Goal: Information Seeking & Learning: Check status

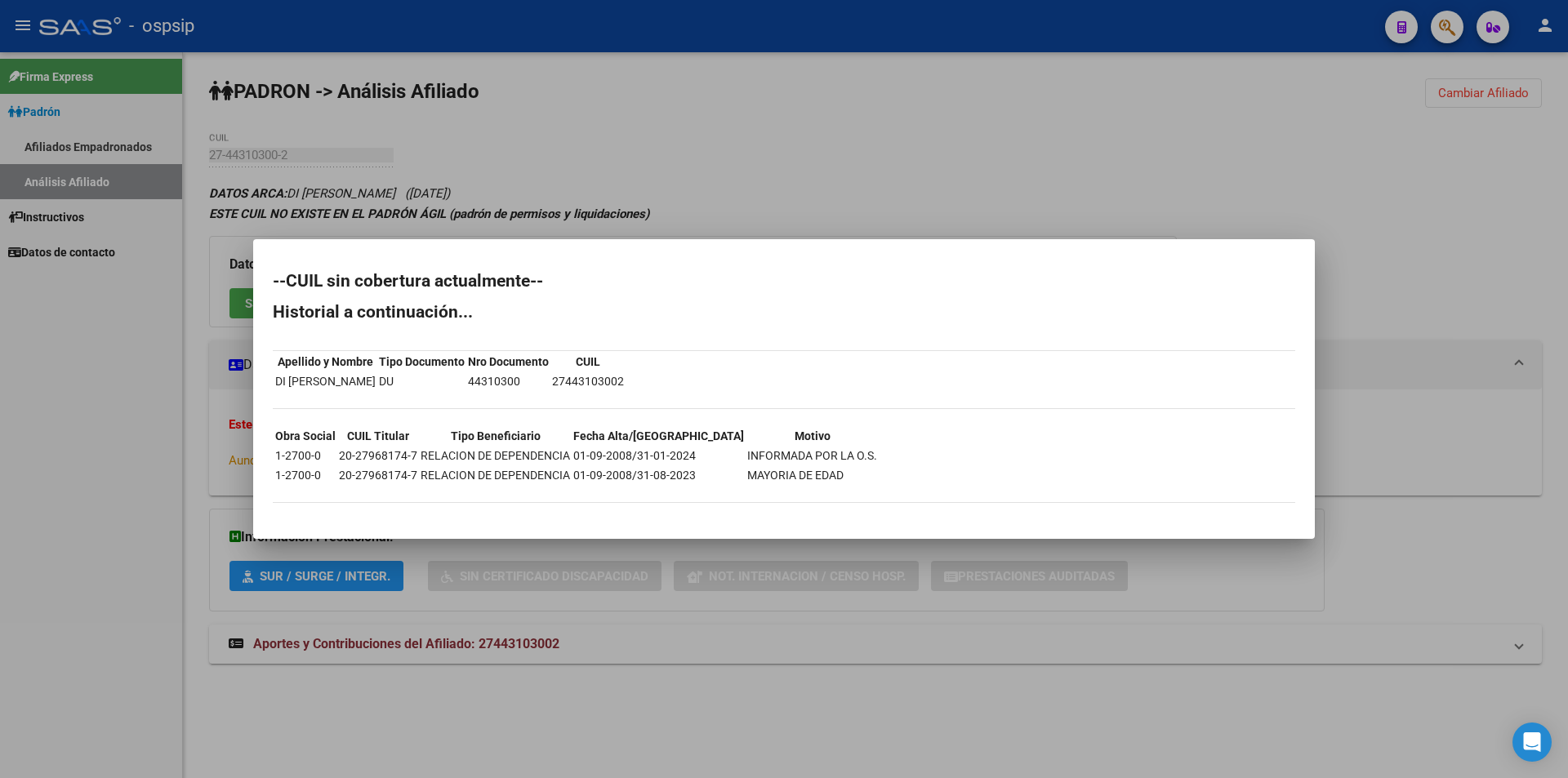
click at [841, 139] on div at bounding box center [784, 389] width 1568 height 778
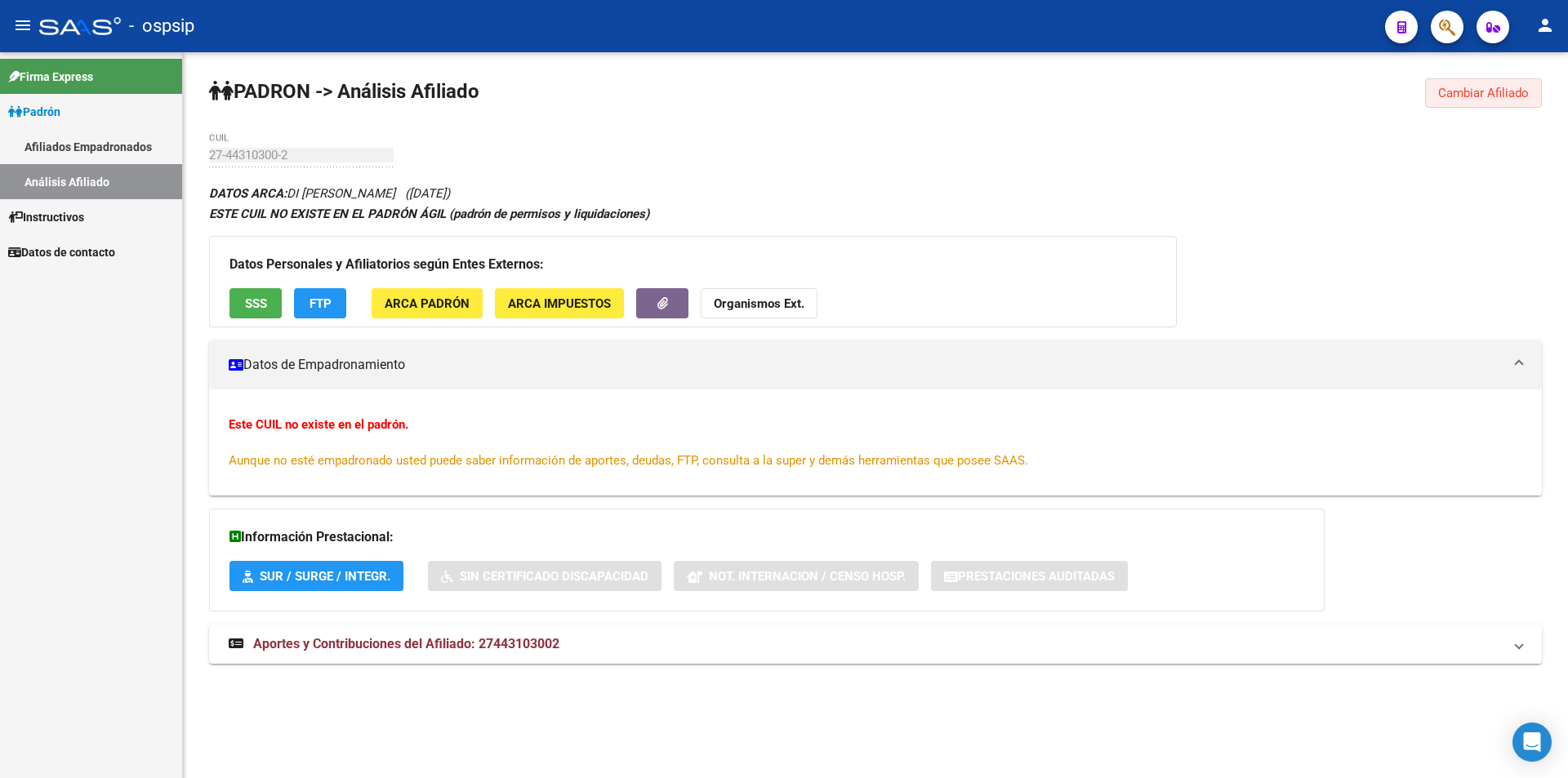
click at [1502, 93] on span "Cambiar Afiliado" at bounding box center [1483, 93] width 91 height 14
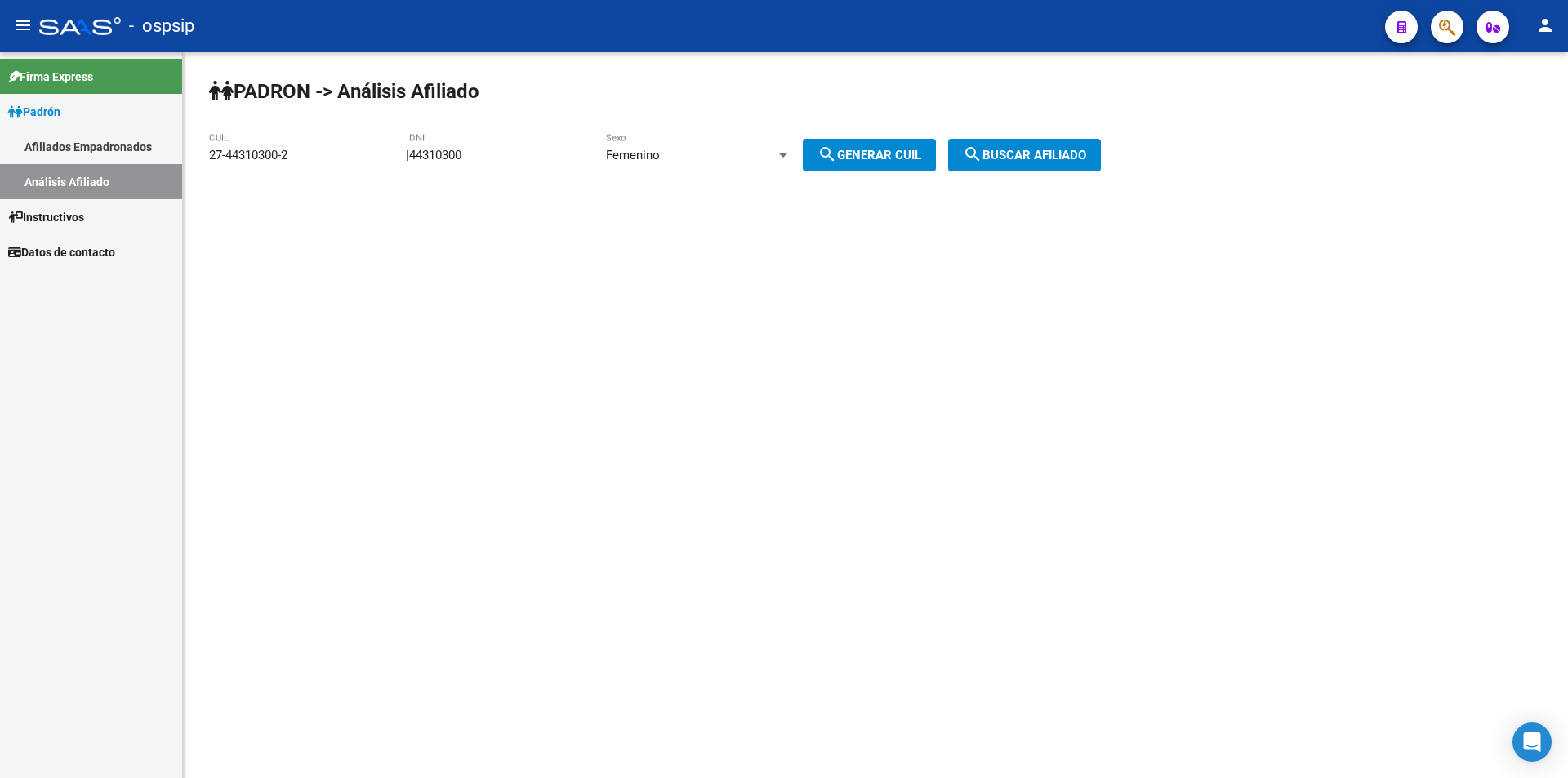
click at [543, 147] on div "44310300 DNI" at bounding box center [501, 149] width 184 height 35
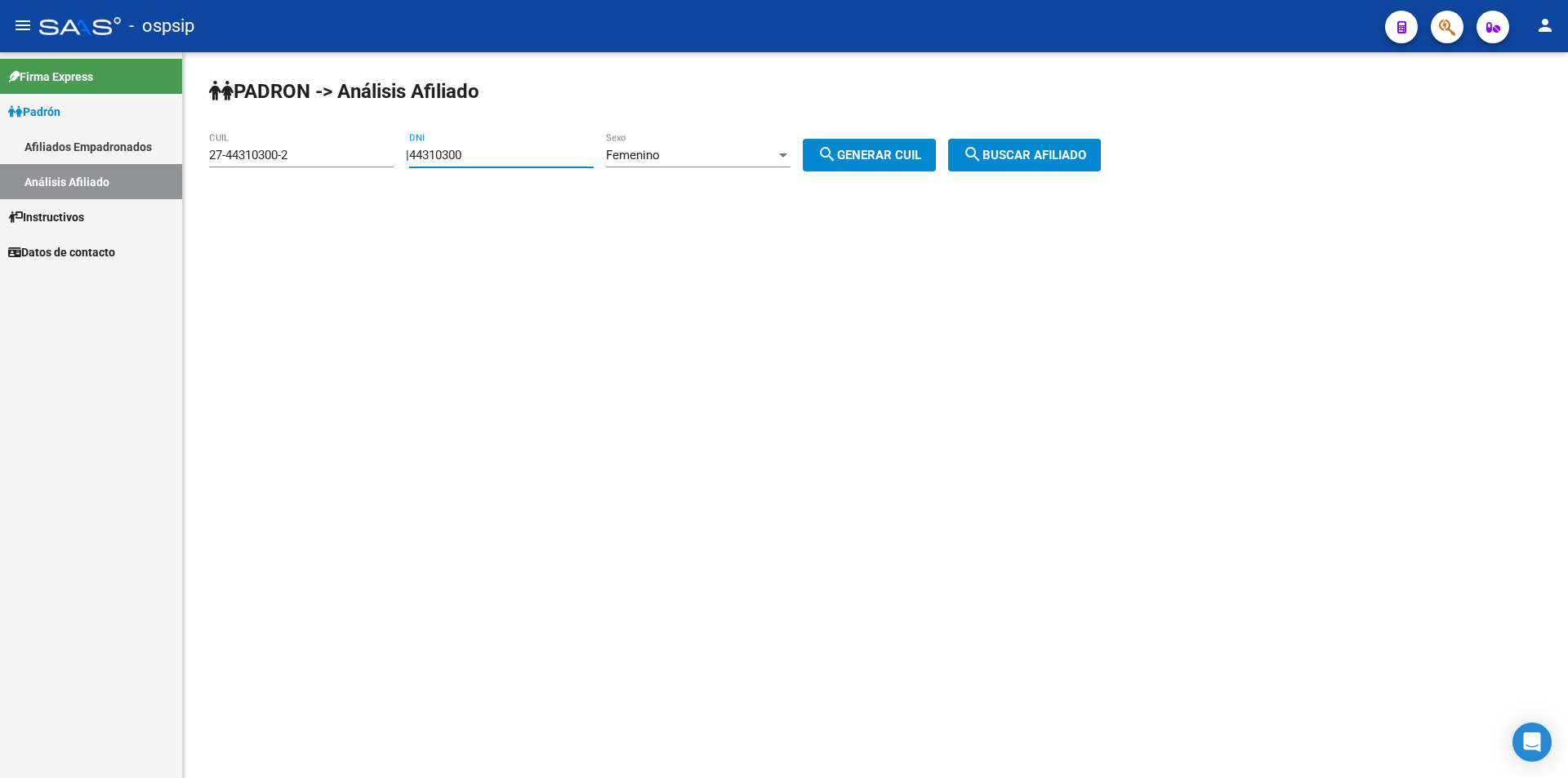
click at [538, 149] on input "44310300" at bounding box center [501, 155] width 184 height 14
click at [539, 147] on div "44310300 DNI" at bounding box center [501, 149] width 184 height 35
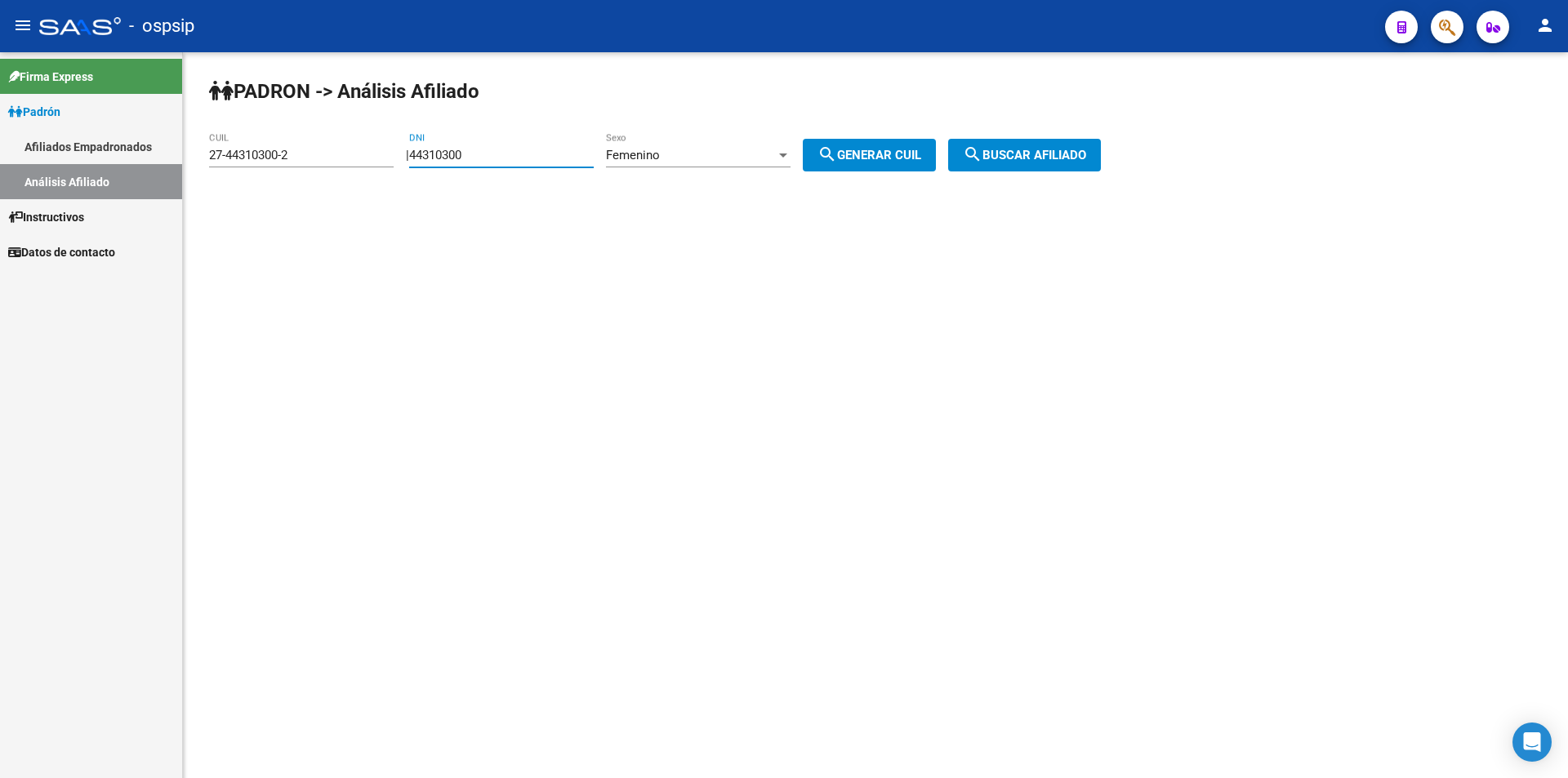
click at [530, 152] on input "44310300" at bounding box center [501, 155] width 184 height 14
click at [495, 153] on input "44310300" at bounding box center [501, 155] width 184 height 14
click at [484, 155] on input "44310300" at bounding box center [501, 155] width 184 height 14
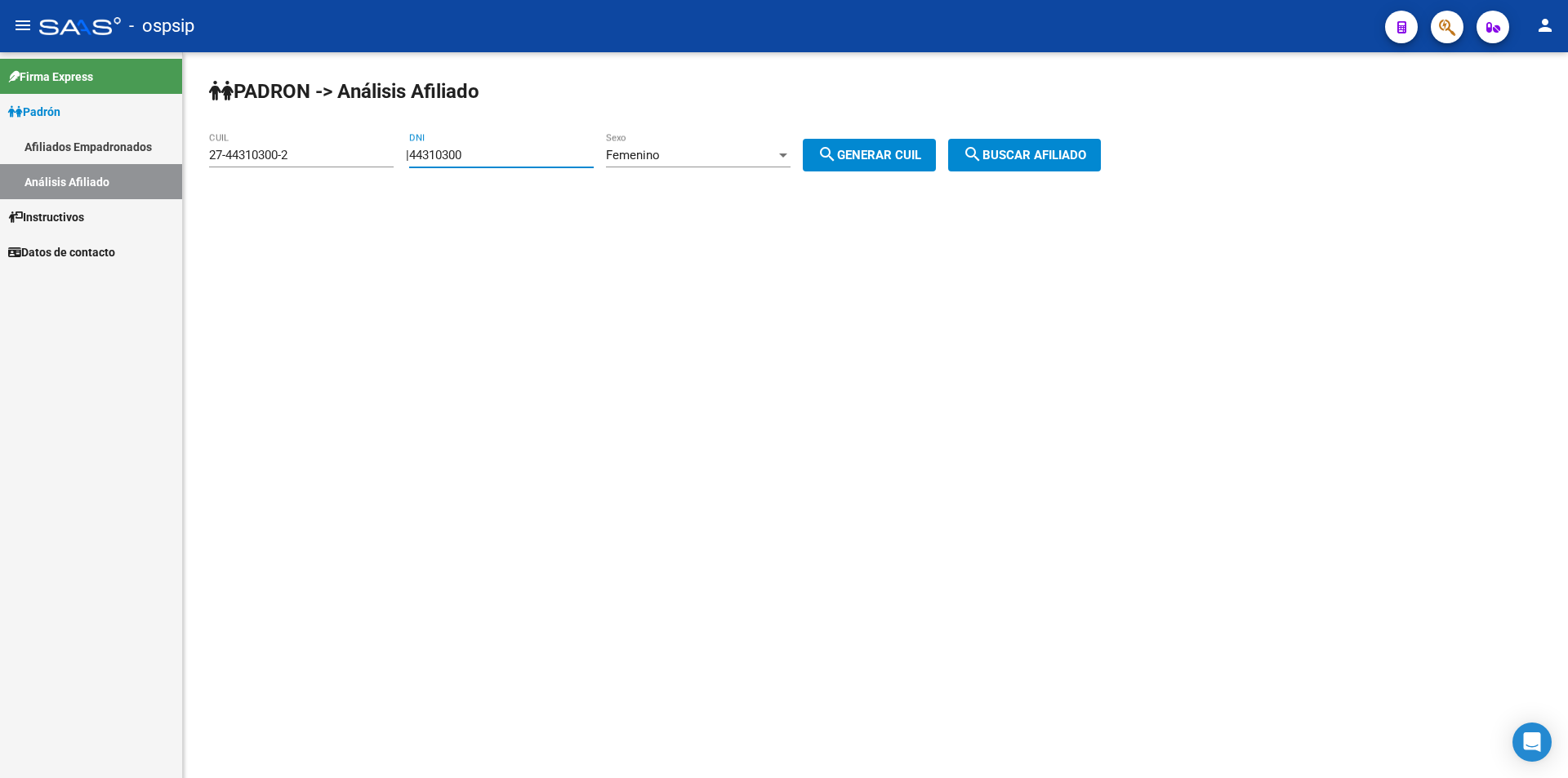
click at [483, 154] on input "44310300" at bounding box center [501, 155] width 184 height 14
paste input "28905028"
type input "28905028"
click at [733, 153] on div "Femenino" at bounding box center [691, 155] width 170 height 14
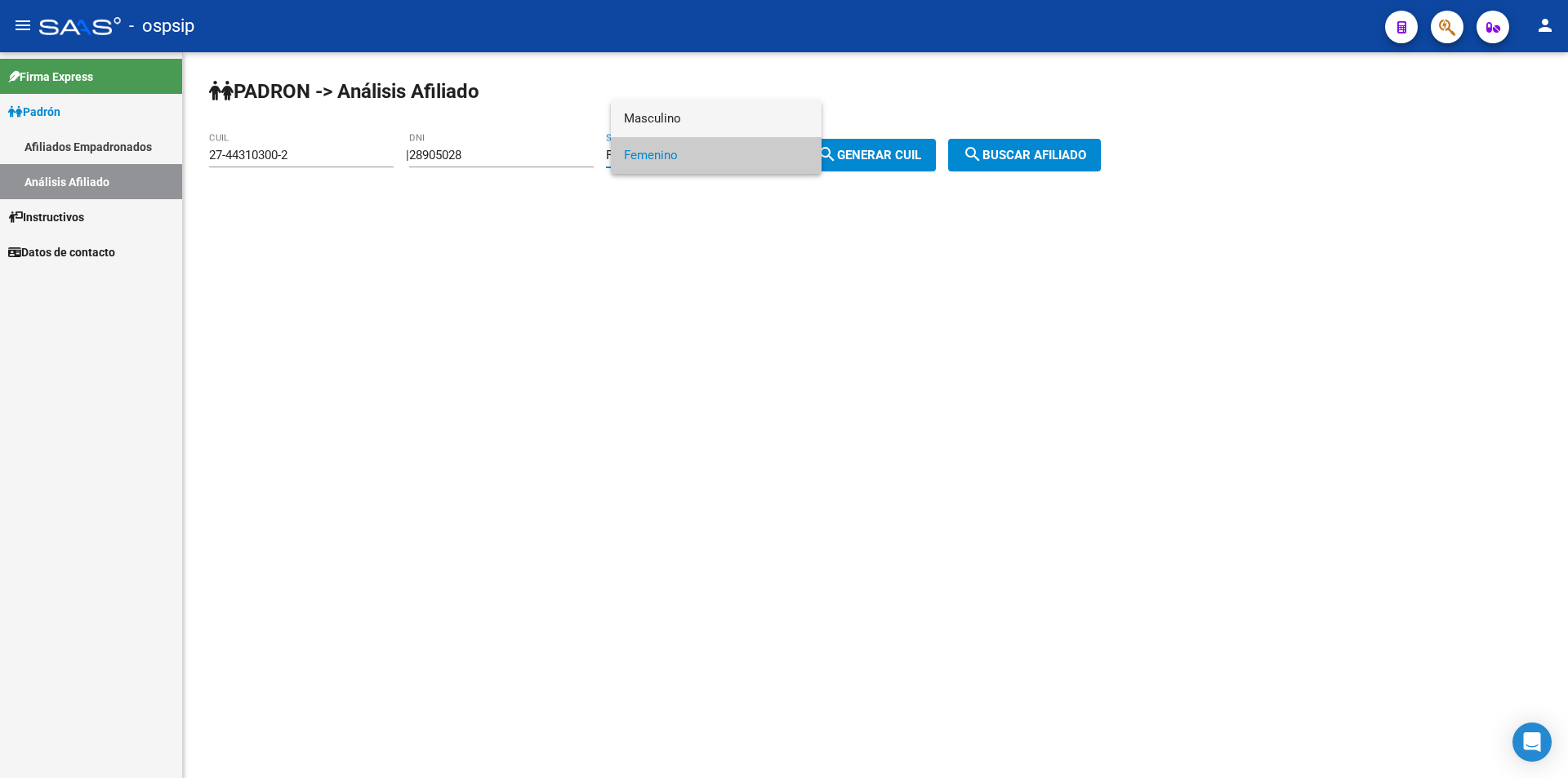
click at [747, 120] on span "Masculino" at bounding box center [716, 118] width 184 height 37
click at [837, 144] on mat-icon "search" at bounding box center [827, 154] width 20 height 20
type input "20-28905028-1"
click at [1034, 147] on button "search Buscar afiliado" at bounding box center [1024, 155] width 153 height 32
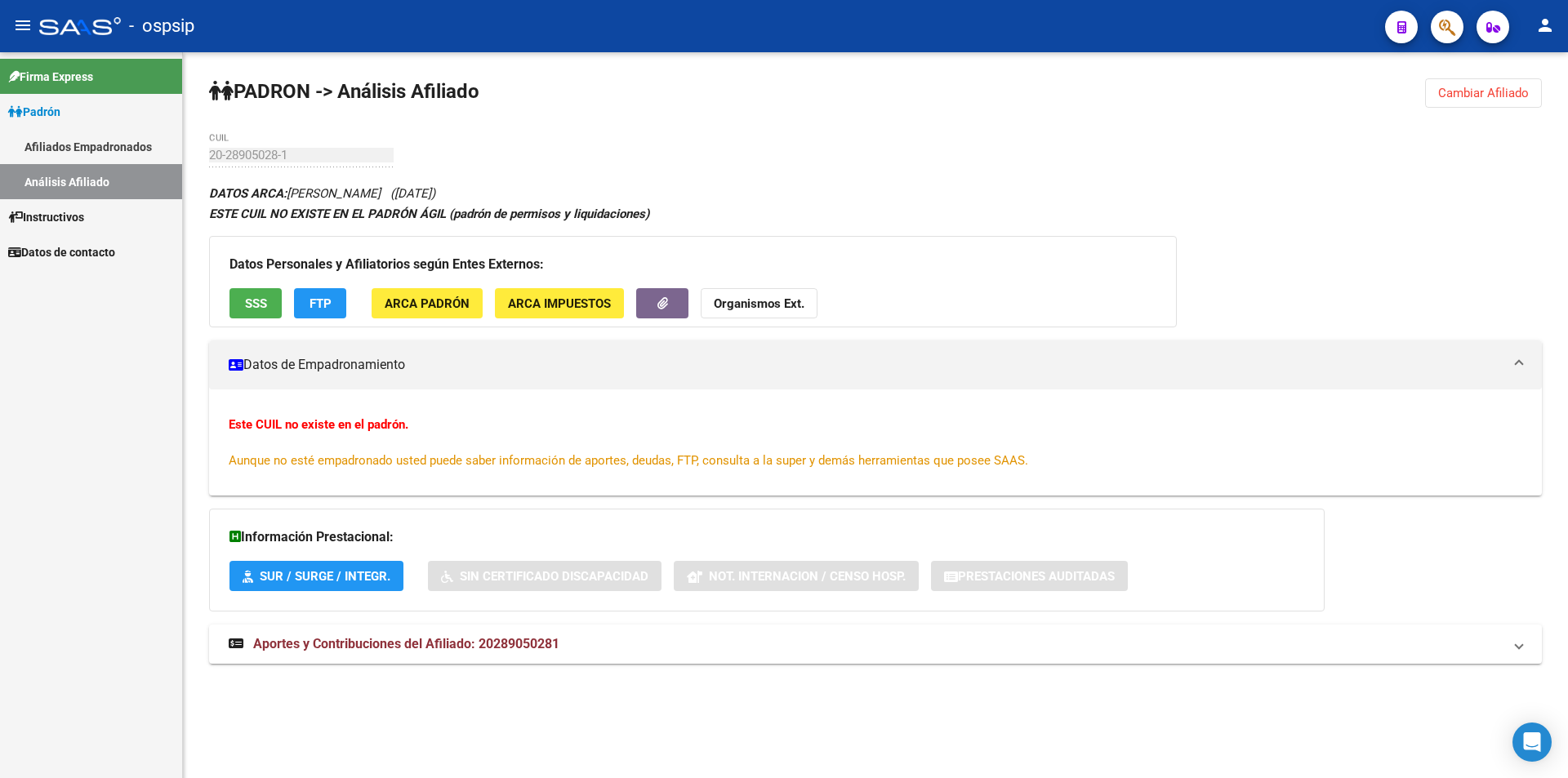
click at [248, 296] on span "SSS" at bounding box center [256, 303] width 22 height 14
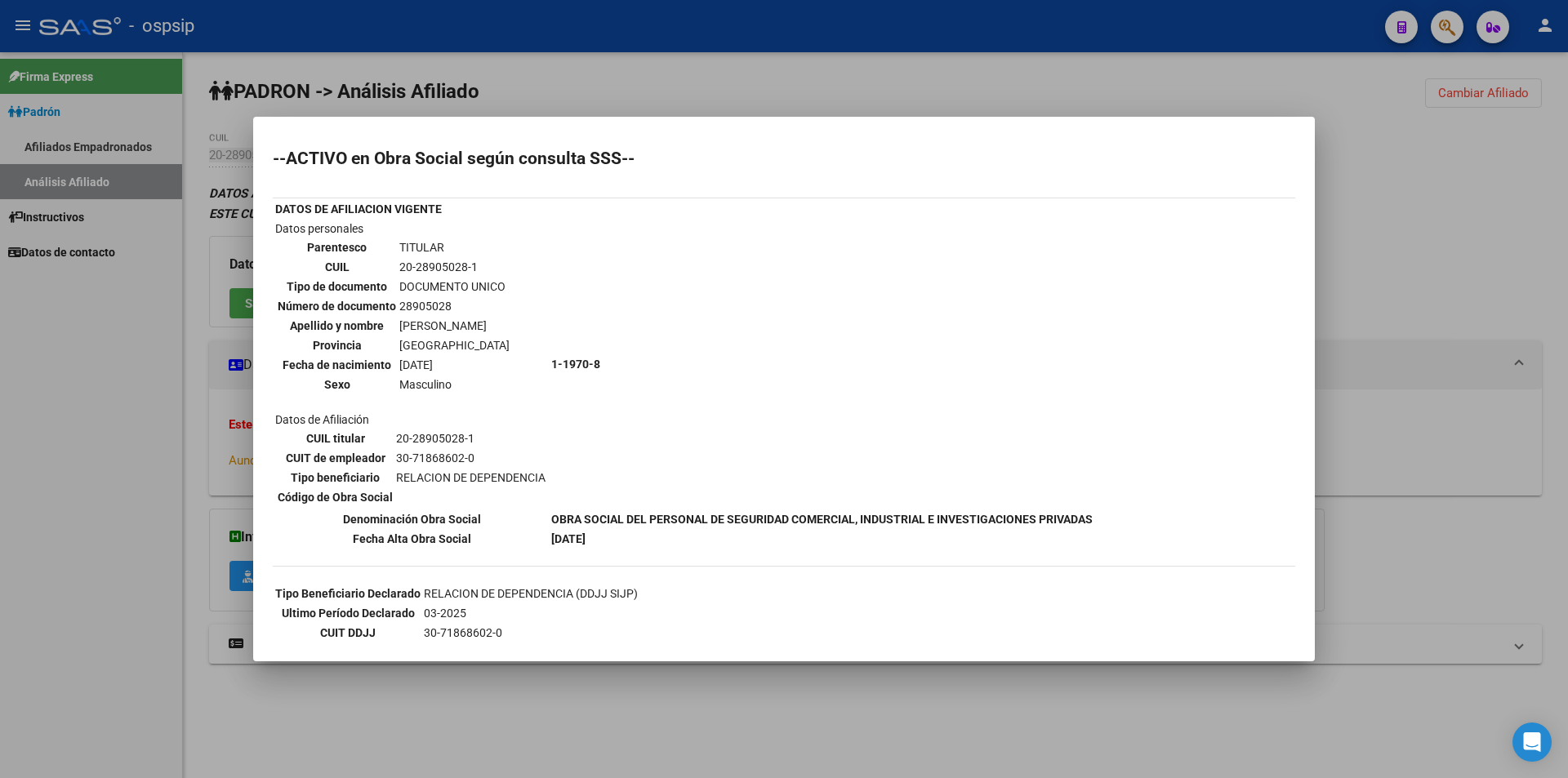
drag, startPoint x: 556, startPoint y: 323, endPoint x: 404, endPoint y: 327, distance: 152.1
click at [404, 327] on tr "Datos personales Parentesco TITULAR CUIL 20-28905028-1 Tipo de documento DOCUME…" at bounding box center [684, 364] width 819 height 289
click at [405, 324] on td "[PERSON_NAME]" at bounding box center [455, 325] width 112 height 18
drag, startPoint x: 397, startPoint y: 324, endPoint x: 550, endPoint y: 328, distance: 153.1
click at [510, 328] on td "[PERSON_NAME]" at bounding box center [455, 325] width 112 height 18
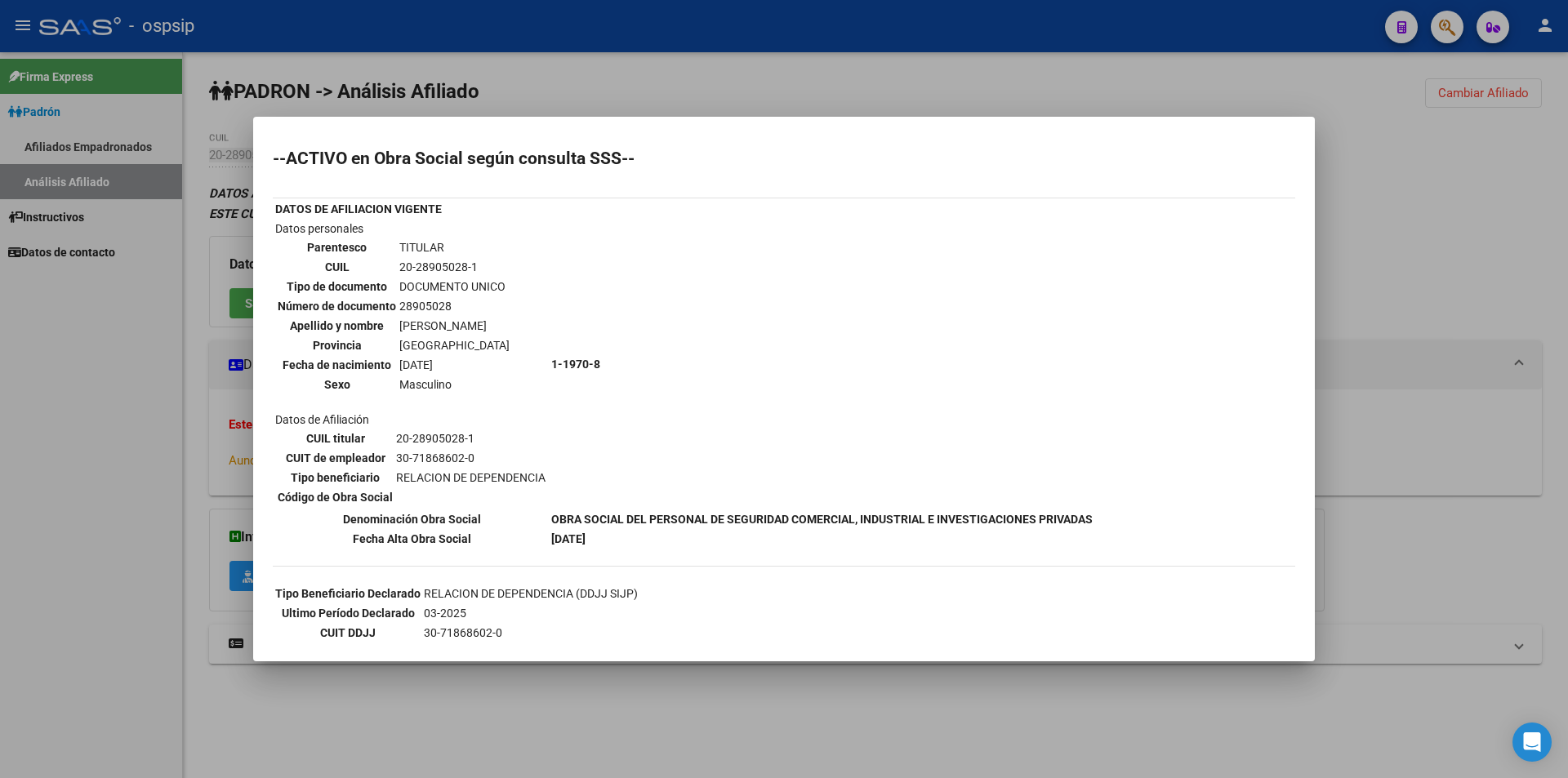
copy td "[PERSON_NAME]"
click at [930, 65] on div at bounding box center [784, 389] width 1568 height 778
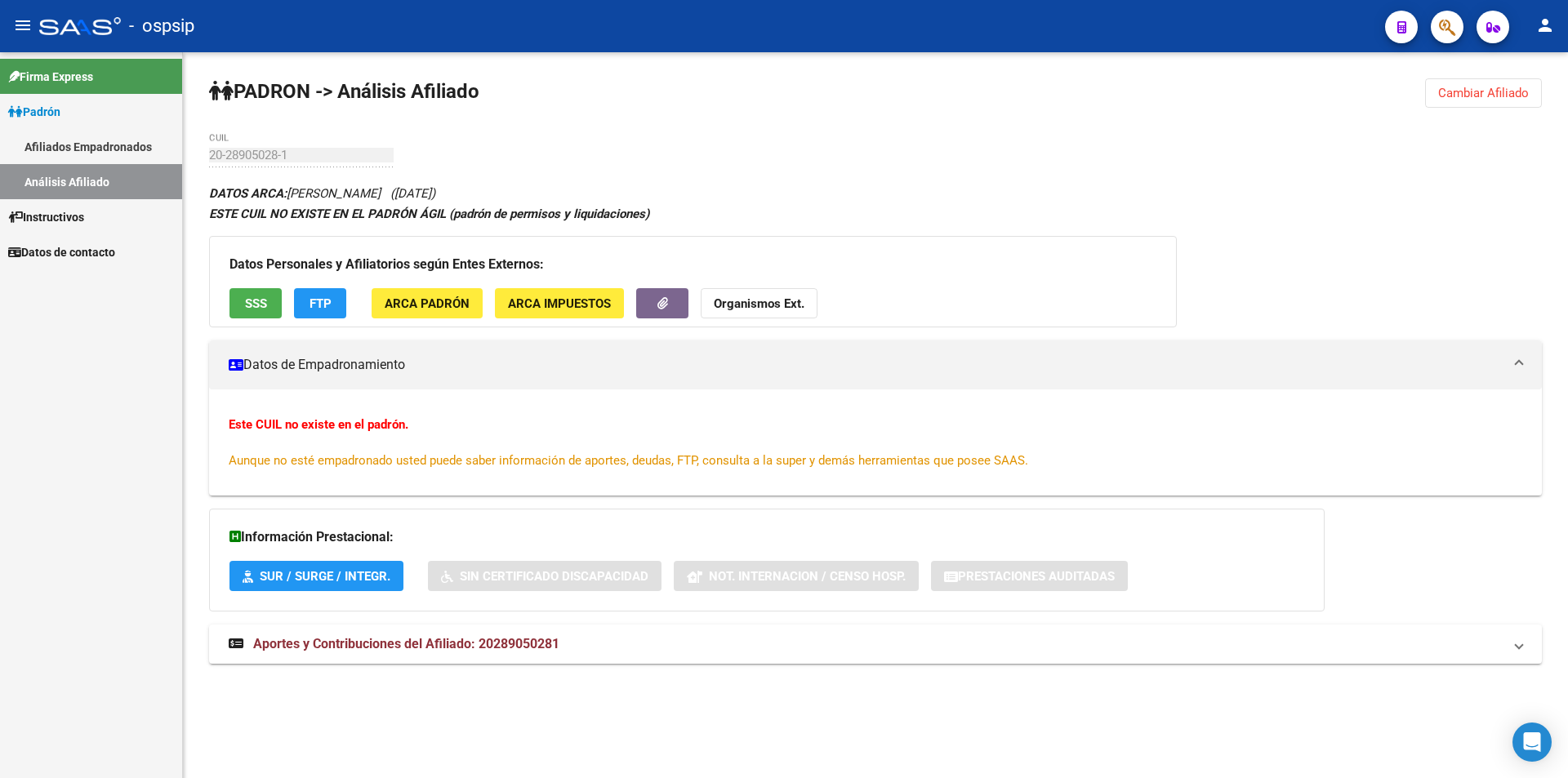
click at [1503, 90] on span "Cambiar Afiliado" at bounding box center [1483, 93] width 91 height 14
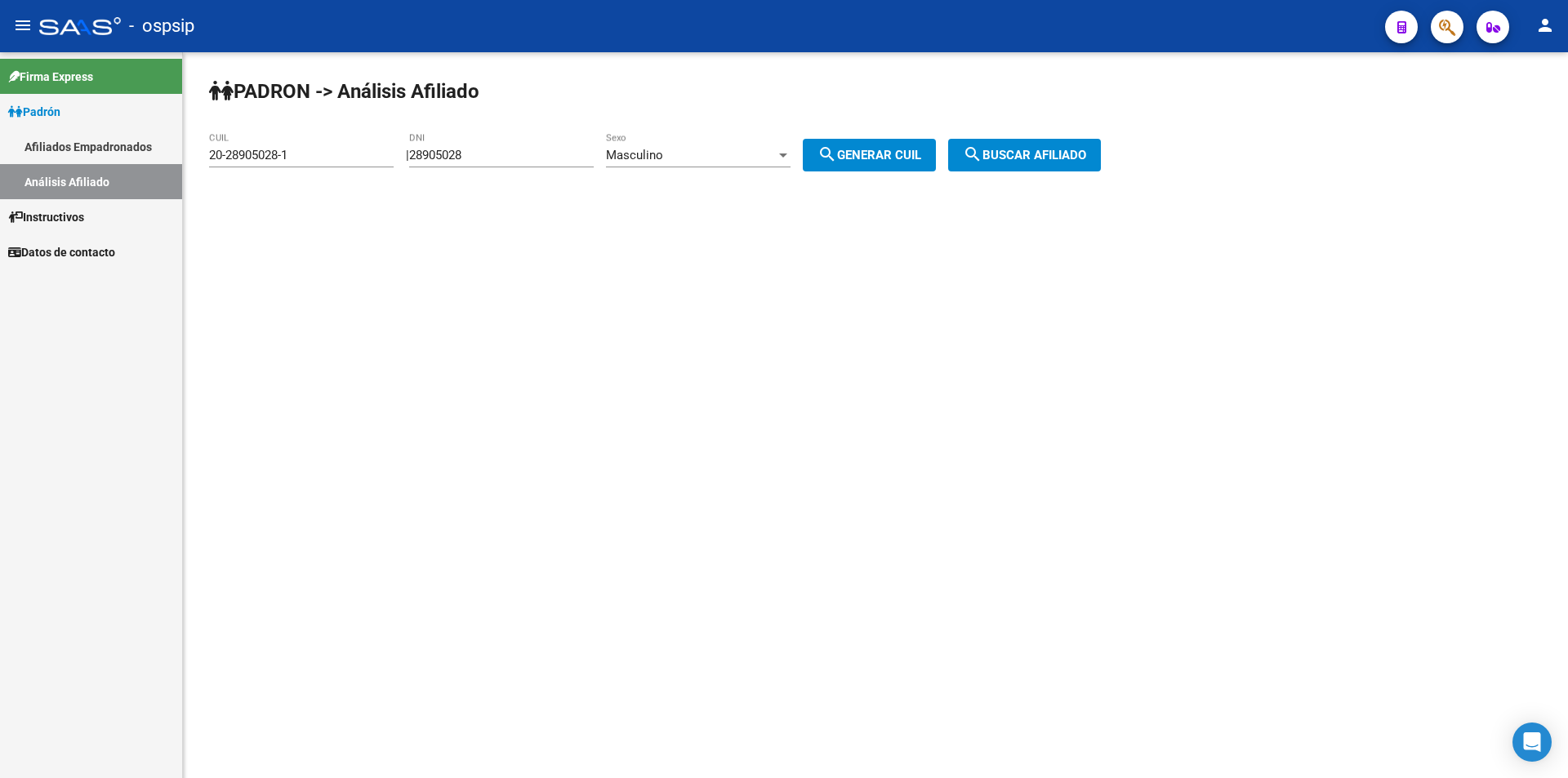
click at [518, 149] on input "28905028" at bounding box center [501, 155] width 184 height 14
paste input "35823449"
type input "35823449"
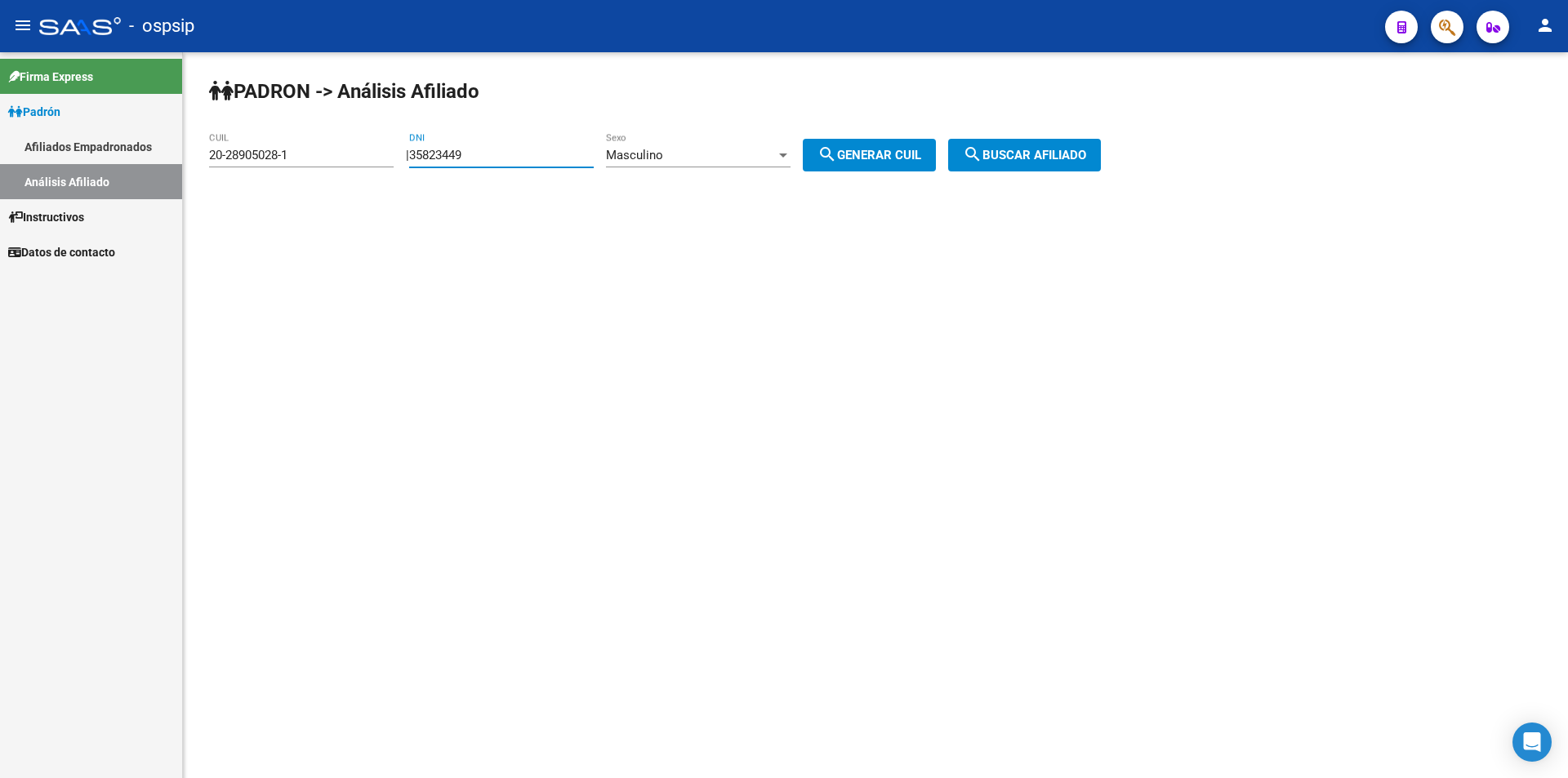
click at [878, 146] on button "search Generar CUIL" at bounding box center [869, 155] width 133 height 32
type input "20-35823449-7"
click at [787, 156] on div at bounding box center [784, 155] width 8 height 4
click at [798, 145] on span "Masculino" at bounding box center [716, 155] width 184 height 37
click at [931, 165] on button "search Generar CUIL" at bounding box center [869, 155] width 133 height 32
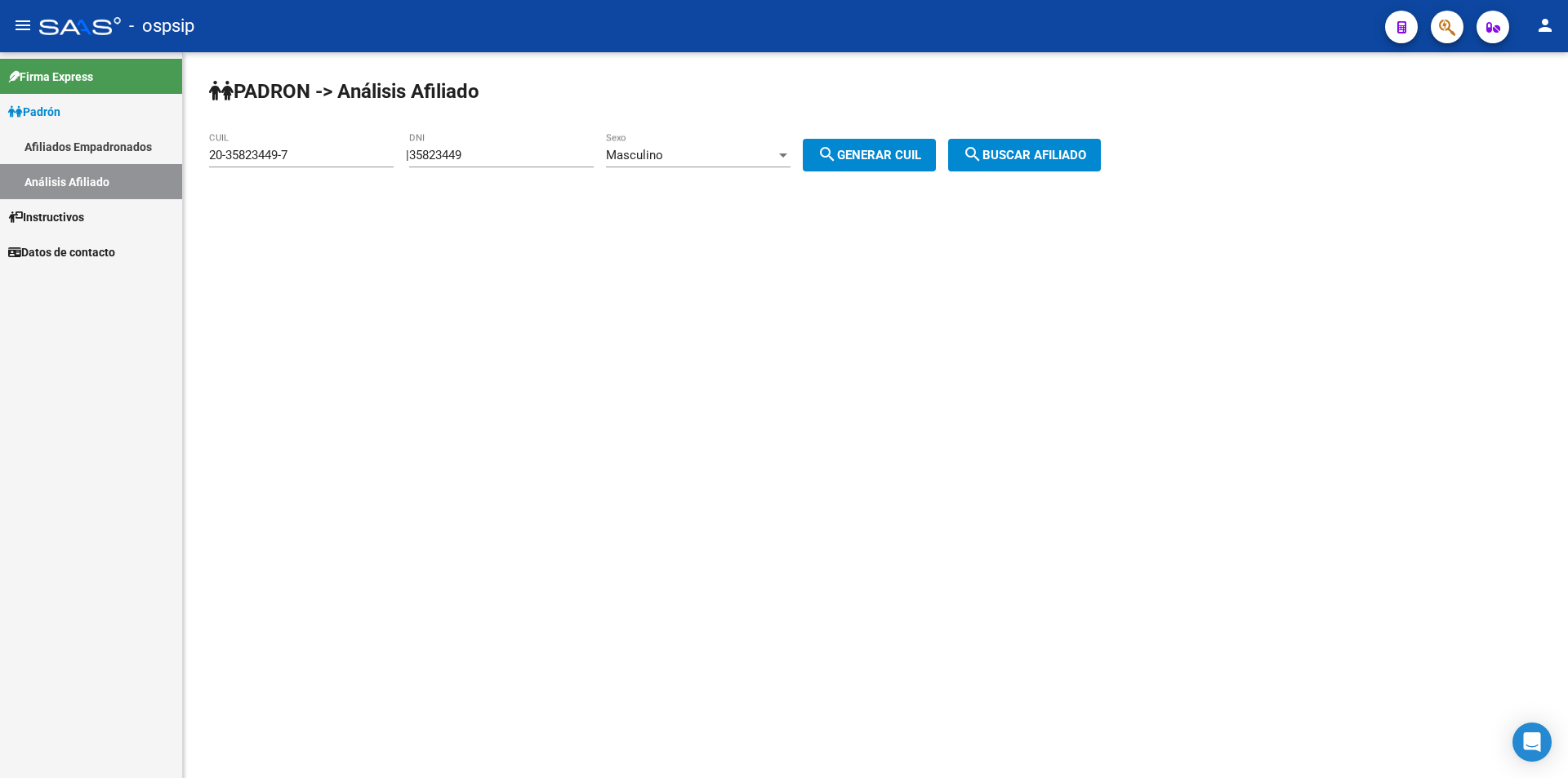
click at [982, 155] on mat-icon "search" at bounding box center [972, 154] width 20 height 20
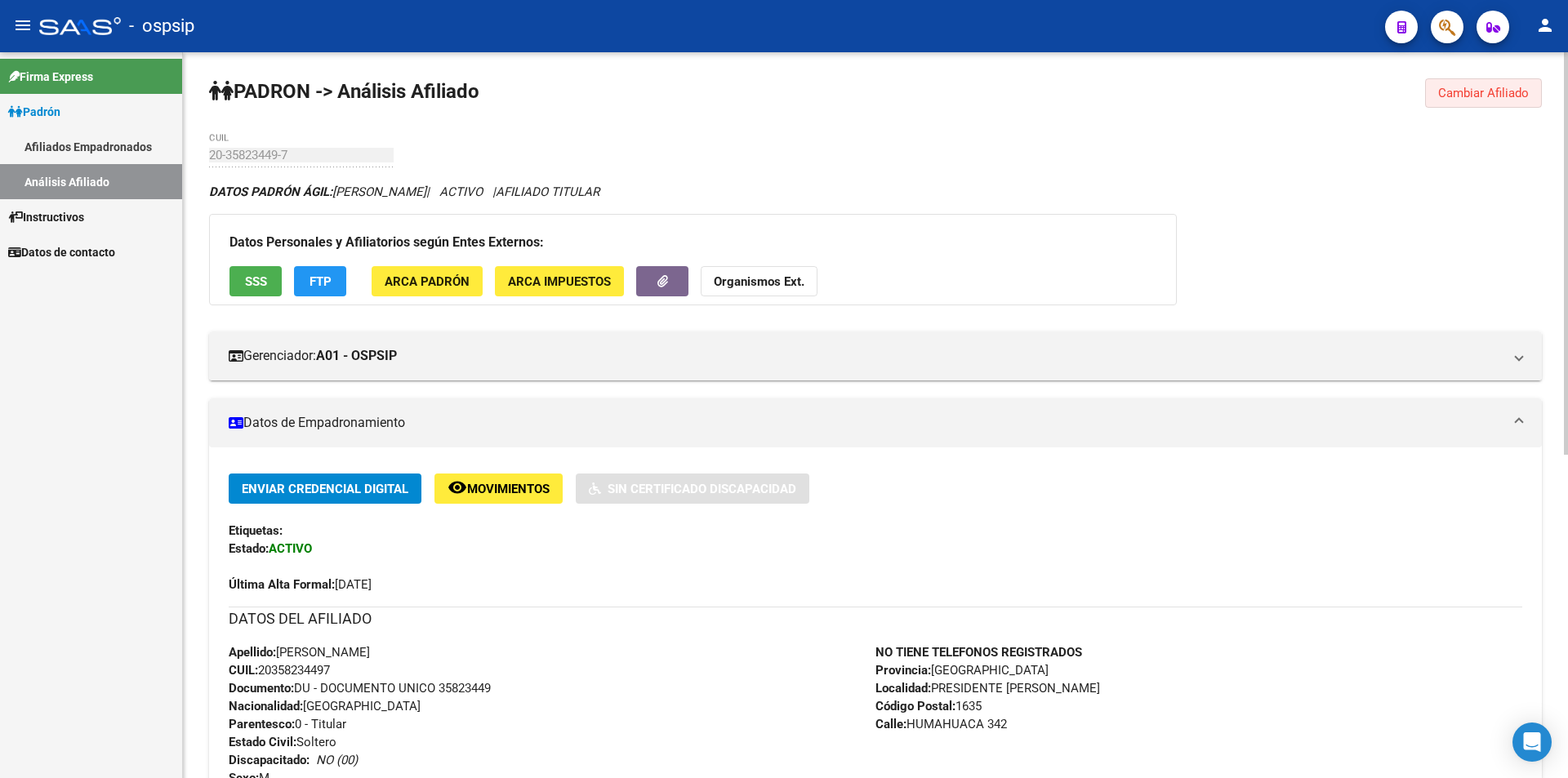
click at [1455, 85] on button "Cambiar Afiliado" at bounding box center [1482, 93] width 116 height 30
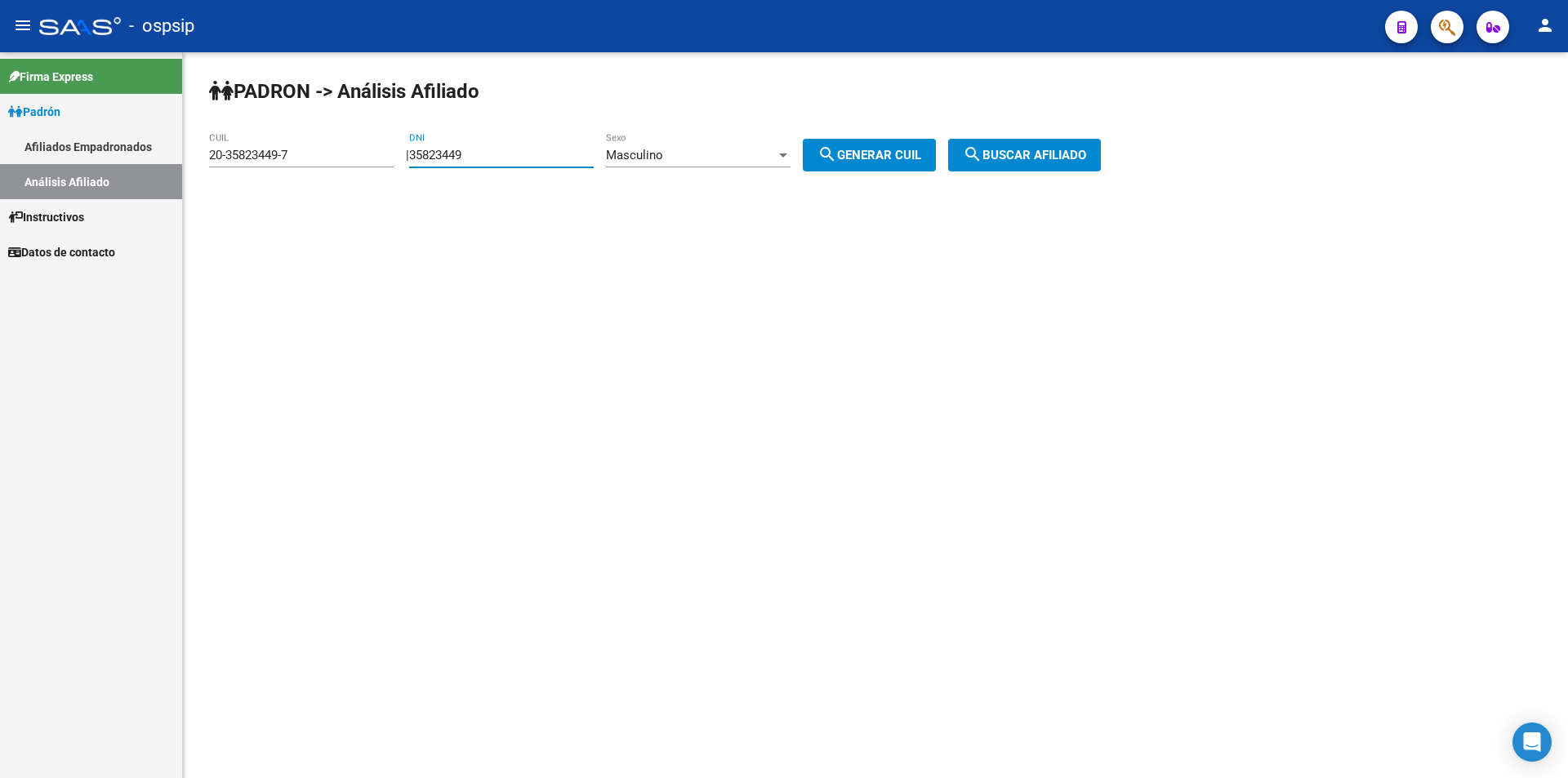
click at [572, 156] on input "35823449" at bounding box center [501, 155] width 184 height 14
paste input "28905028"
type input "28905028"
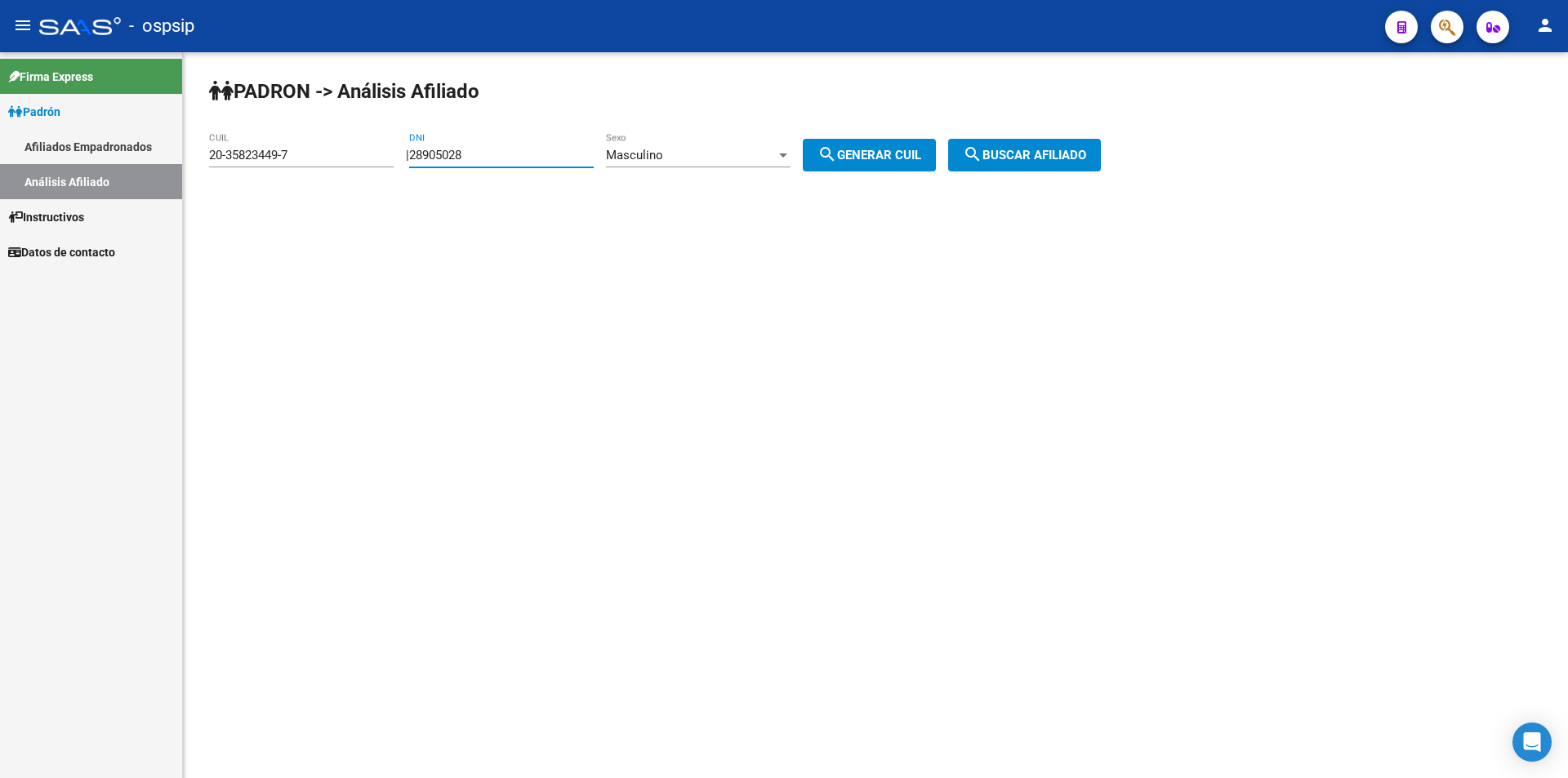
click at [908, 153] on span "search Generar CUIL" at bounding box center [869, 155] width 104 height 14
type input "20-28905028-1"
click at [1062, 154] on span "search Buscar afiliado" at bounding box center [1024, 155] width 123 height 14
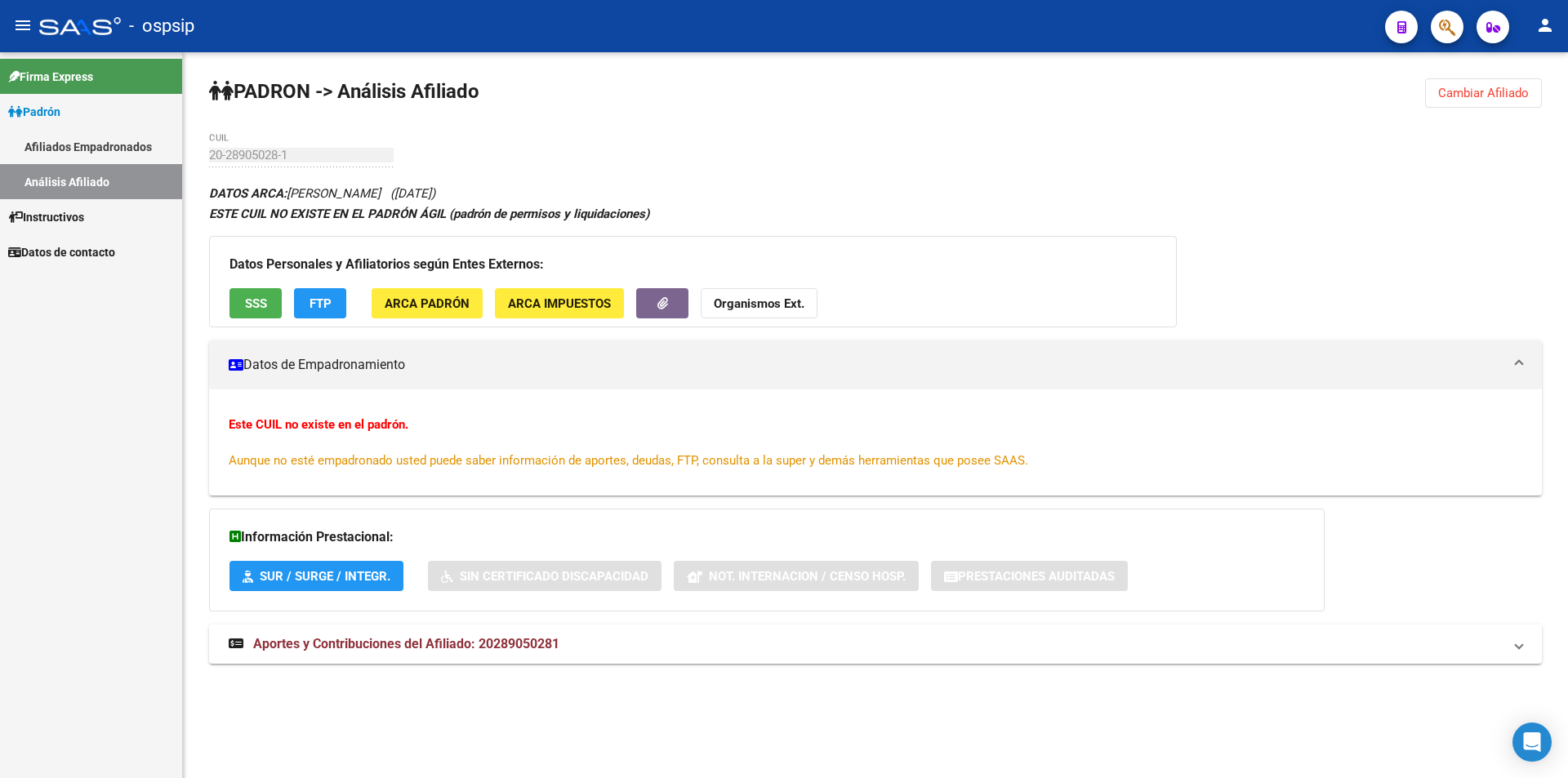
click at [245, 306] on span "SSS" at bounding box center [256, 303] width 22 height 14
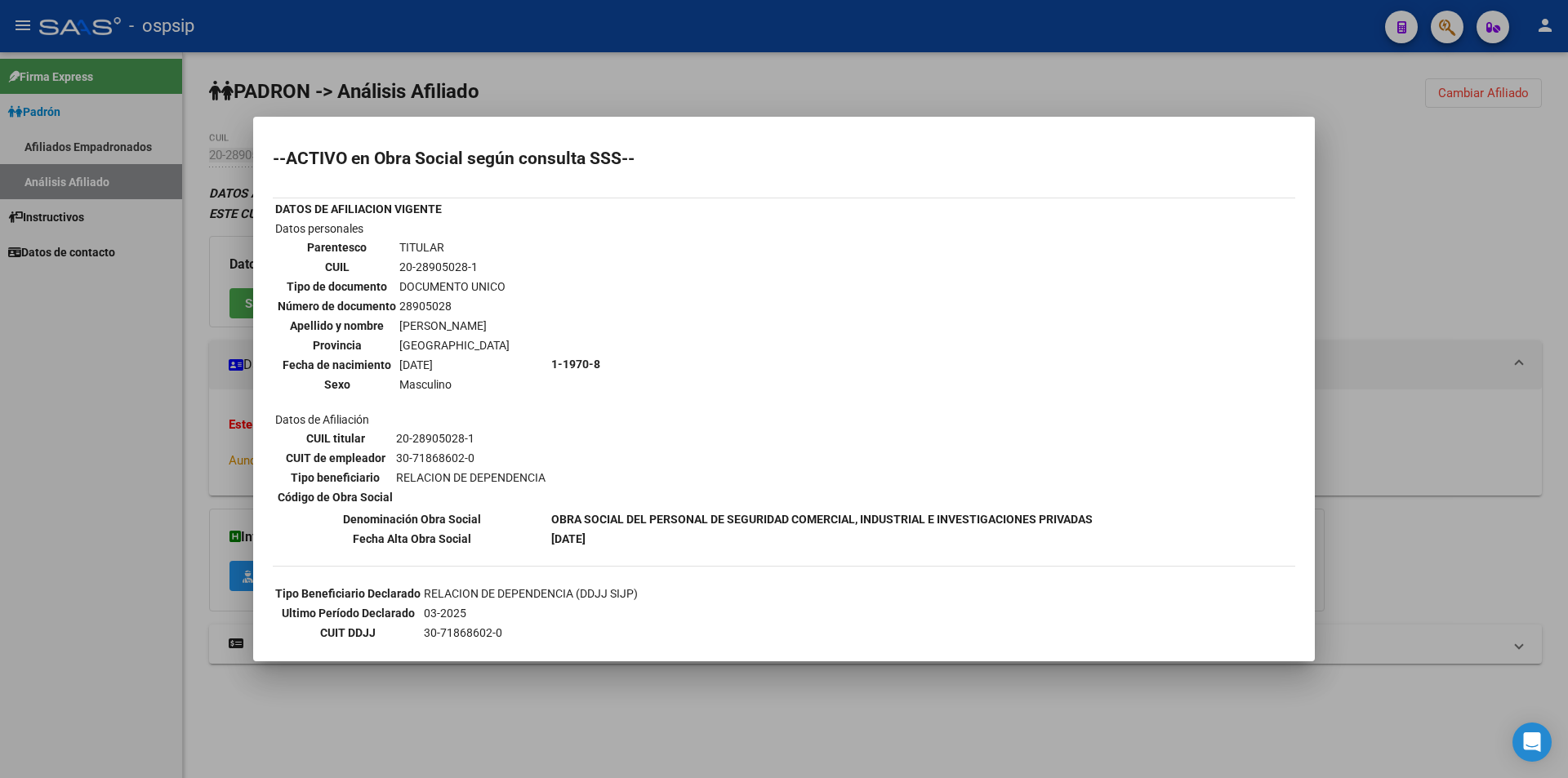
click at [892, 108] on div at bounding box center [784, 389] width 1568 height 778
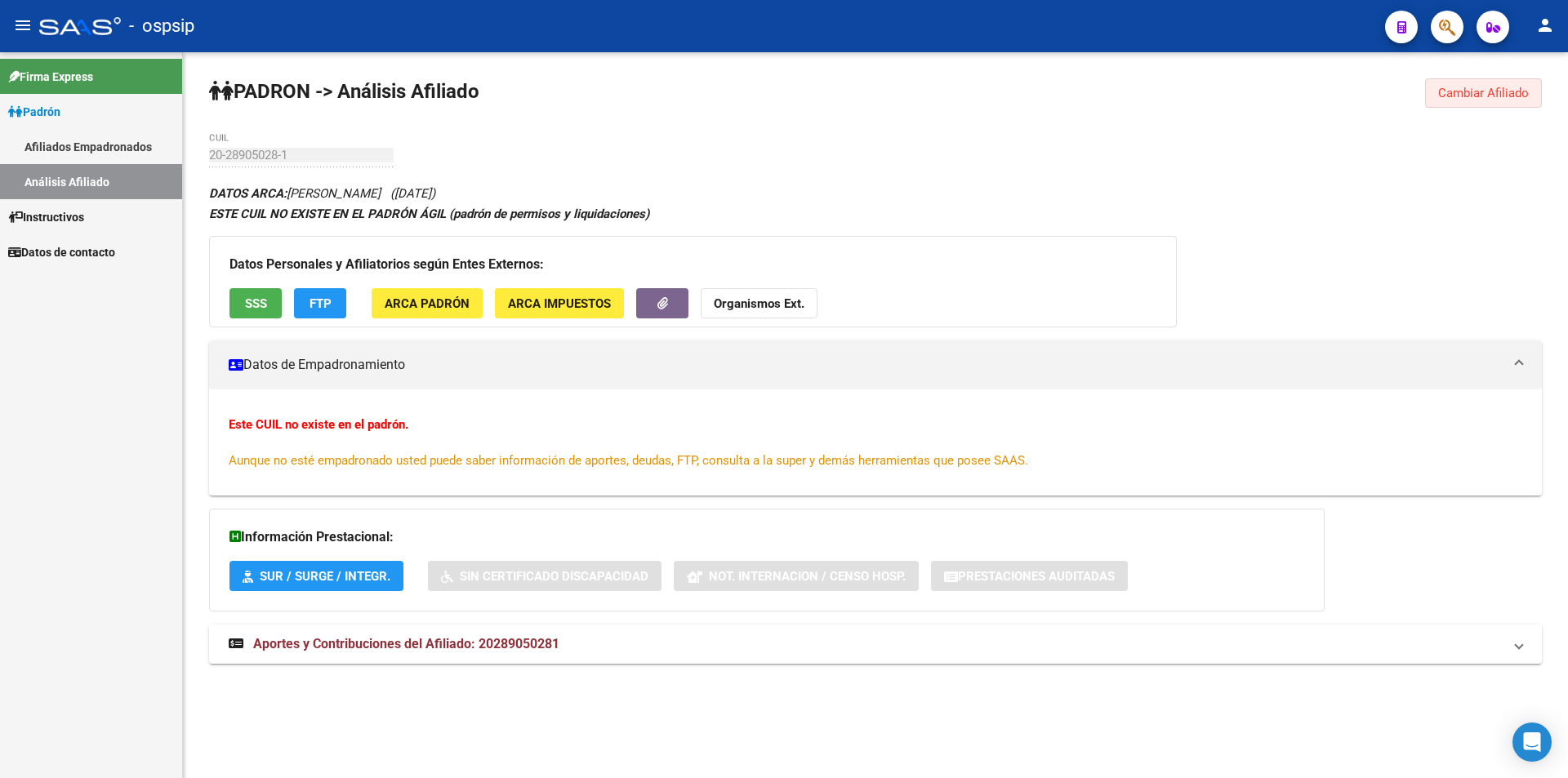
click at [1480, 92] on span "Cambiar Afiliado" at bounding box center [1483, 93] width 91 height 14
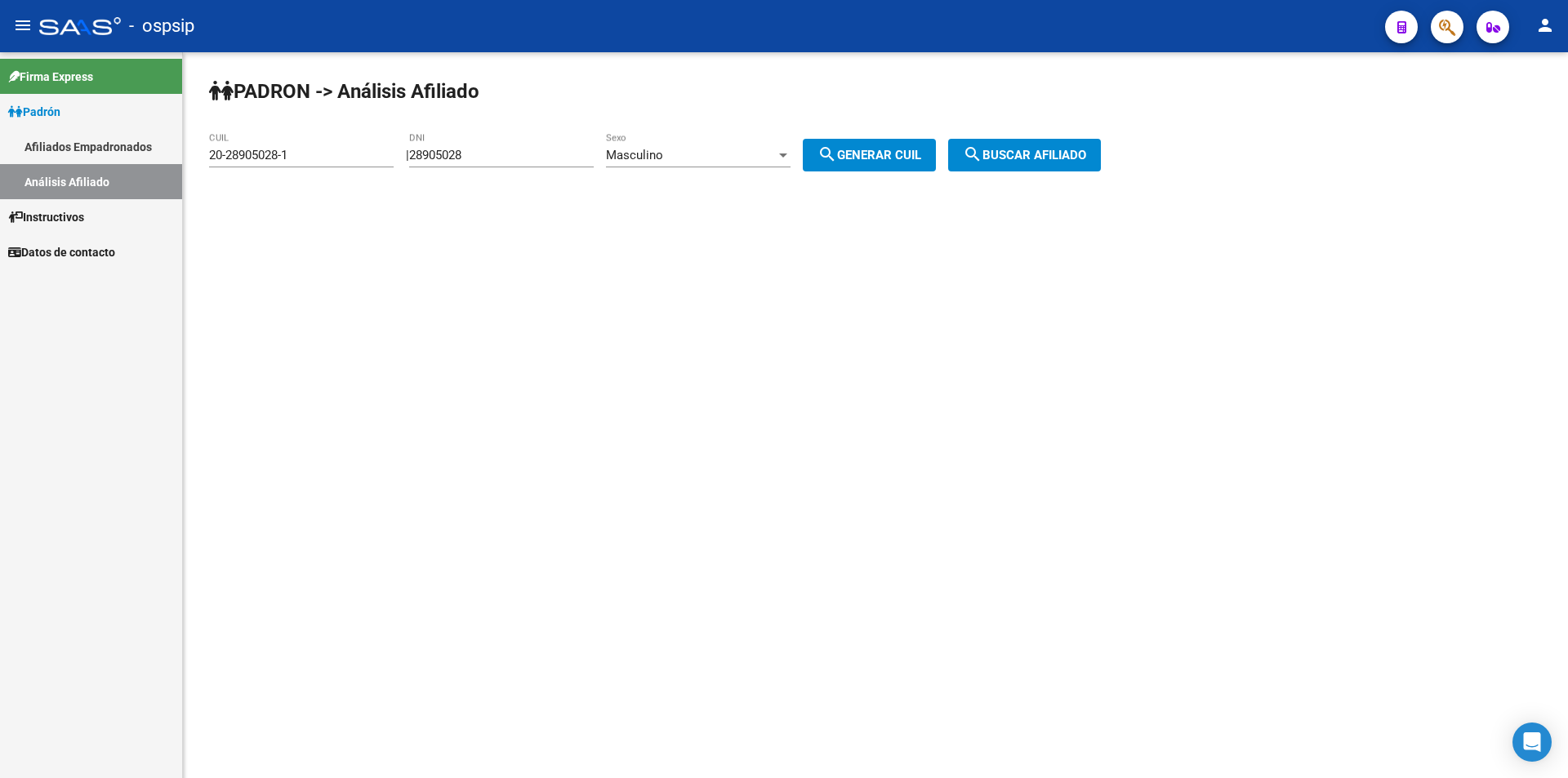
click at [693, 155] on div "Masculino" at bounding box center [691, 155] width 170 height 14
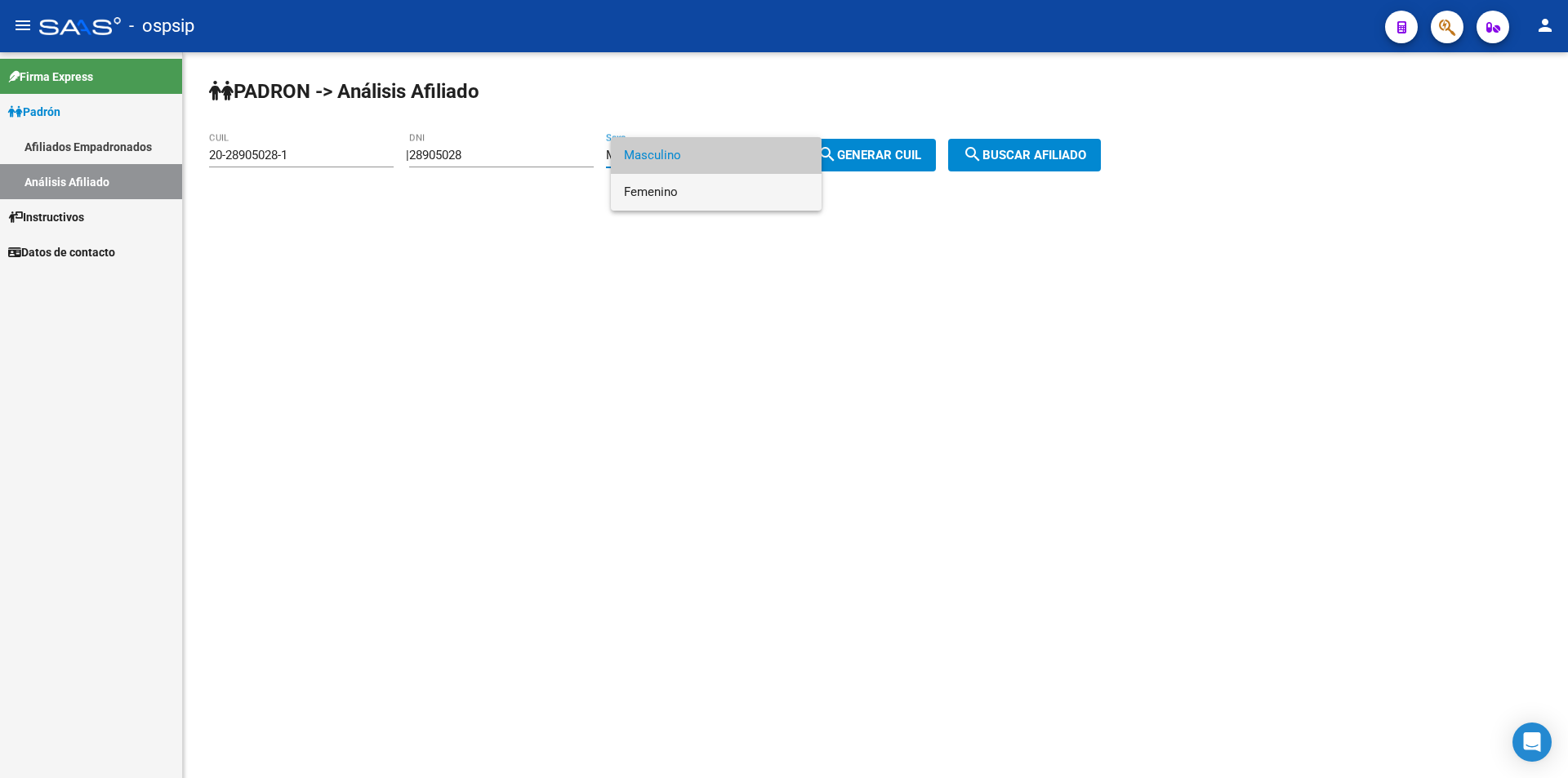
click at [705, 189] on span "Femenino" at bounding box center [716, 192] width 184 height 37
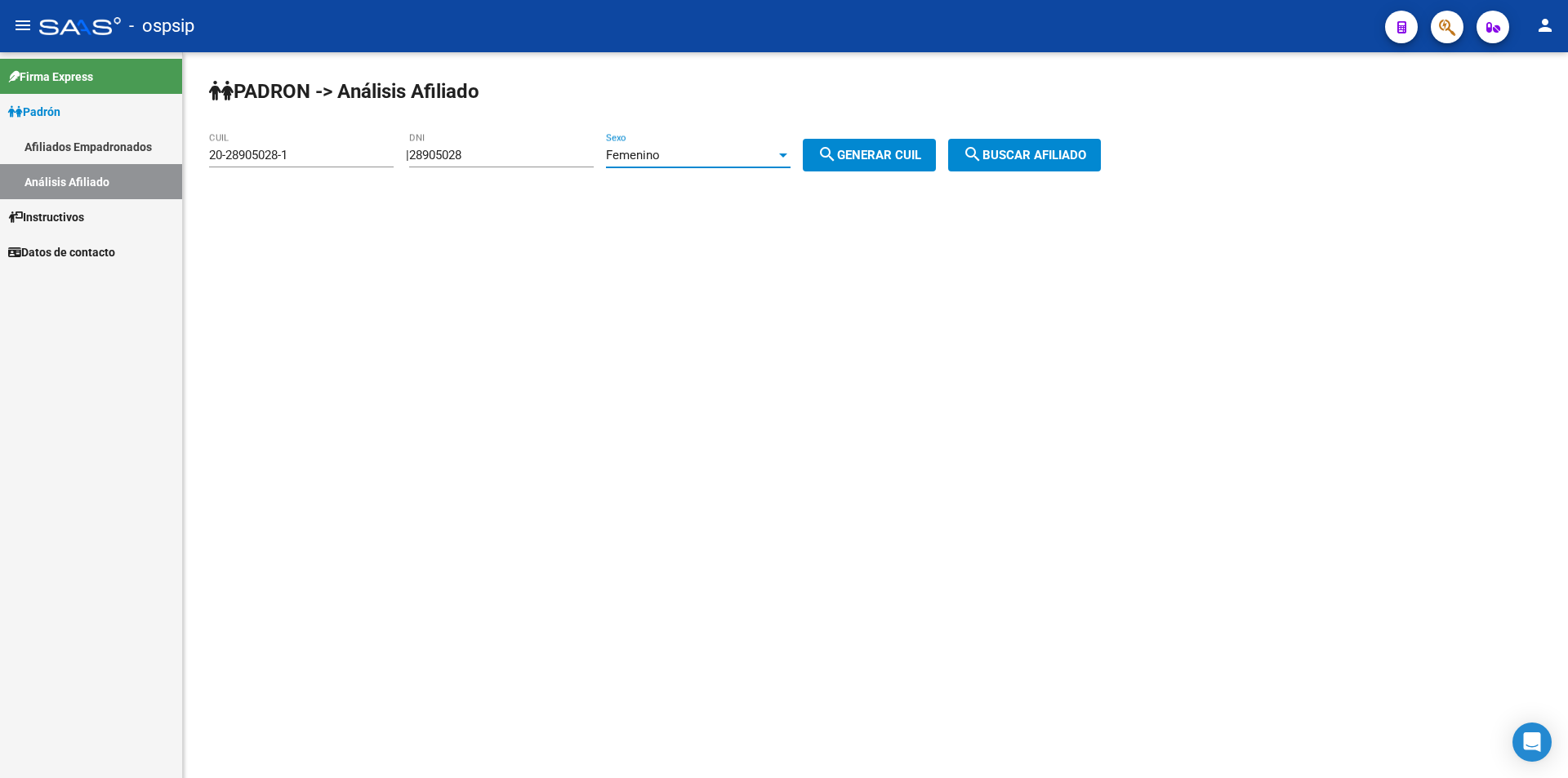
click at [591, 156] on input "28905028" at bounding box center [501, 155] width 184 height 14
type input "17541198"
click at [905, 140] on button "search Generar CUIL" at bounding box center [869, 155] width 133 height 32
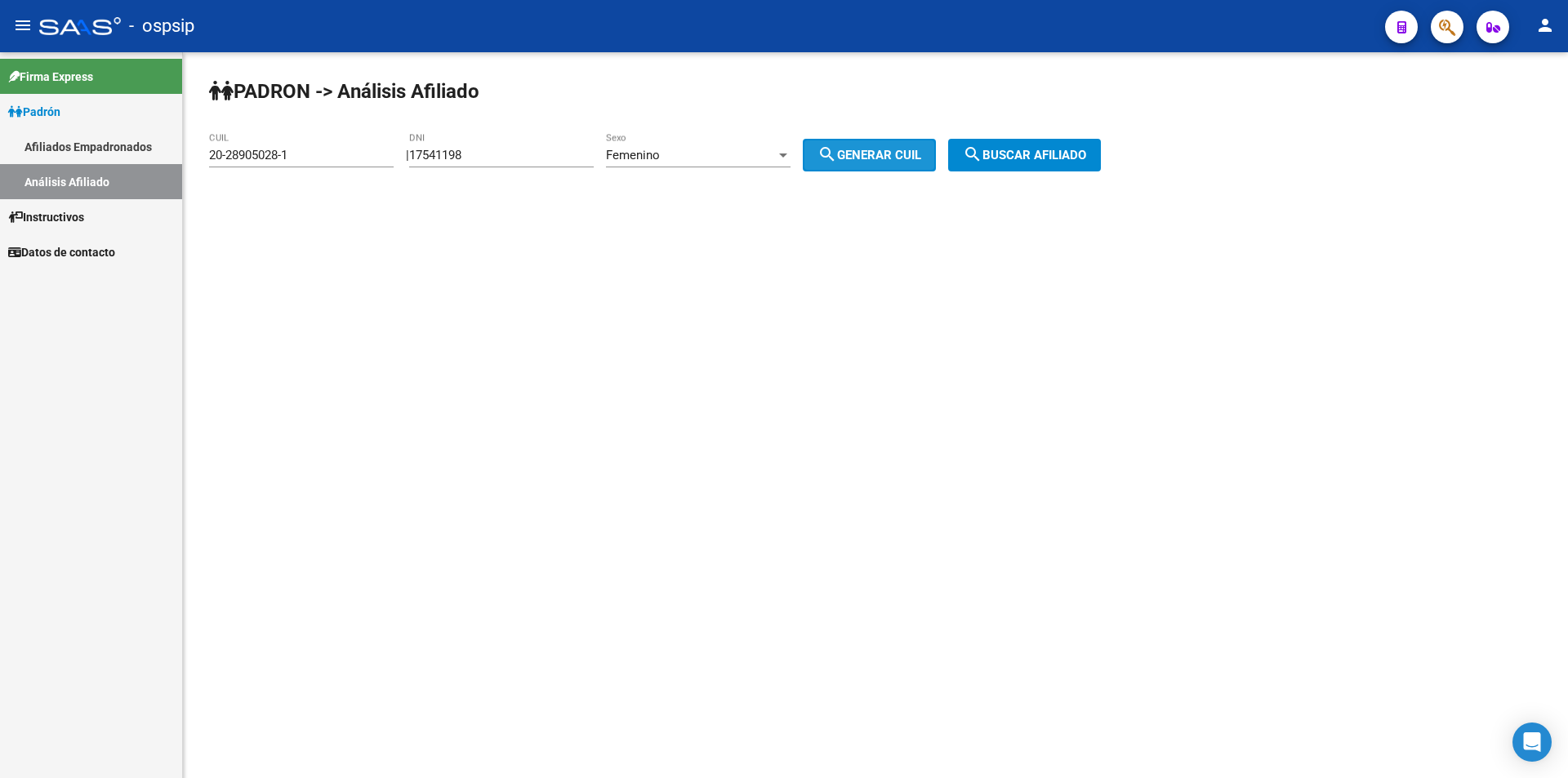
type input "23-17541198-4"
click at [1062, 152] on span "search Buscar afiliado" at bounding box center [1024, 155] width 123 height 14
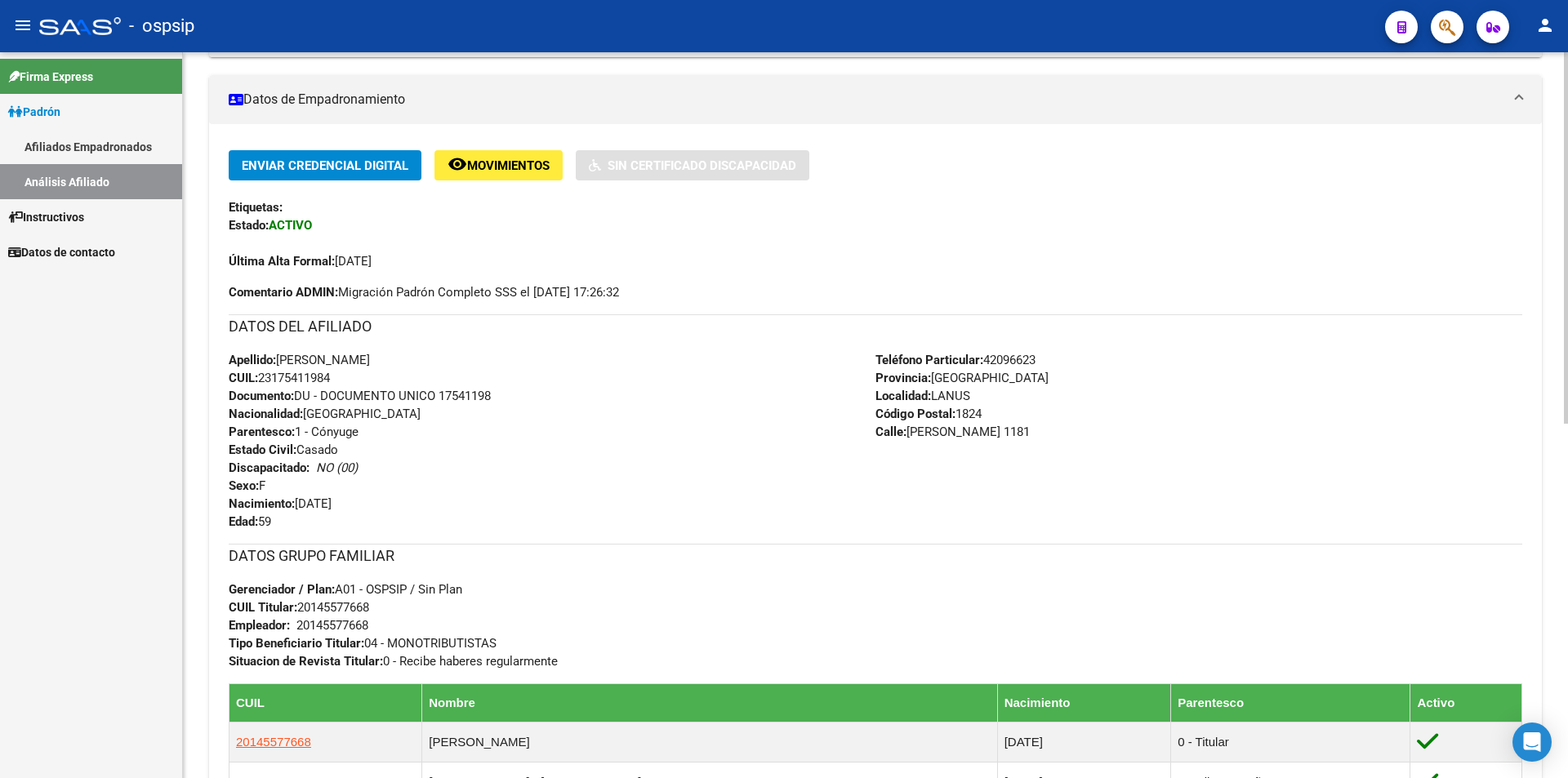
scroll to position [408, 0]
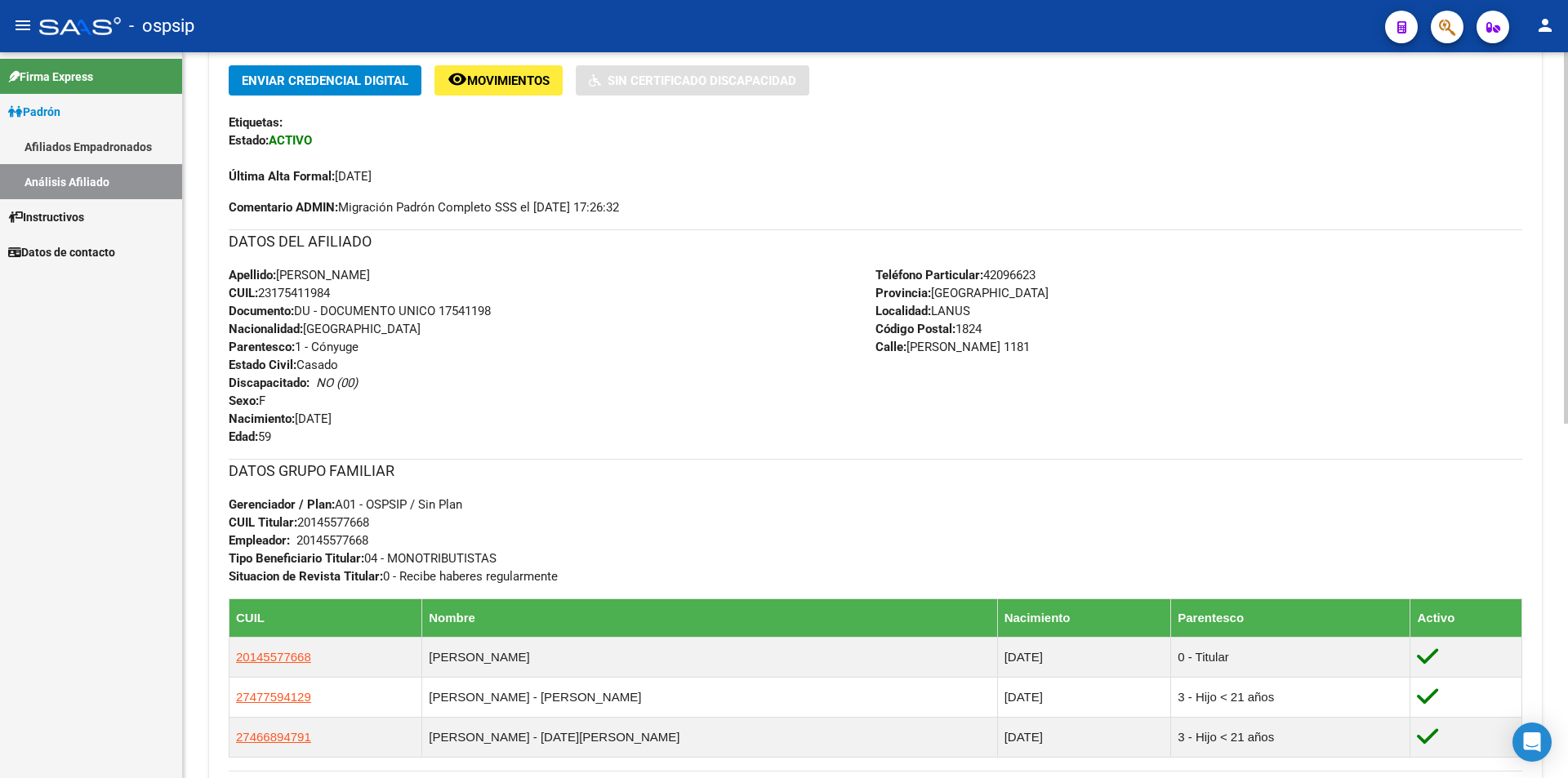
drag, startPoint x: 434, startPoint y: 275, endPoint x: 280, endPoint y: 277, distance: 154.0
click at [280, 277] on div "Apellido: [PERSON_NAME]: 23175411984 Documento: DU - DOCUMENTO UNICO 17541198 N…" at bounding box center [552, 355] width 647 height 179
copy span "[PERSON_NAME]"
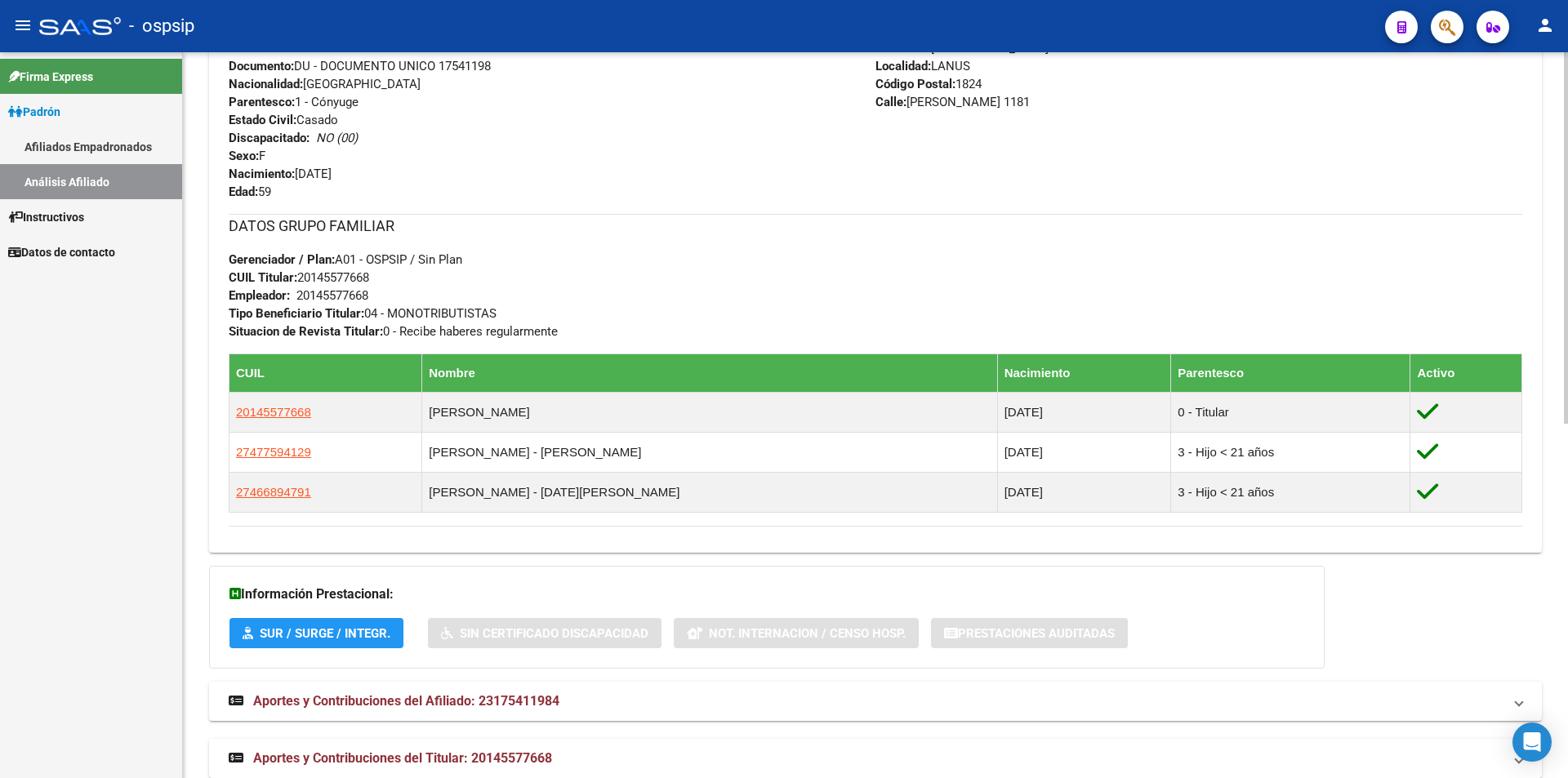
scroll to position [572, 0]
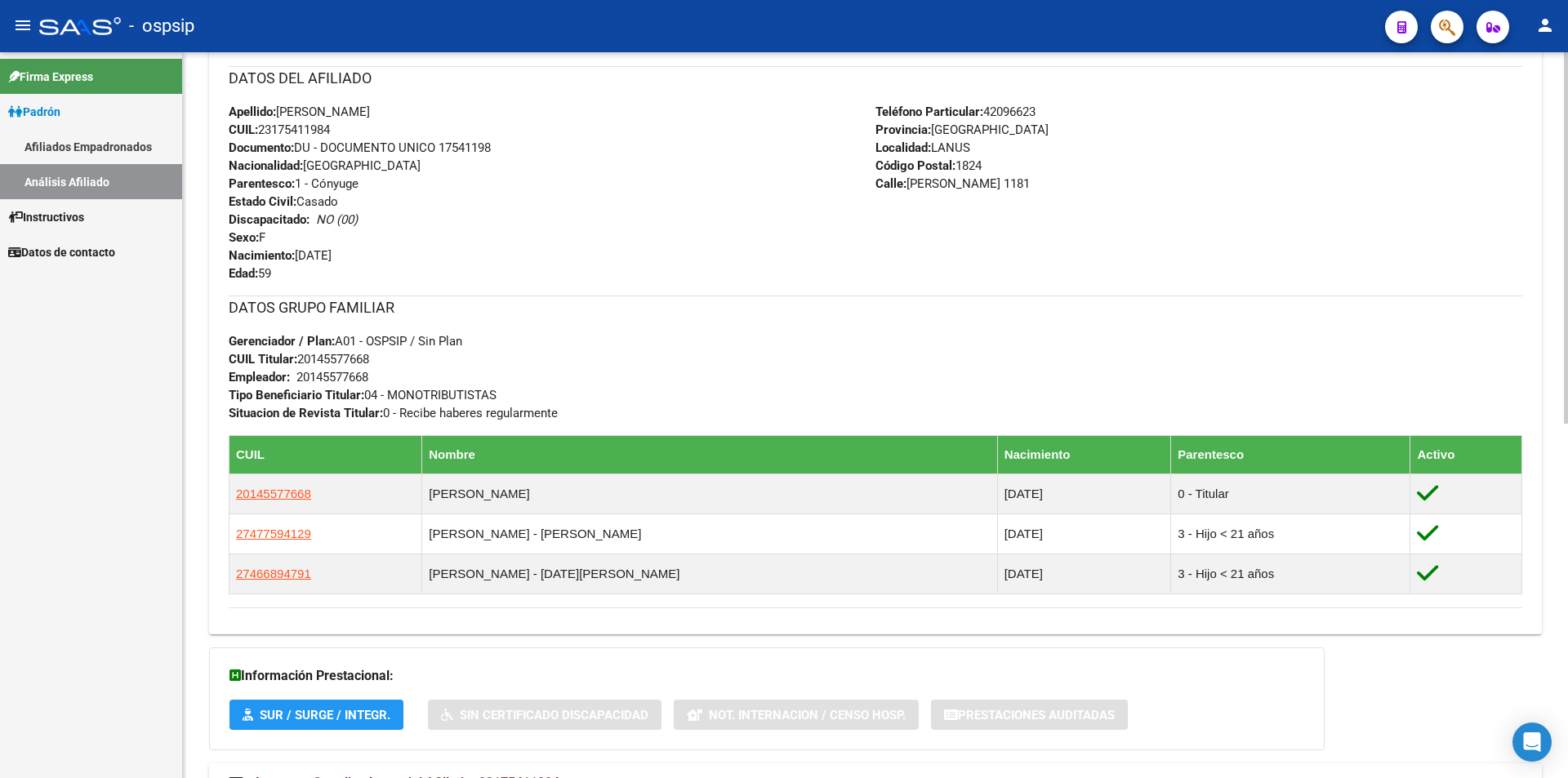
click at [1249, 305] on h3 "DATOS GRUPO FAMILIAR" at bounding box center [875, 307] width 1293 height 23
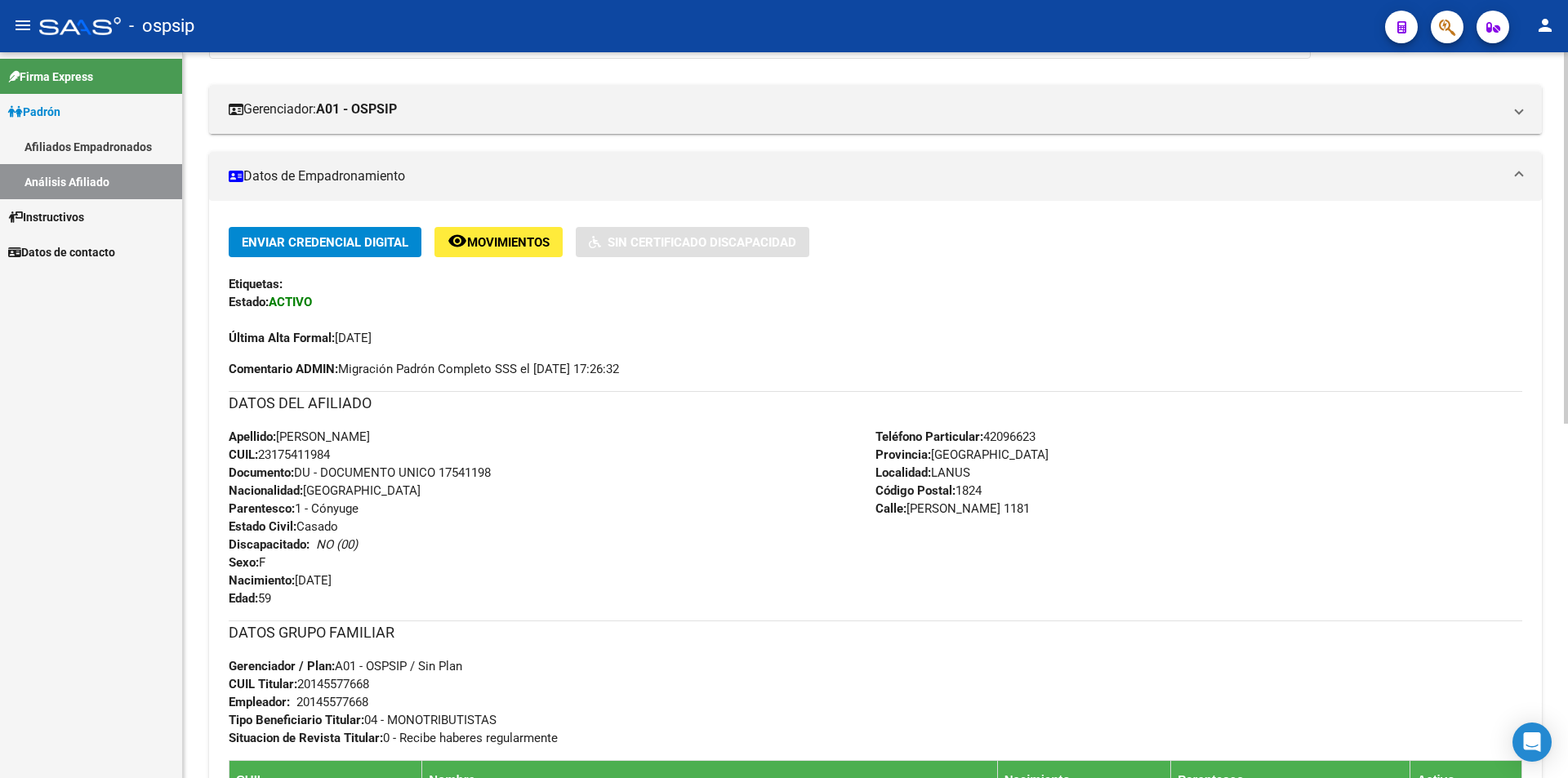
scroll to position [82, 0]
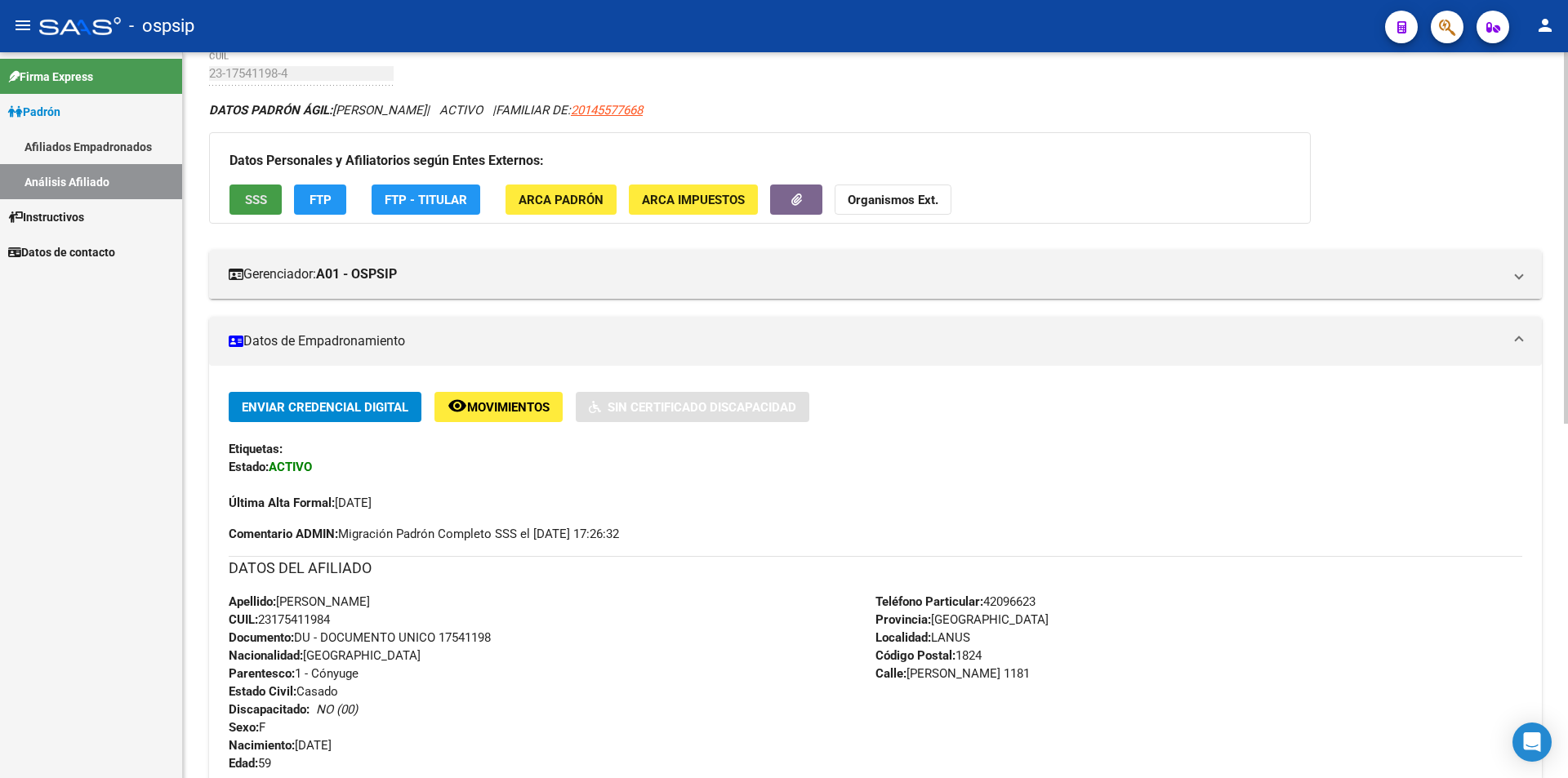
click at [263, 195] on span "SSS" at bounding box center [256, 200] width 22 height 14
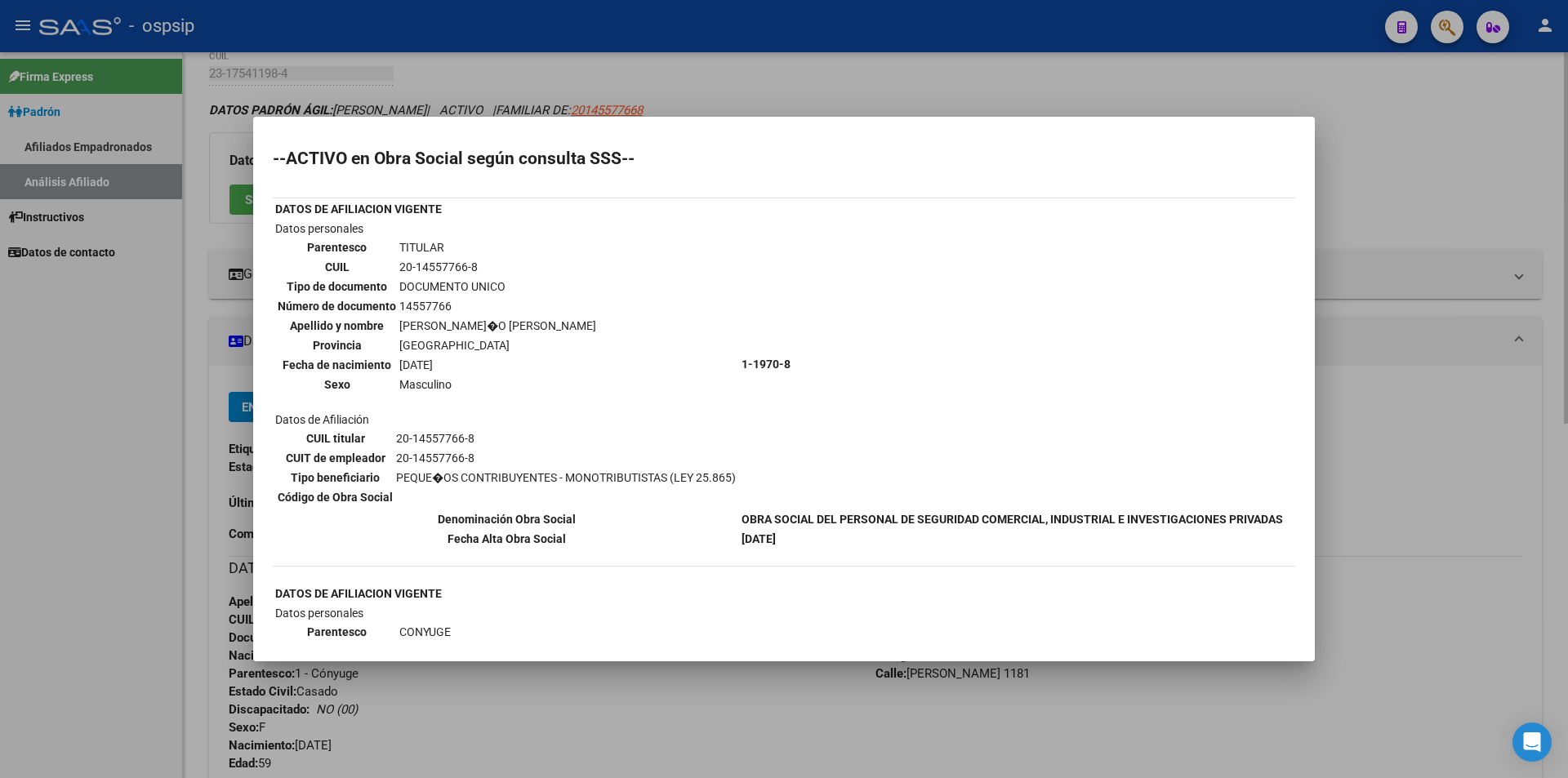
click at [1141, 95] on div at bounding box center [784, 389] width 1568 height 778
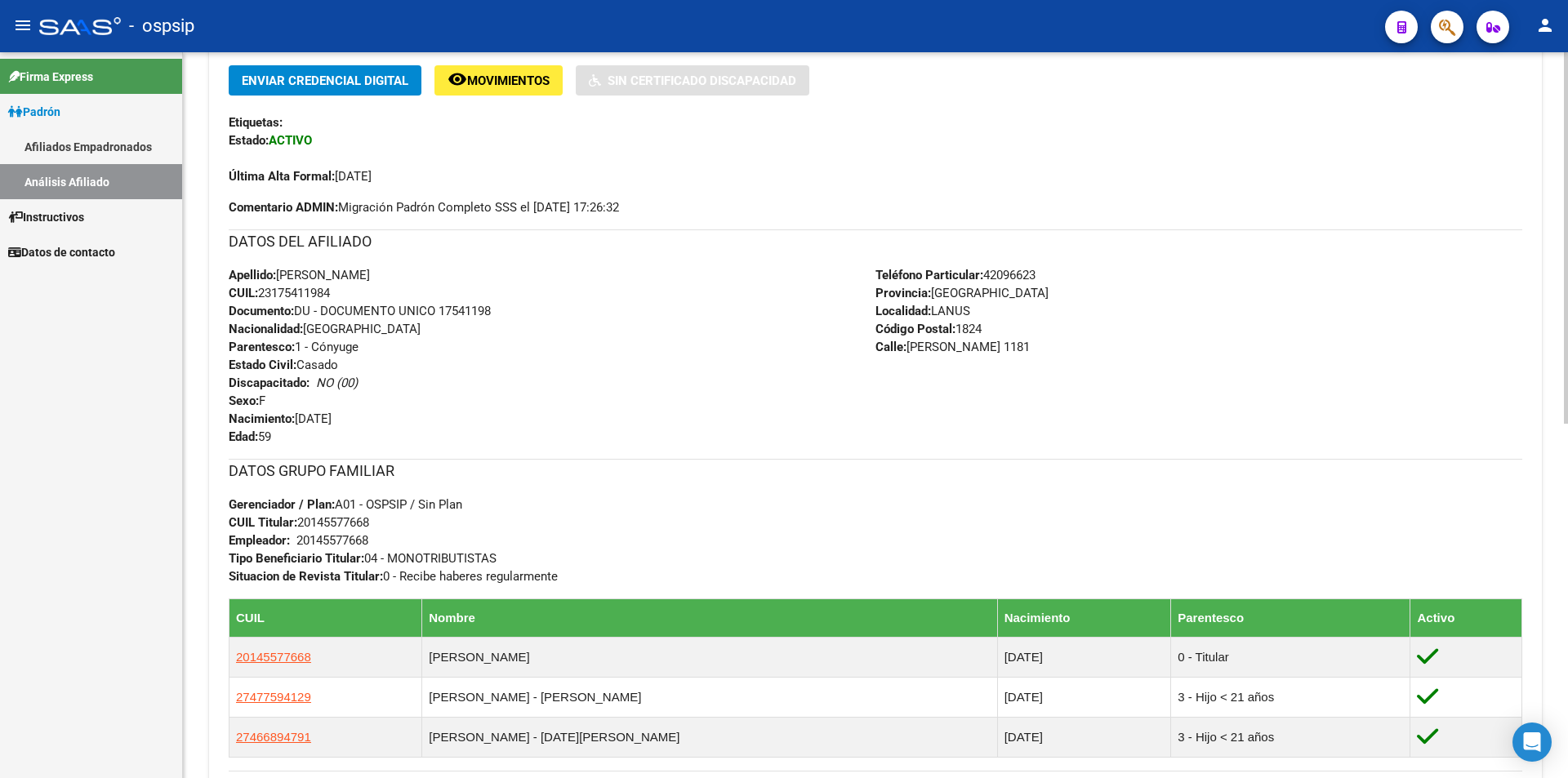
scroll to position [692, 0]
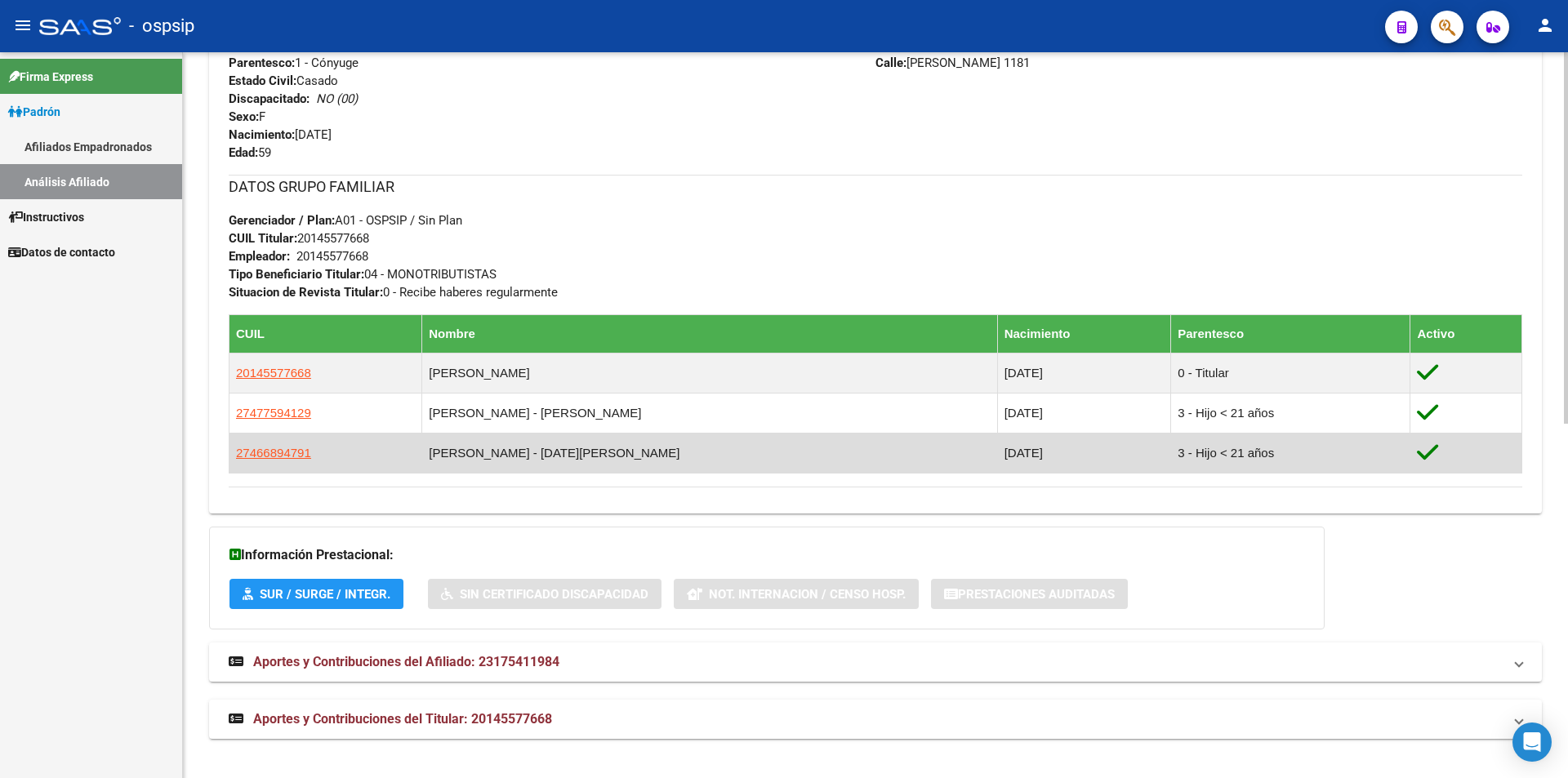
click at [653, 458] on td "[PERSON_NAME] - [DATE][PERSON_NAME]" at bounding box center [710, 452] width 575 height 40
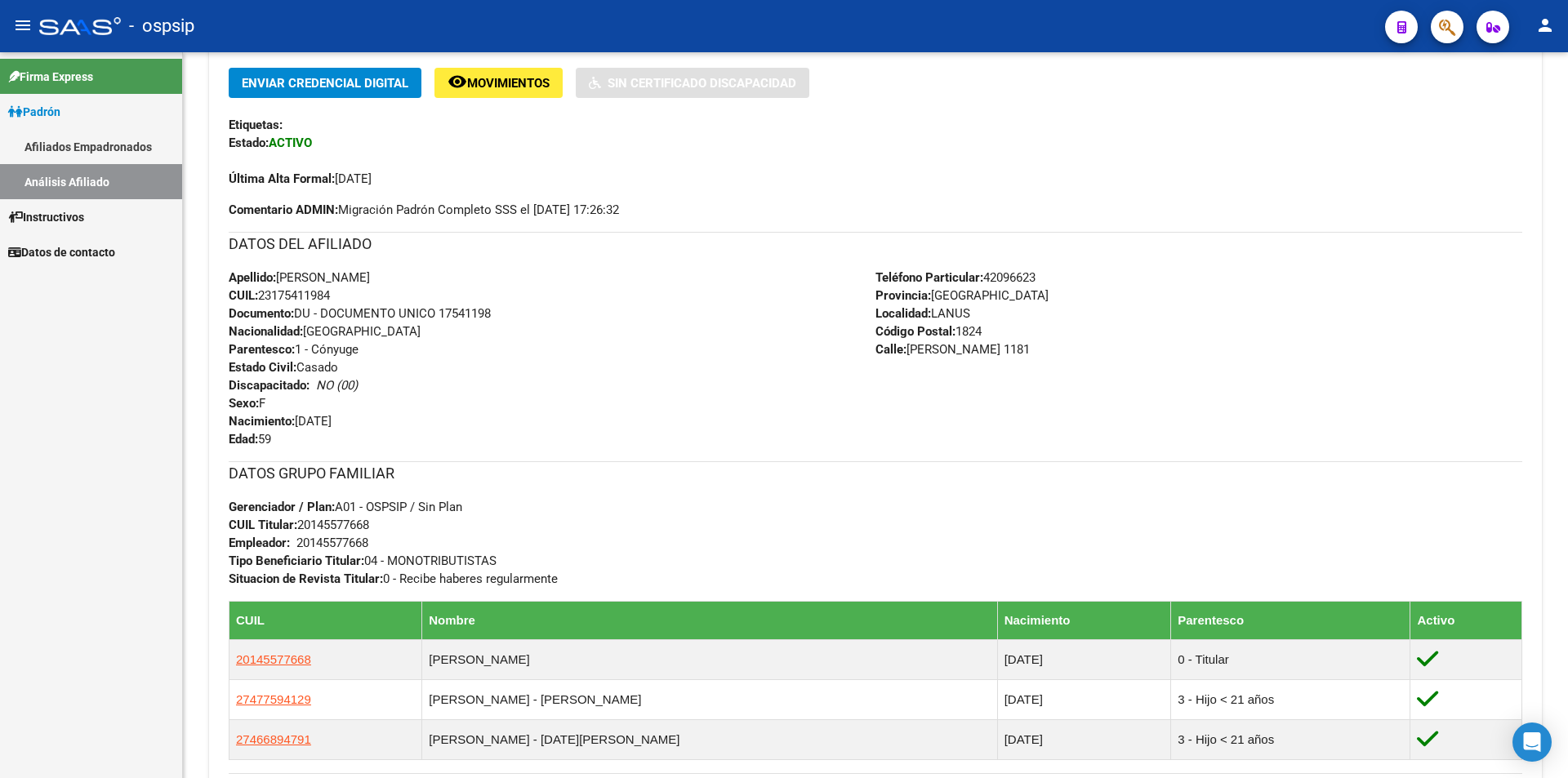
scroll to position [365, 0]
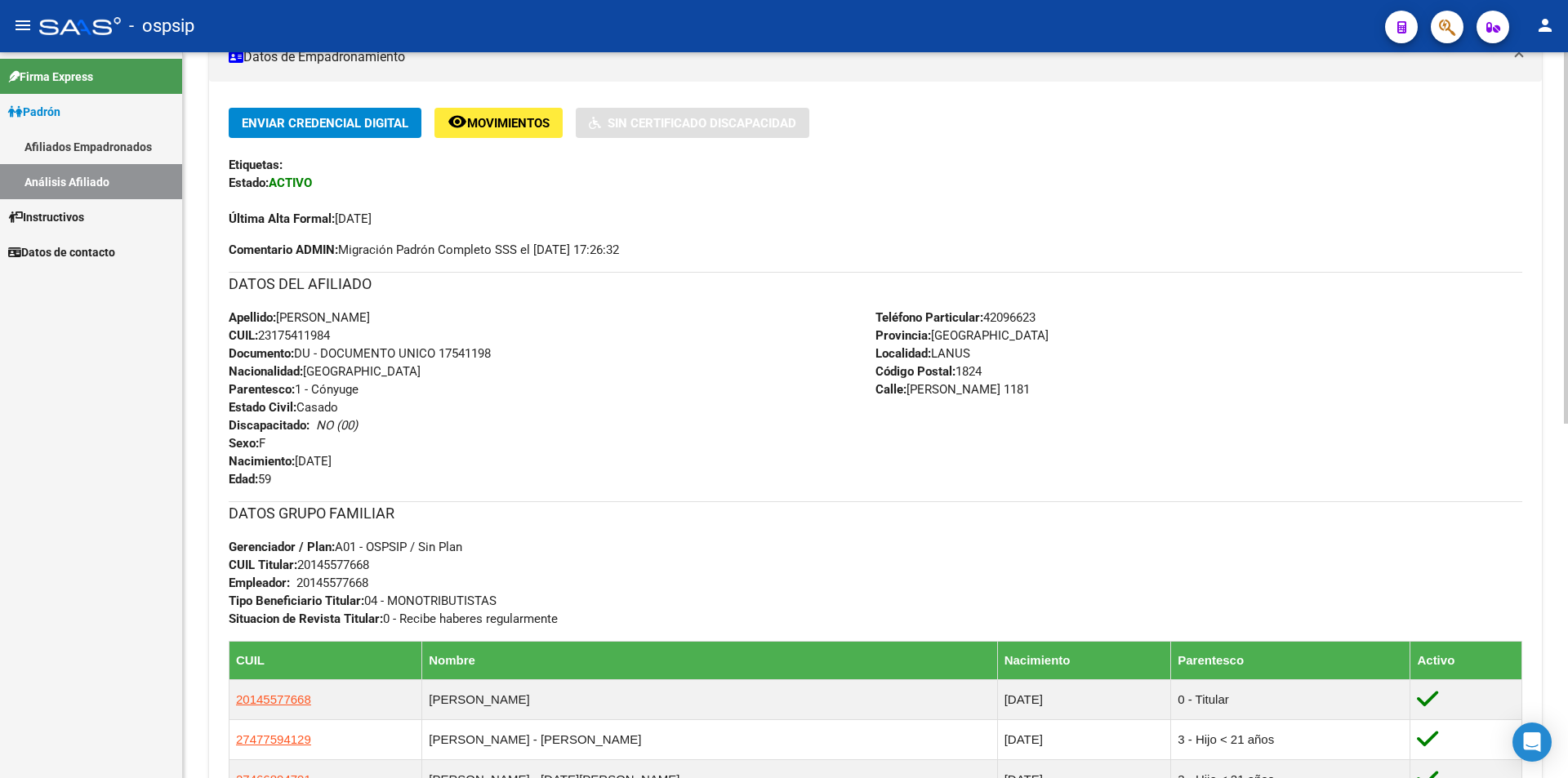
drag, startPoint x: 343, startPoint y: 334, endPoint x: 261, endPoint y: 330, distance: 82.1
click at [261, 330] on div "Apellido: [PERSON_NAME]: 23175411984 Documento: DU - DOCUMENTO UNICO 17541198 N…" at bounding box center [552, 397] width 647 height 179
copy span "23175411984"
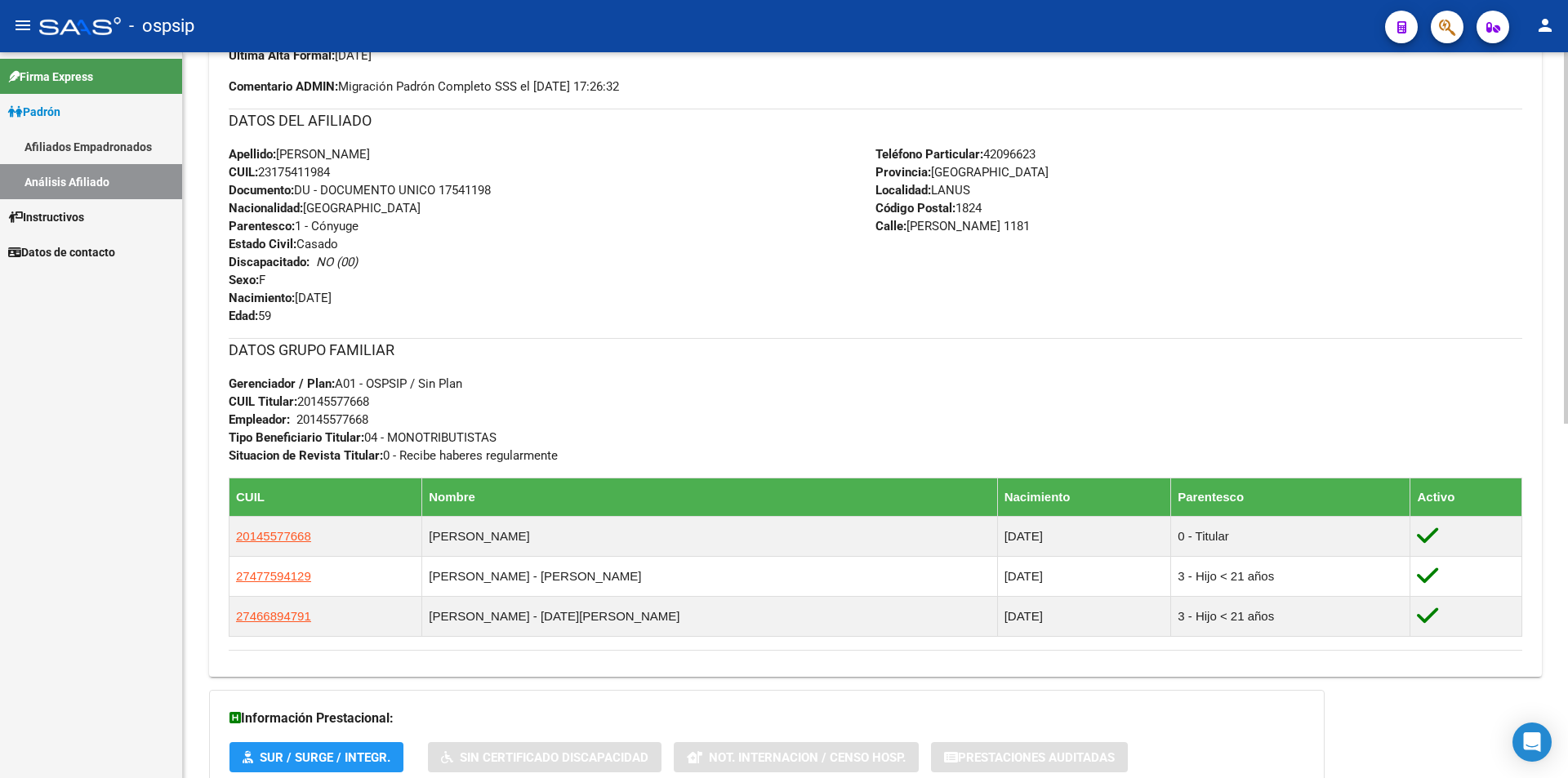
scroll to position [447, 0]
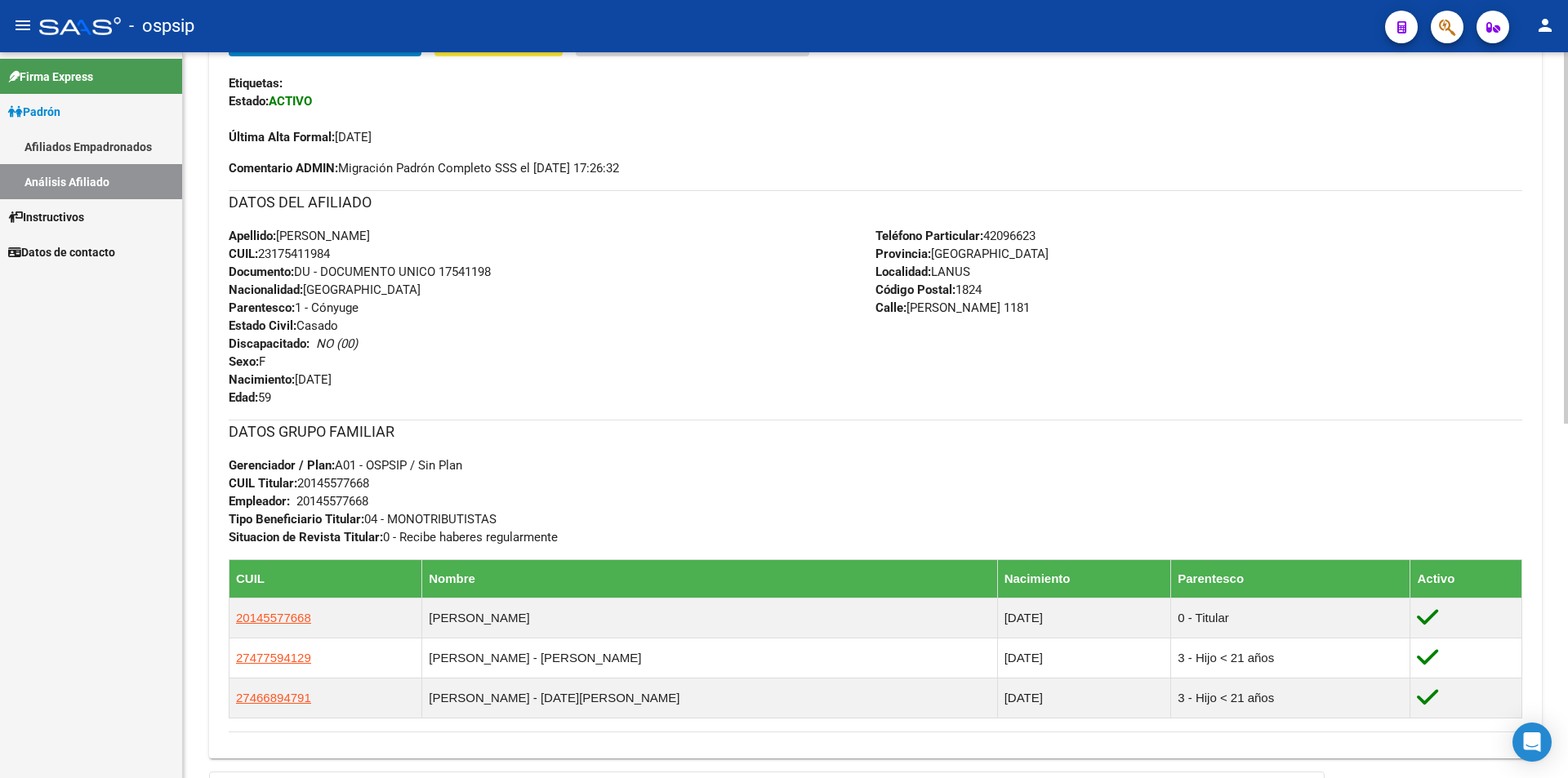
click at [286, 253] on span "CUIL: 23175411984" at bounding box center [279, 253] width 101 height 14
click at [287, 251] on span "CUIL: 23175411984" at bounding box center [279, 253] width 101 height 14
click at [306, 252] on span "CUIL: 23175411984" at bounding box center [279, 253] width 101 height 14
click at [348, 234] on span "Apellido: [PERSON_NAME]" at bounding box center [299, 235] width 141 height 14
drag, startPoint x: 403, startPoint y: 233, endPoint x: 382, endPoint y: 243, distance: 23.3
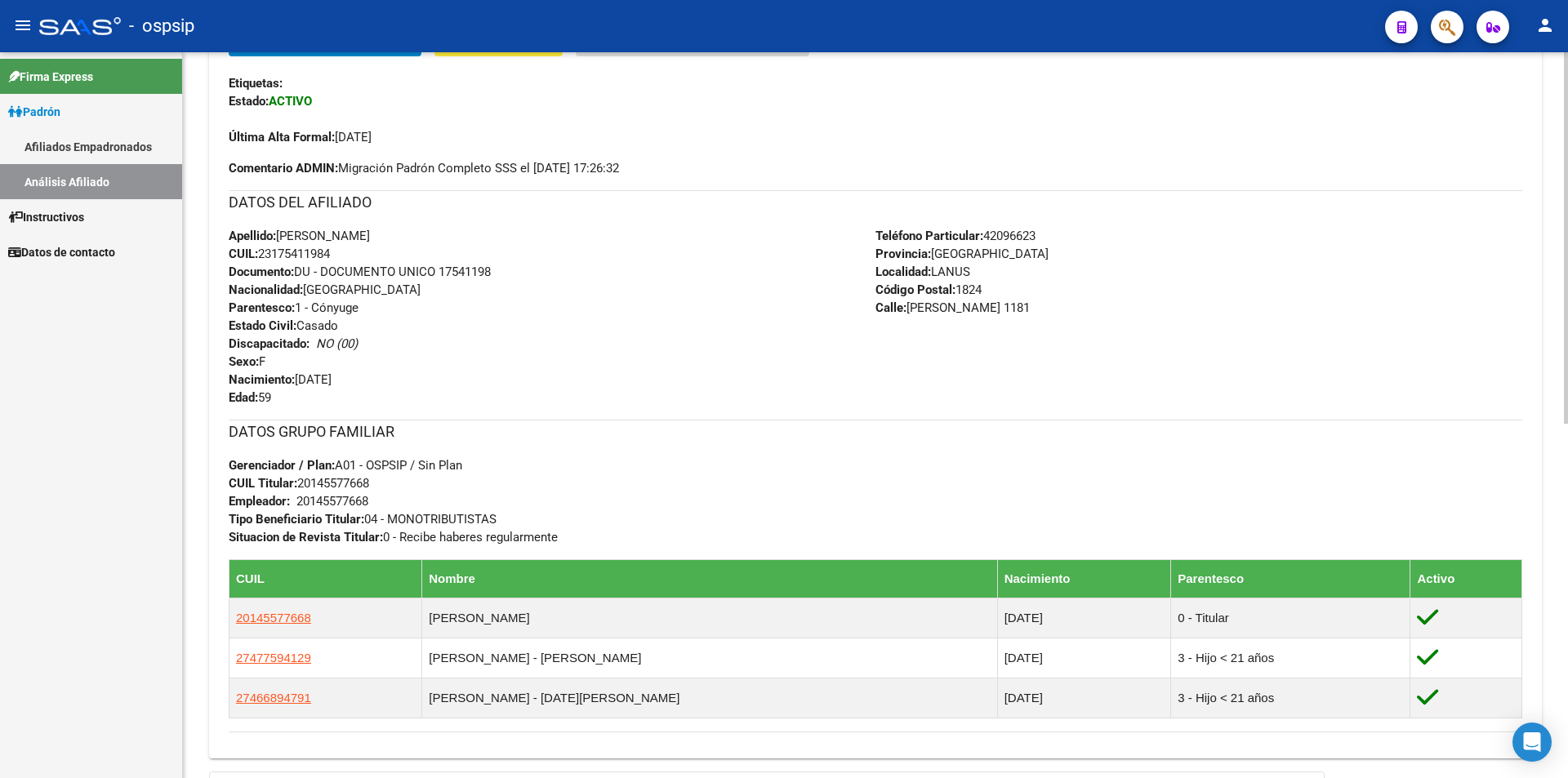
click at [370, 236] on span "Apellido: [PERSON_NAME]" at bounding box center [299, 235] width 141 height 14
click at [291, 236] on span "Apellido: [PERSON_NAME]" at bounding box center [299, 235] width 141 height 14
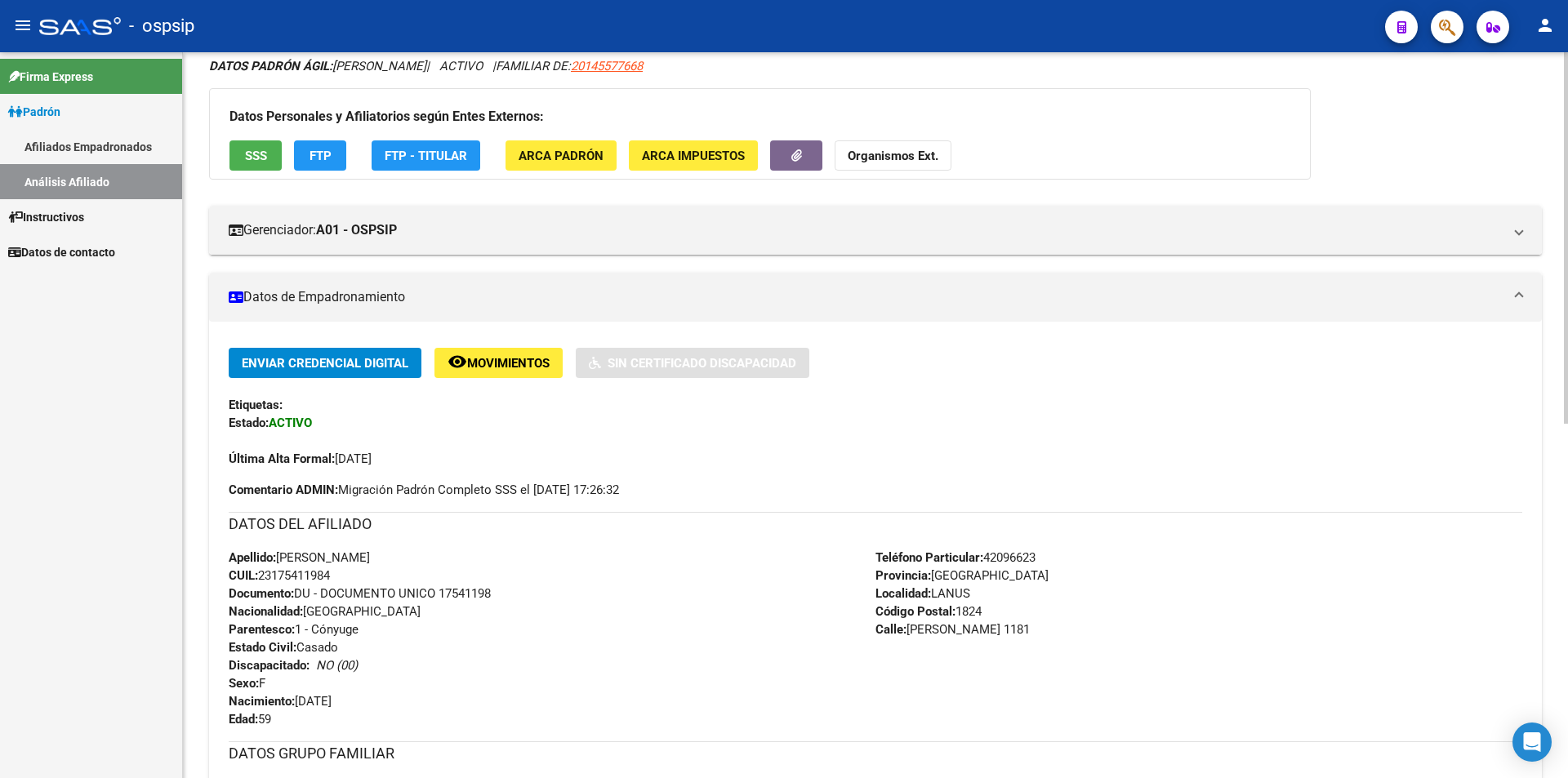
scroll to position [0, 0]
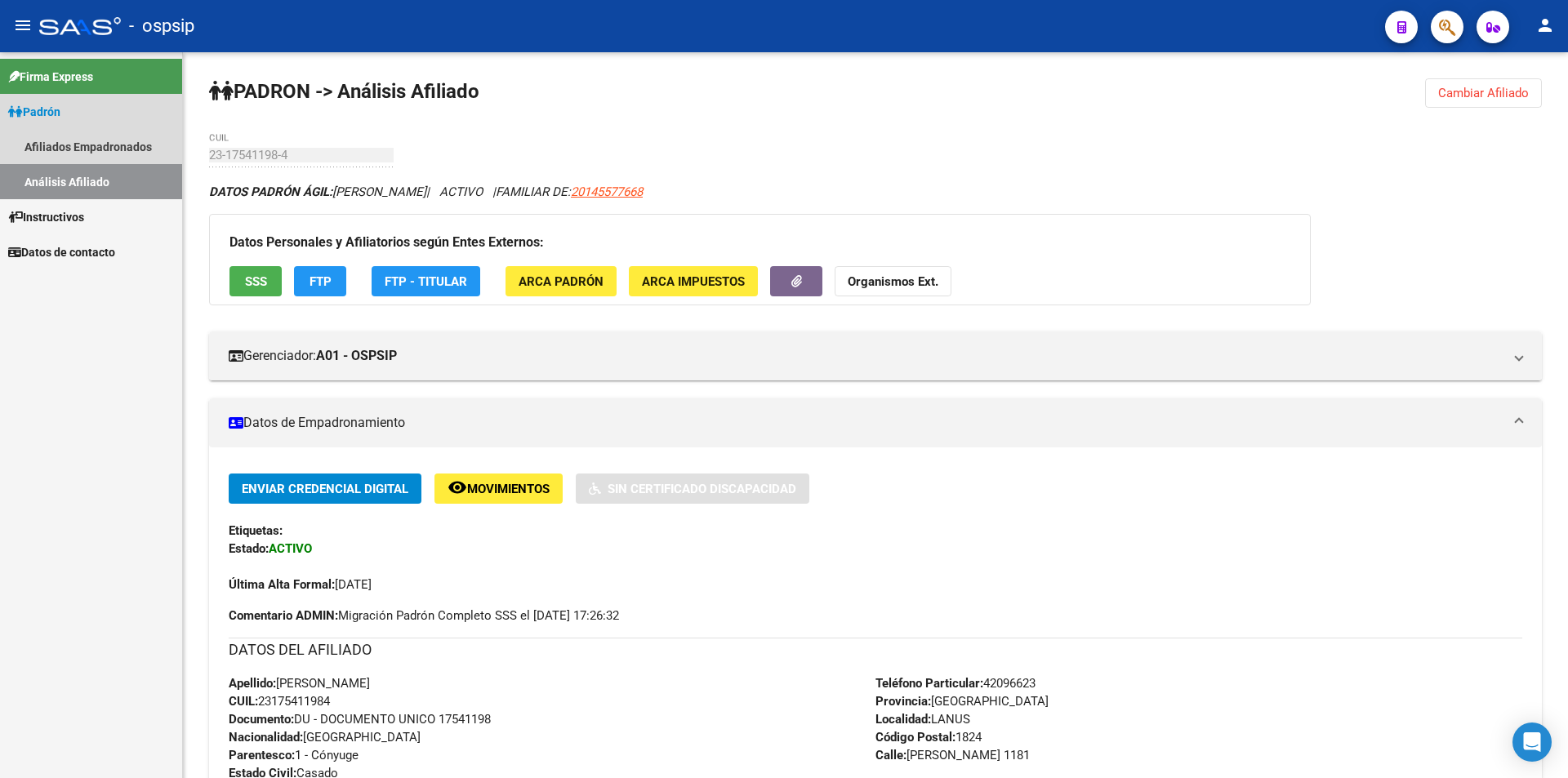
click at [73, 115] on link "Padrón" at bounding box center [91, 110] width 182 height 35
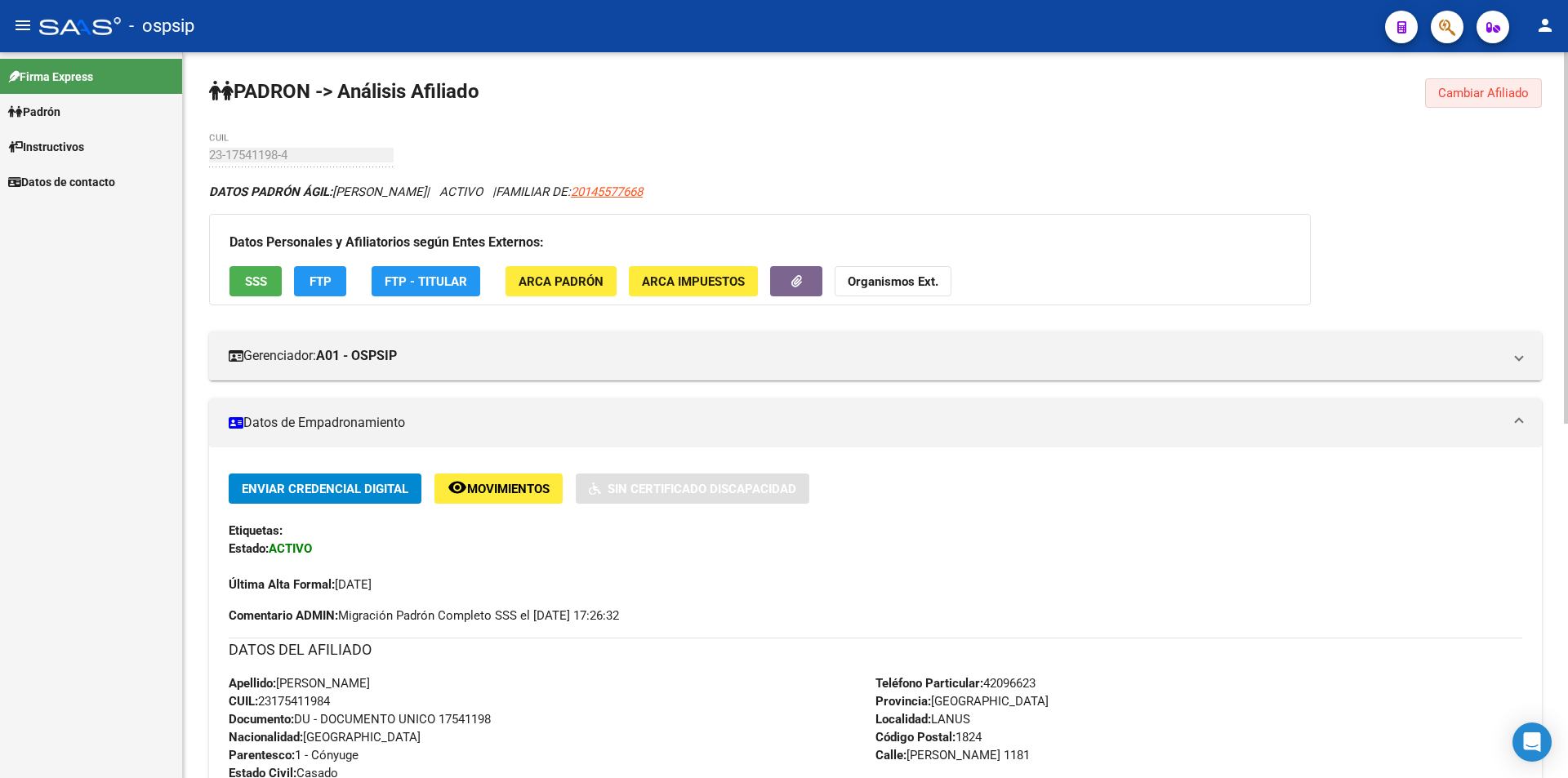
click at [1483, 101] on button "Cambiar Afiliado" at bounding box center [1482, 93] width 116 height 30
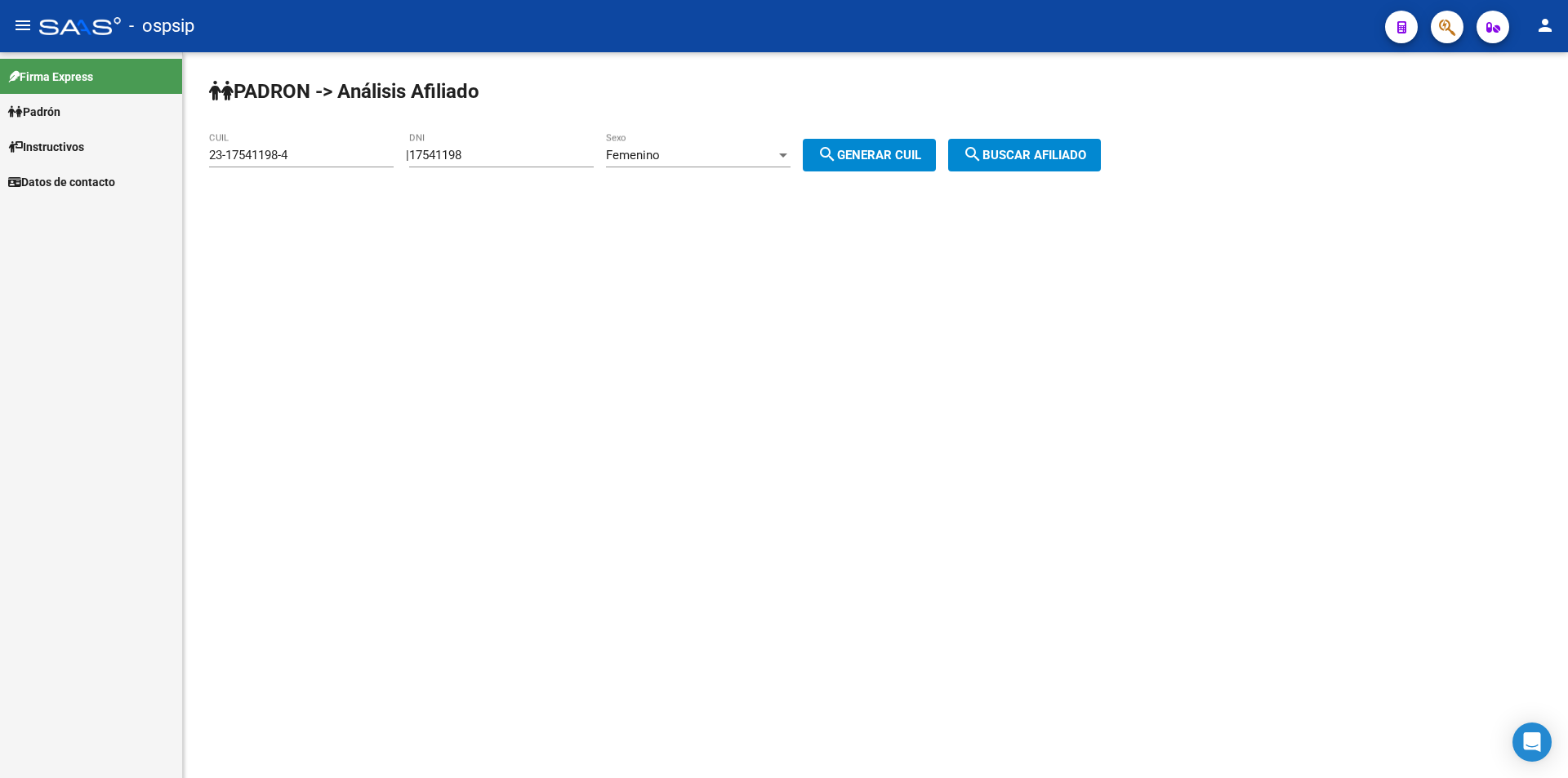
click at [584, 156] on input "17541198" at bounding box center [501, 155] width 184 height 14
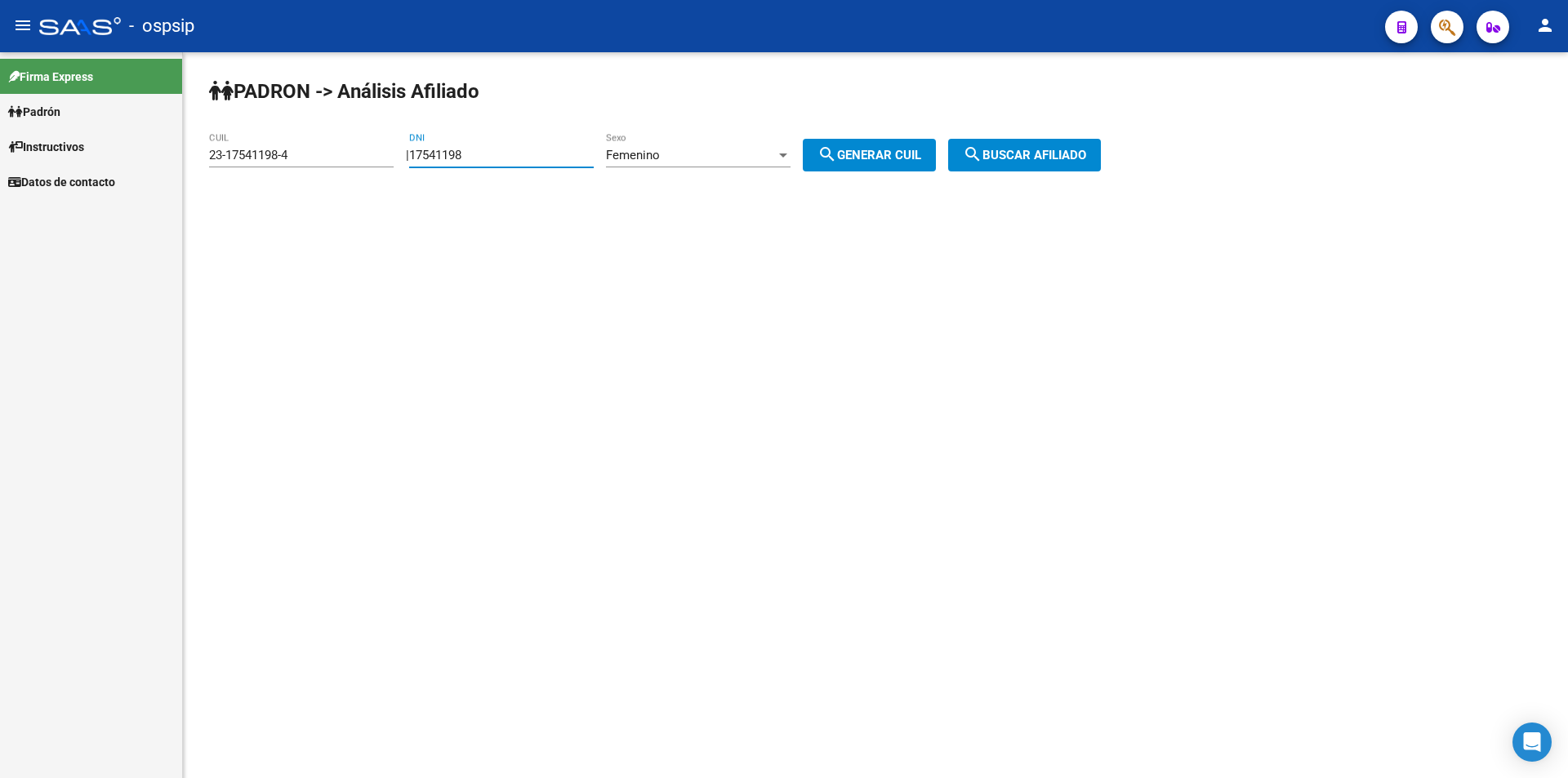
click at [584, 156] on input "17541198" at bounding box center [501, 155] width 184 height 14
paste input "36084511"
type input "36084511"
click at [881, 156] on span "search Generar CUIL" at bounding box center [869, 155] width 104 height 14
type input "27-36084511-2"
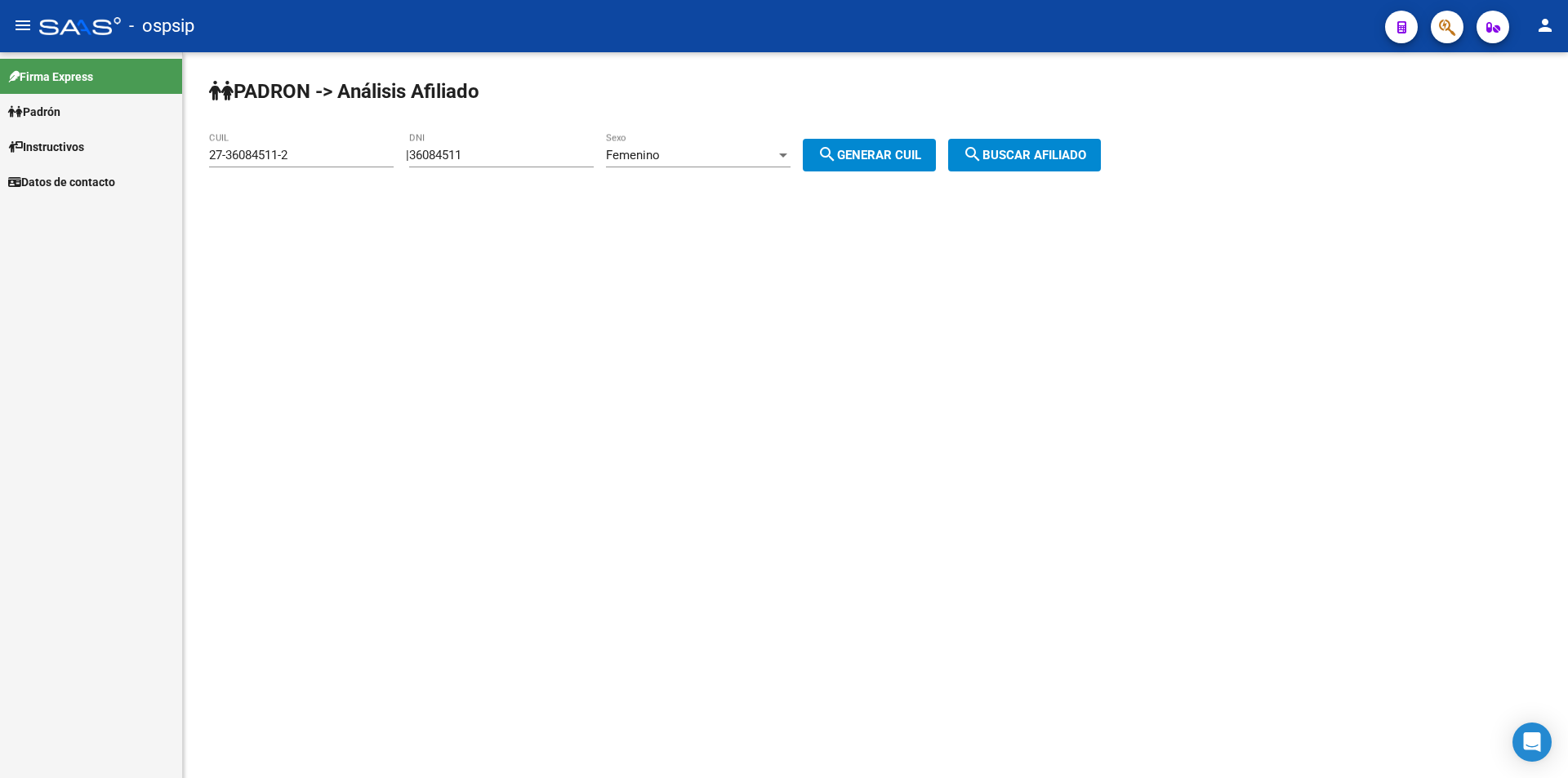
click at [1032, 146] on button "search Buscar afiliado" at bounding box center [1024, 155] width 153 height 32
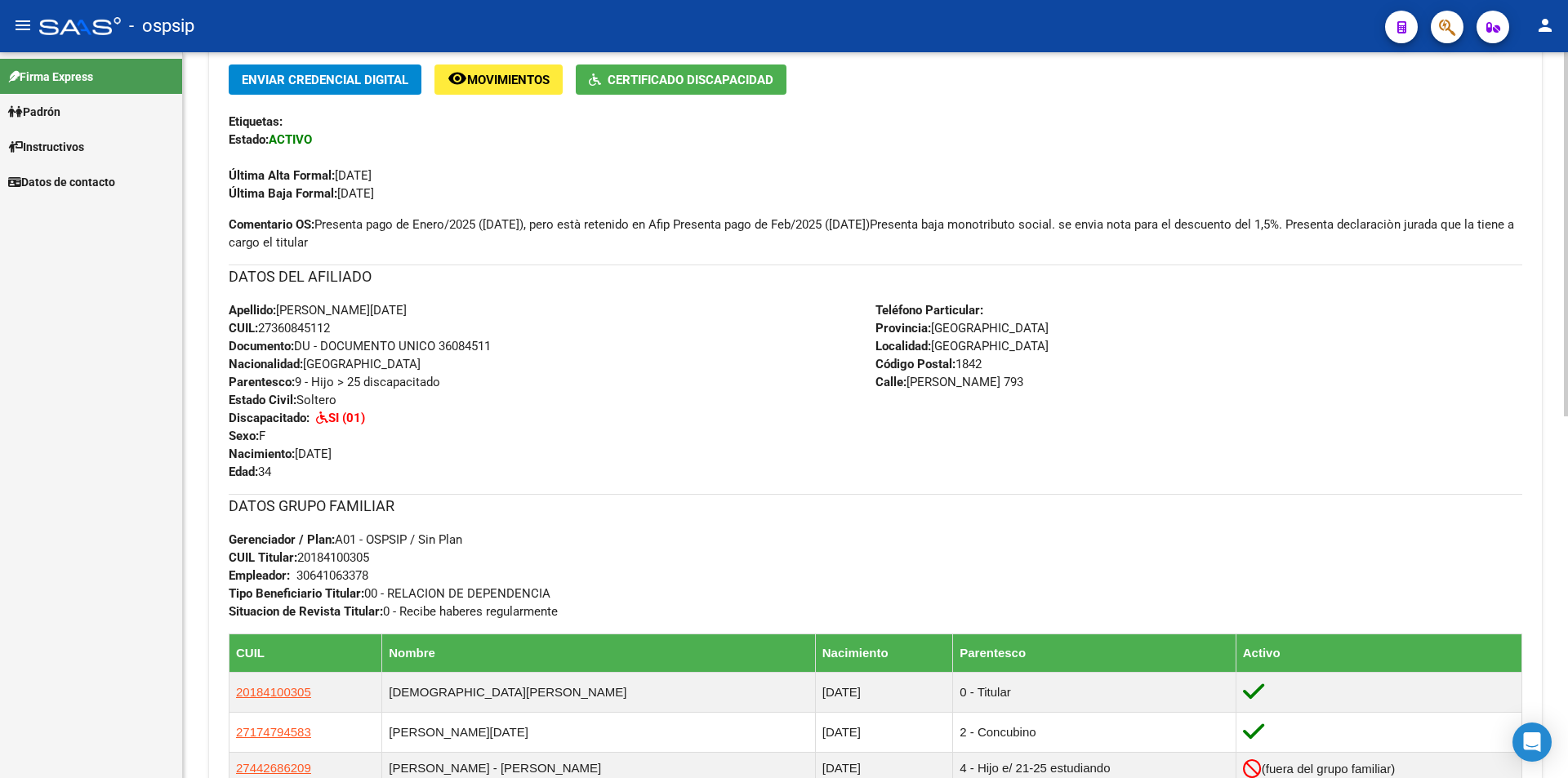
scroll to position [572, 0]
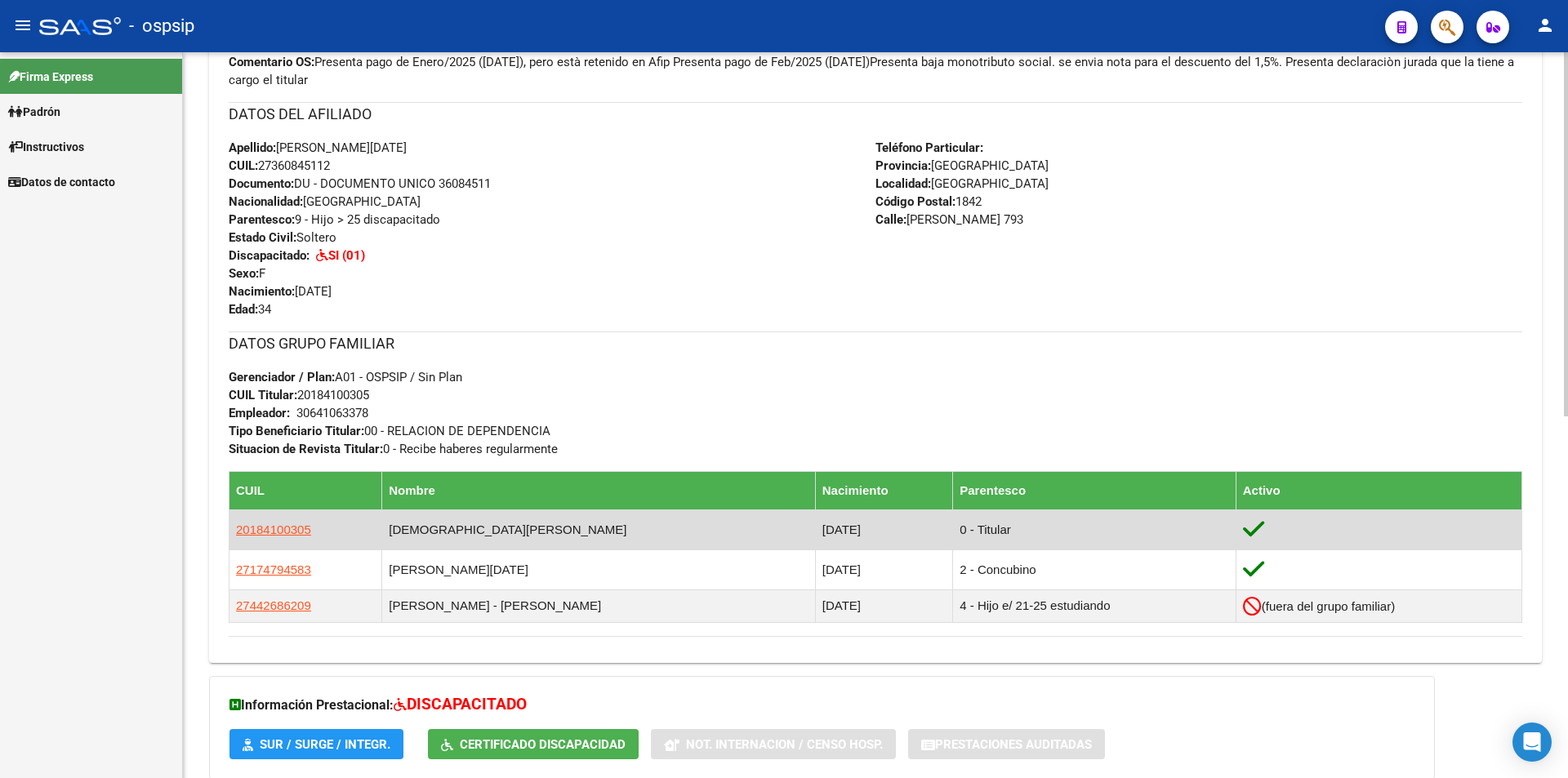
drag, startPoint x: 546, startPoint y: 524, endPoint x: 390, endPoint y: 524, distance: 156.0
click at [390, 524] on td "[DEMOGRAPHIC_DATA][PERSON_NAME]" at bounding box center [599, 528] width 433 height 40
copy td "[DEMOGRAPHIC_DATA][PERSON_NAME]"
drag, startPoint x: 321, startPoint y: 523, endPoint x: 235, endPoint y: 536, distance: 87.0
click at [235, 536] on td "20184100305" at bounding box center [306, 528] width 153 height 40
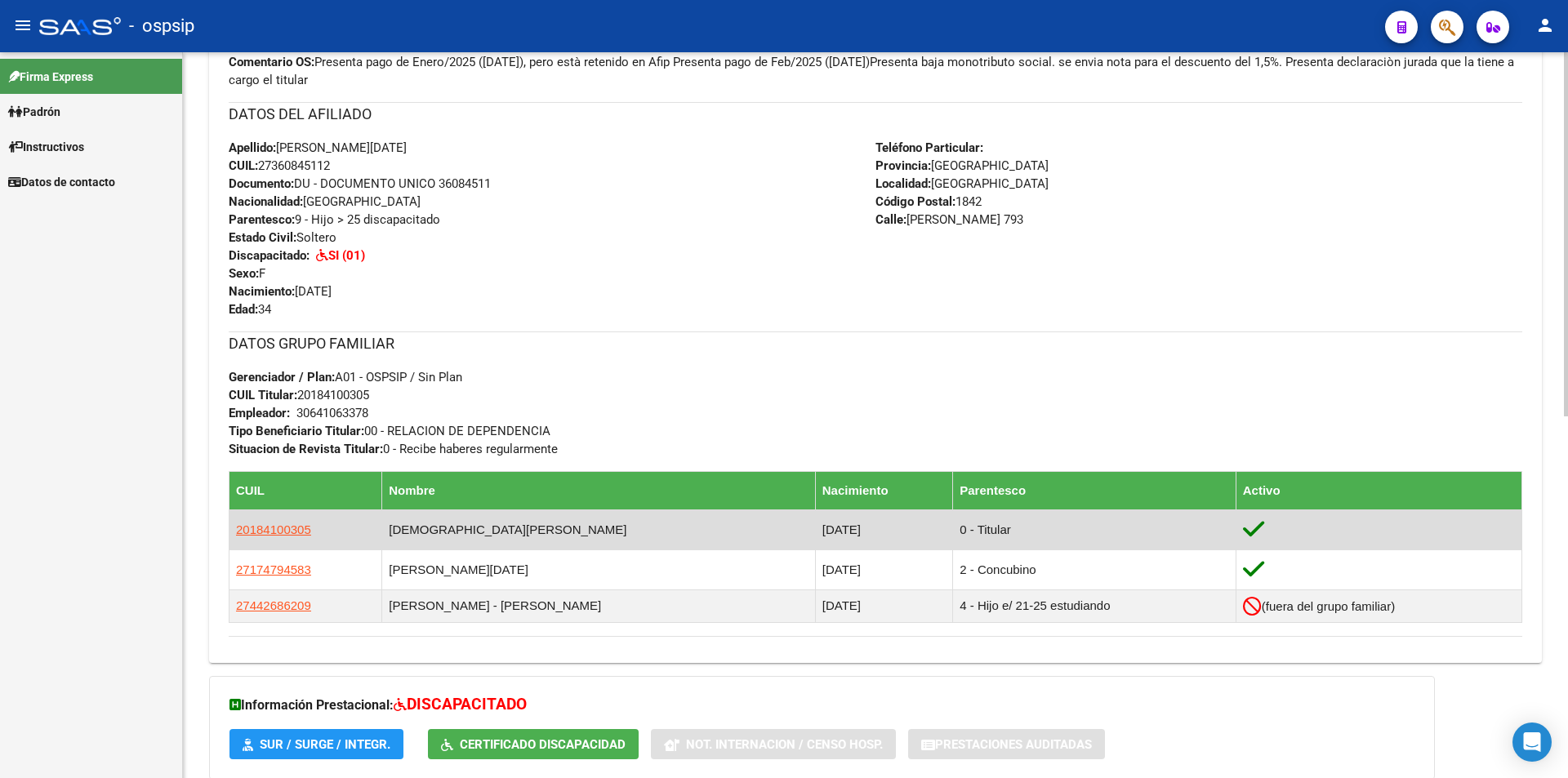
copy span "20184100305"
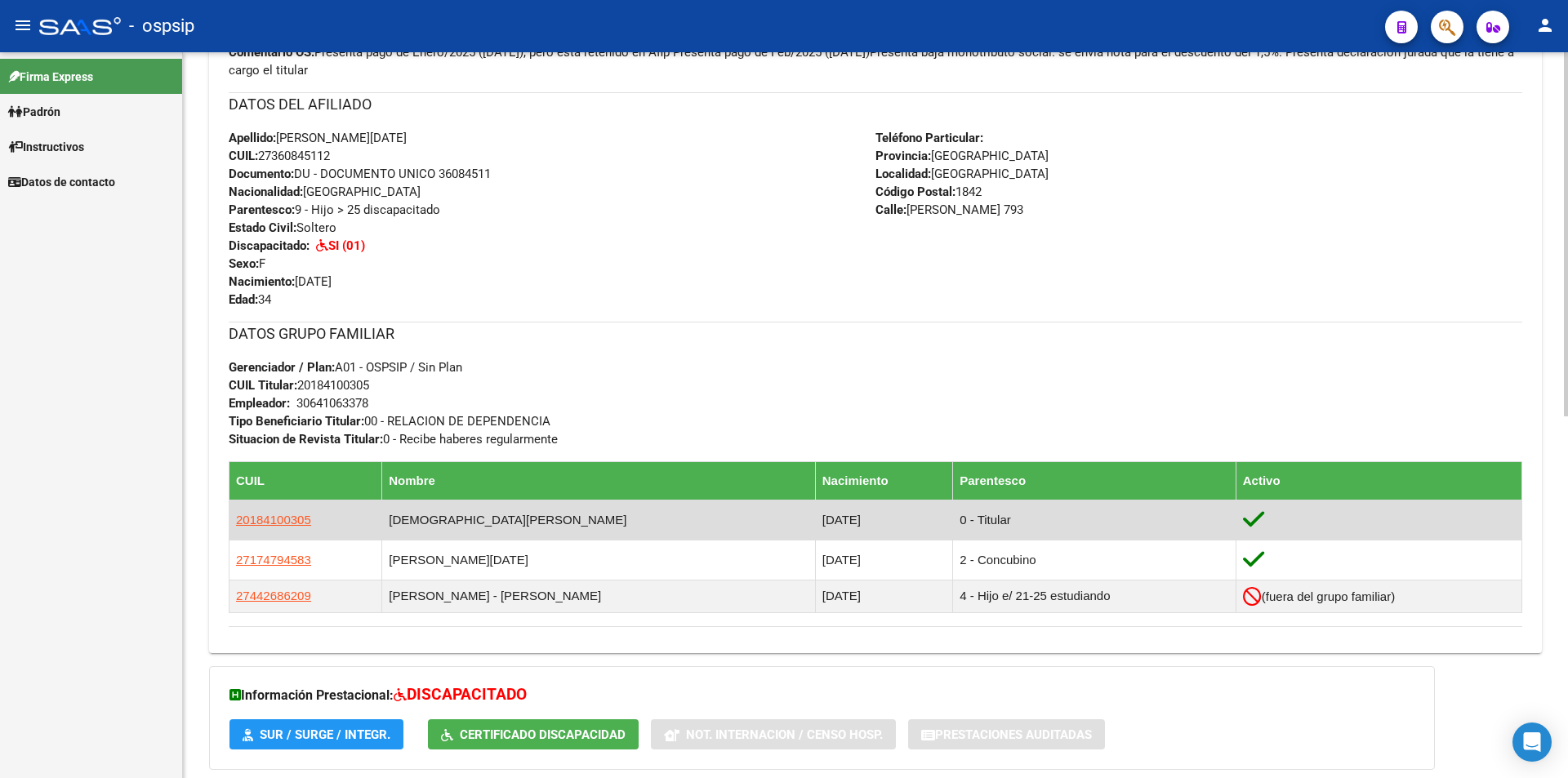
scroll to position [558, 0]
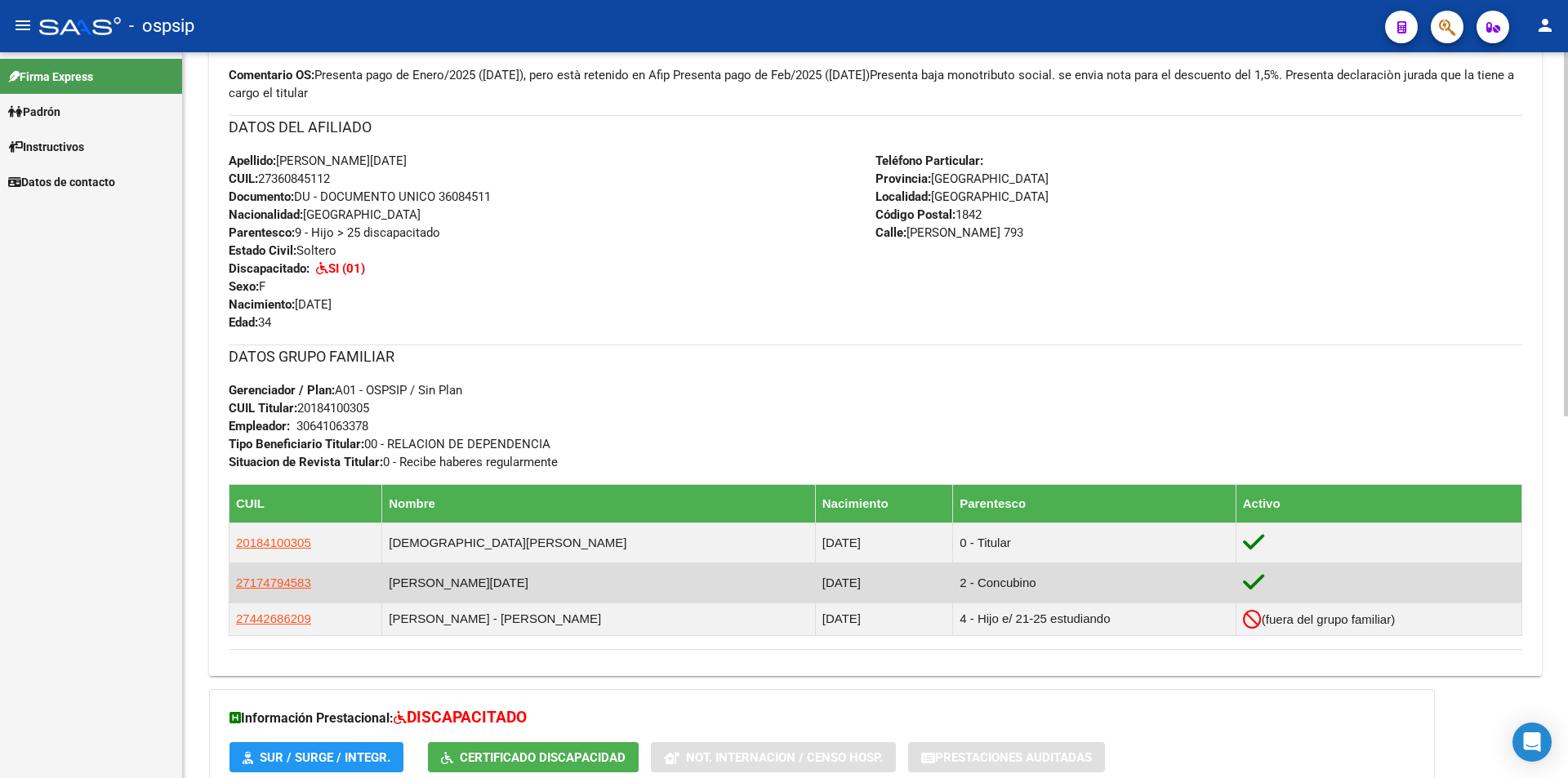
click at [554, 580] on td "[PERSON_NAME][DATE]" at bounding box center [599, 582] width 433 height 40
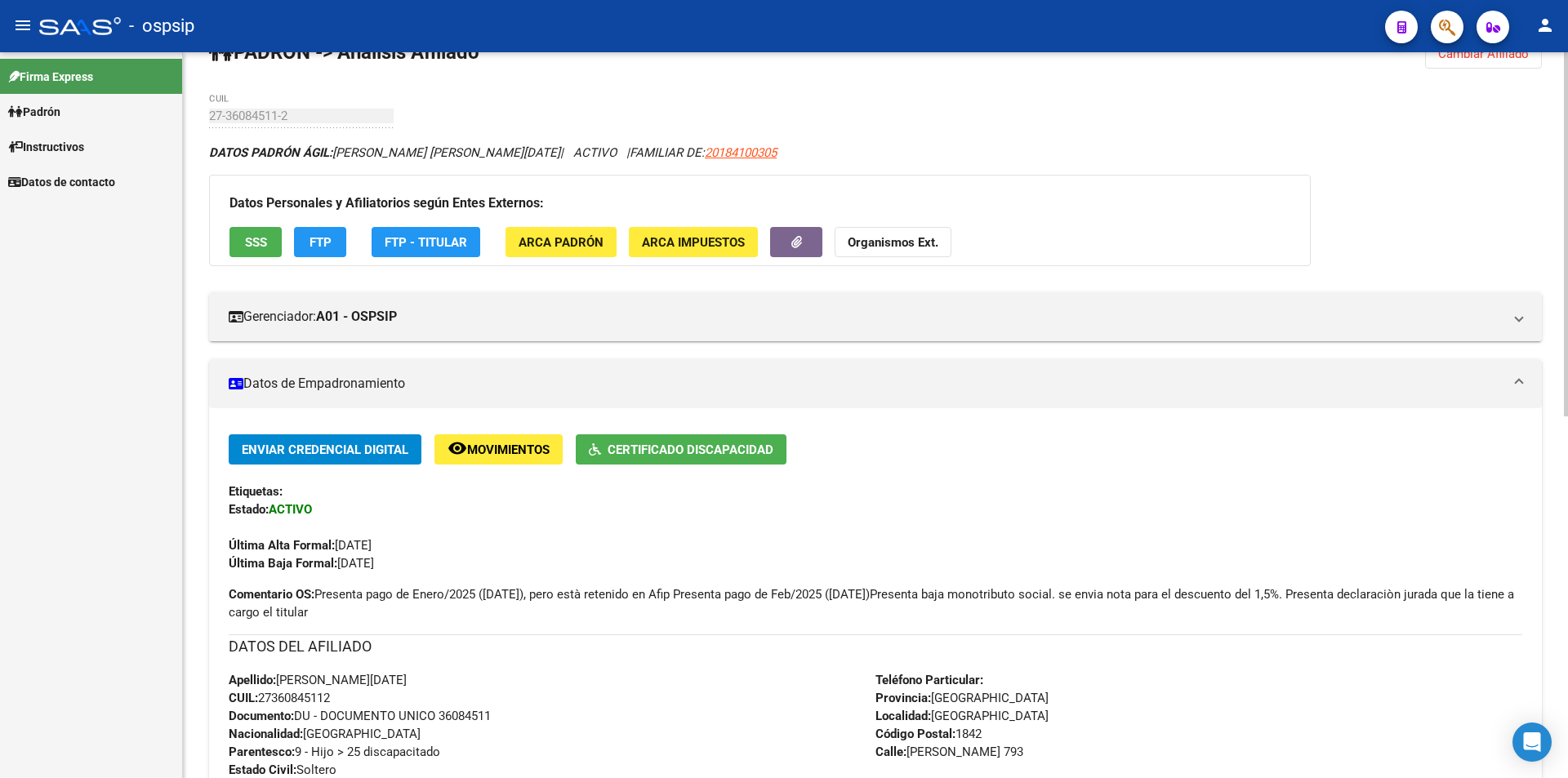
scroll to position [0, 0]
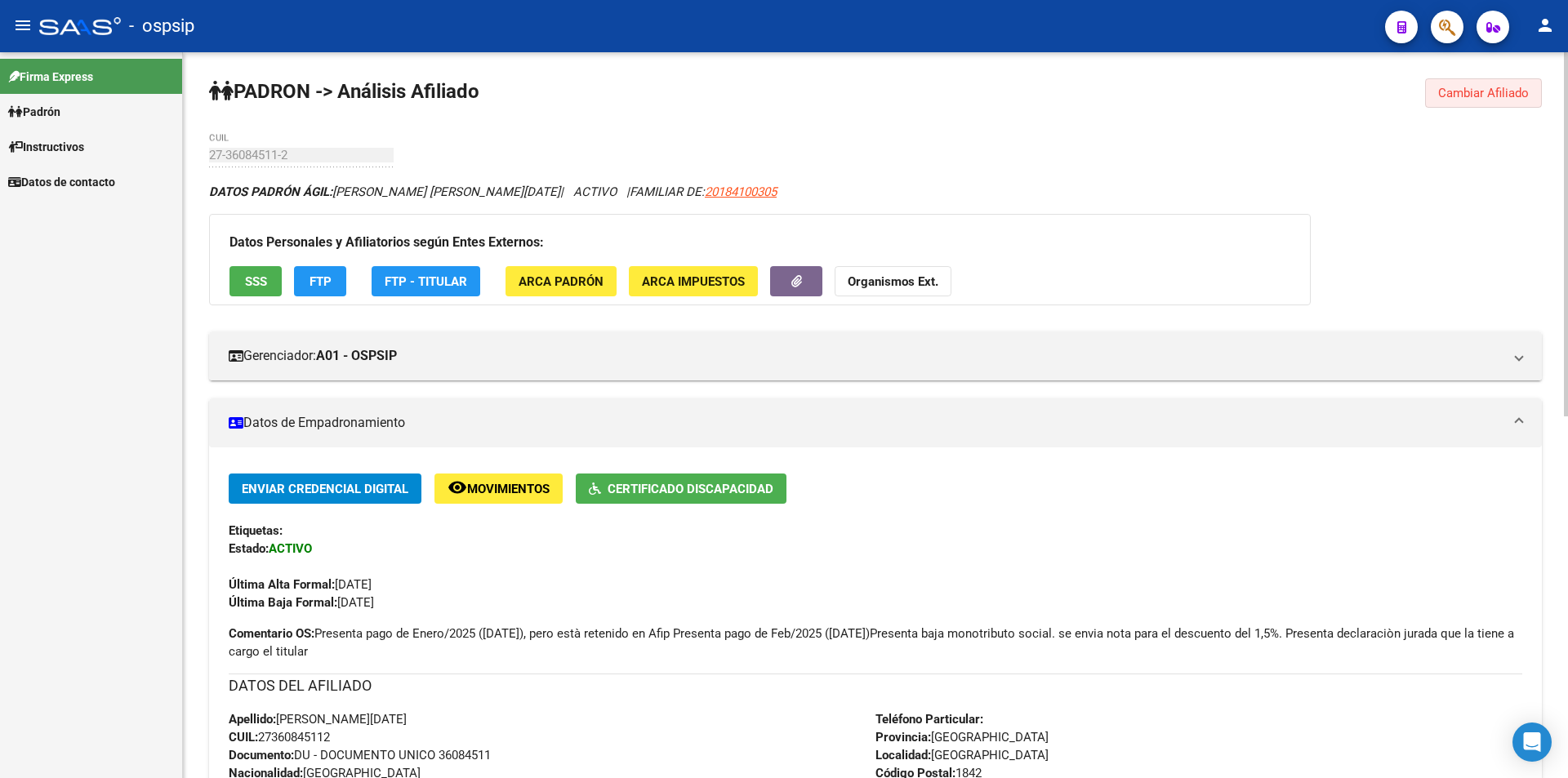
drag, startPoint x: 1498, startPoint y: 87, endPoint x: 1479, endPoint y: 93, distance: 19.9
click at [1496, 87] on span "Cambiar Afiliado" at bounding box center [1483, 93] width 91 height 14
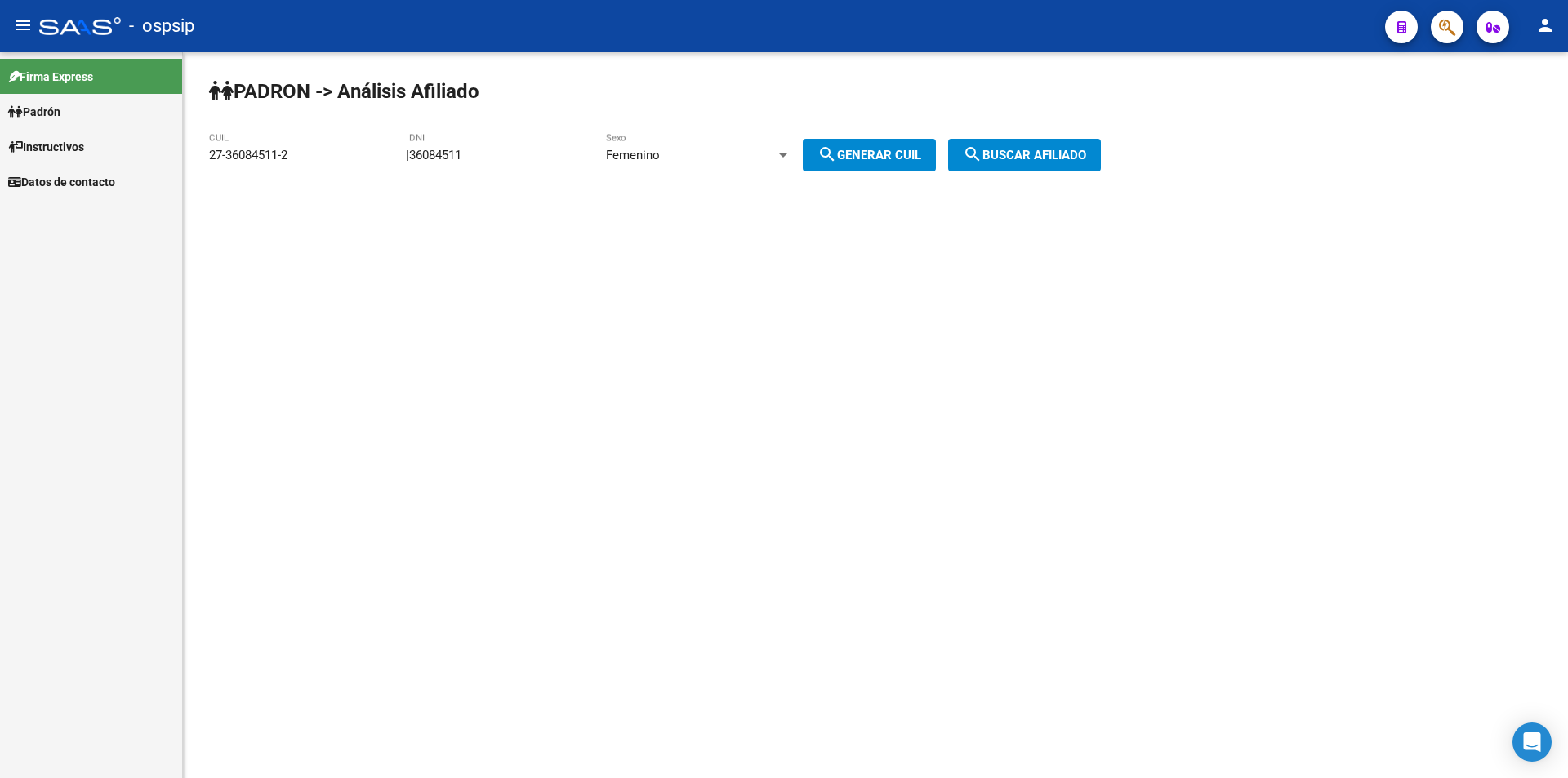
click at [544, 152] on input "36084511" at bounding box center [501, 155] width 184 height 14
click at [702, 150] on div "Femenino" at bounding box center [691, 155] width 170 height 14
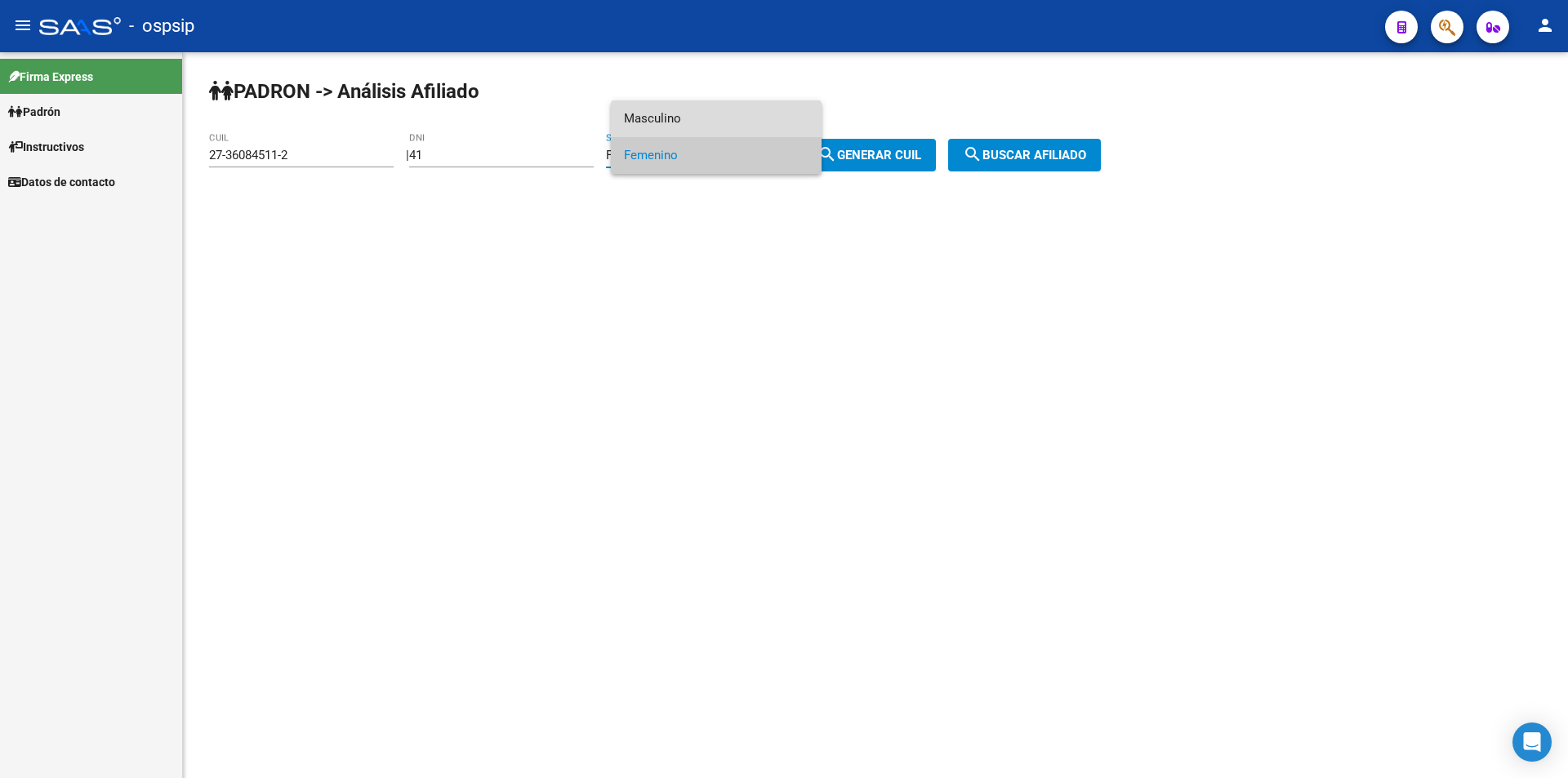
drag, startPoint x: 696, startPoint y: 115, endPoint x: 547, endPoint y: 143, distance: 151.6
click at [690, 116] on span "Masculino" at bounding box center [716, 118] width 184 height 37
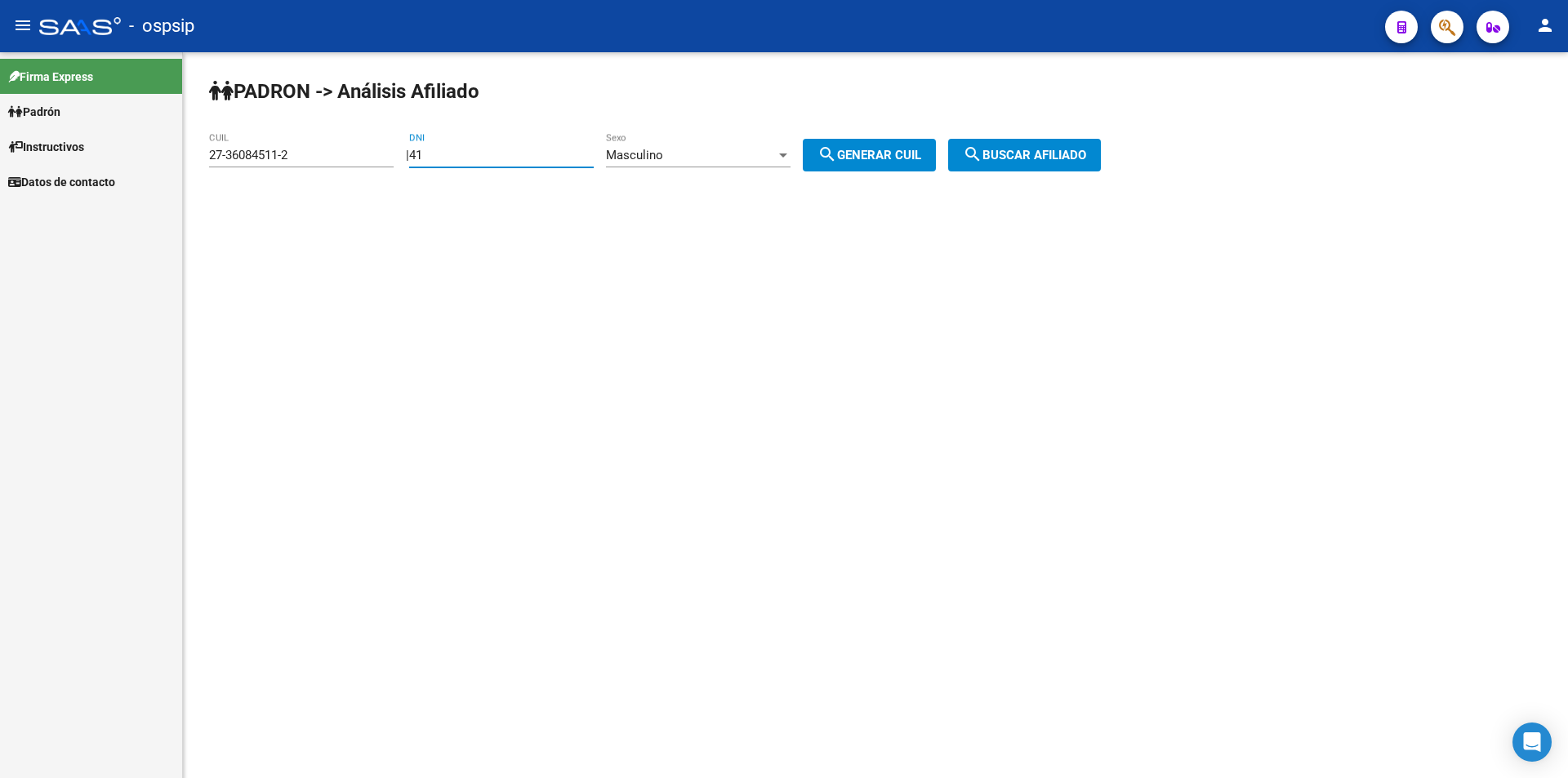
click at [509, 152] on input "41" at bounding box center [501, 155] width 184 height 14
type input "41008474"
click at [908, 153] on span "search Generar CUIL" at bounding box center [869, 155] width 104 height 14
type input "20-41008474-1"
click at [1013, 151] on span "search Buscar afiliado" at bounding box center [1024, 155] width 123 height 14
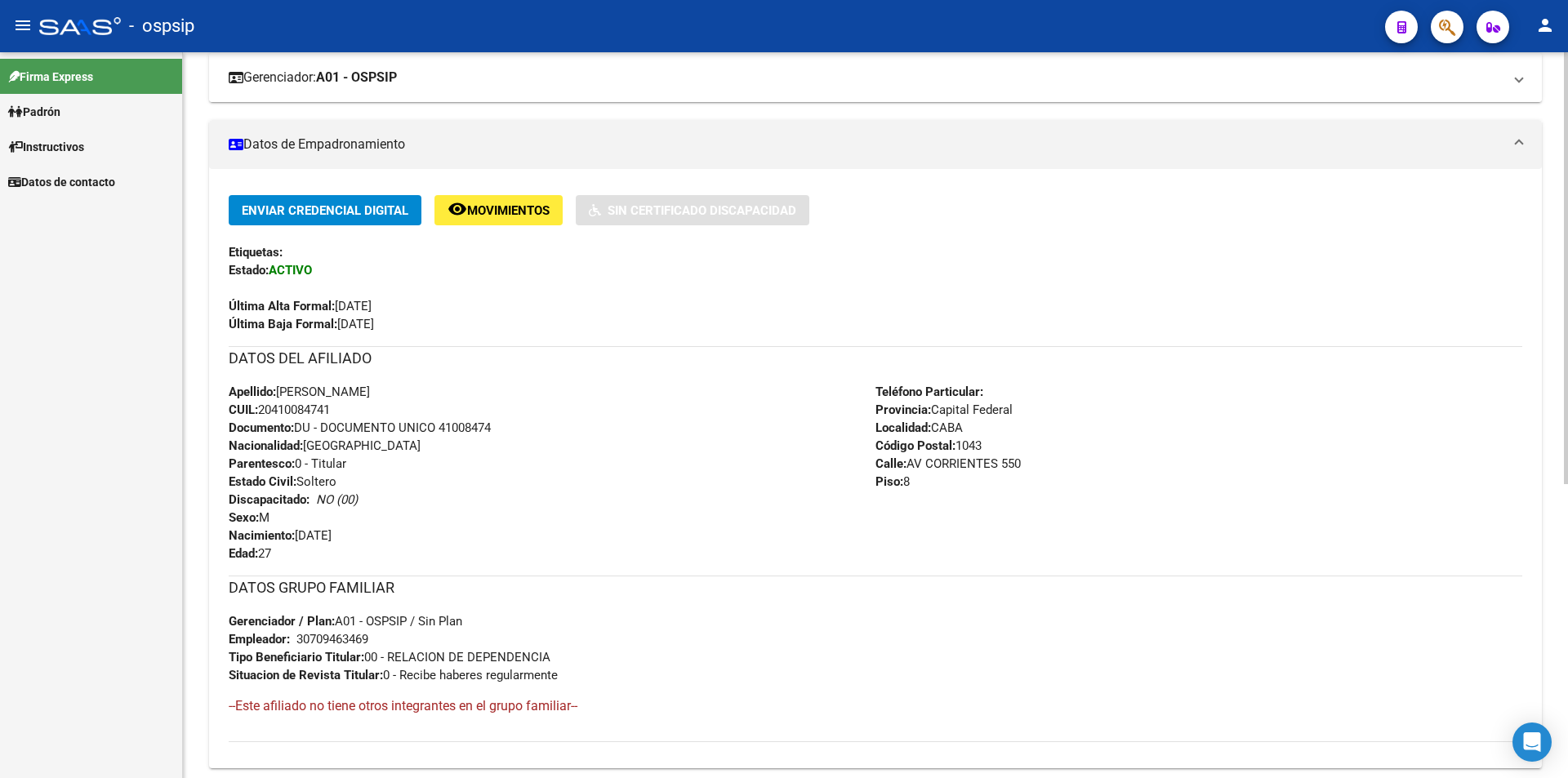
scroll to position [326, 0]
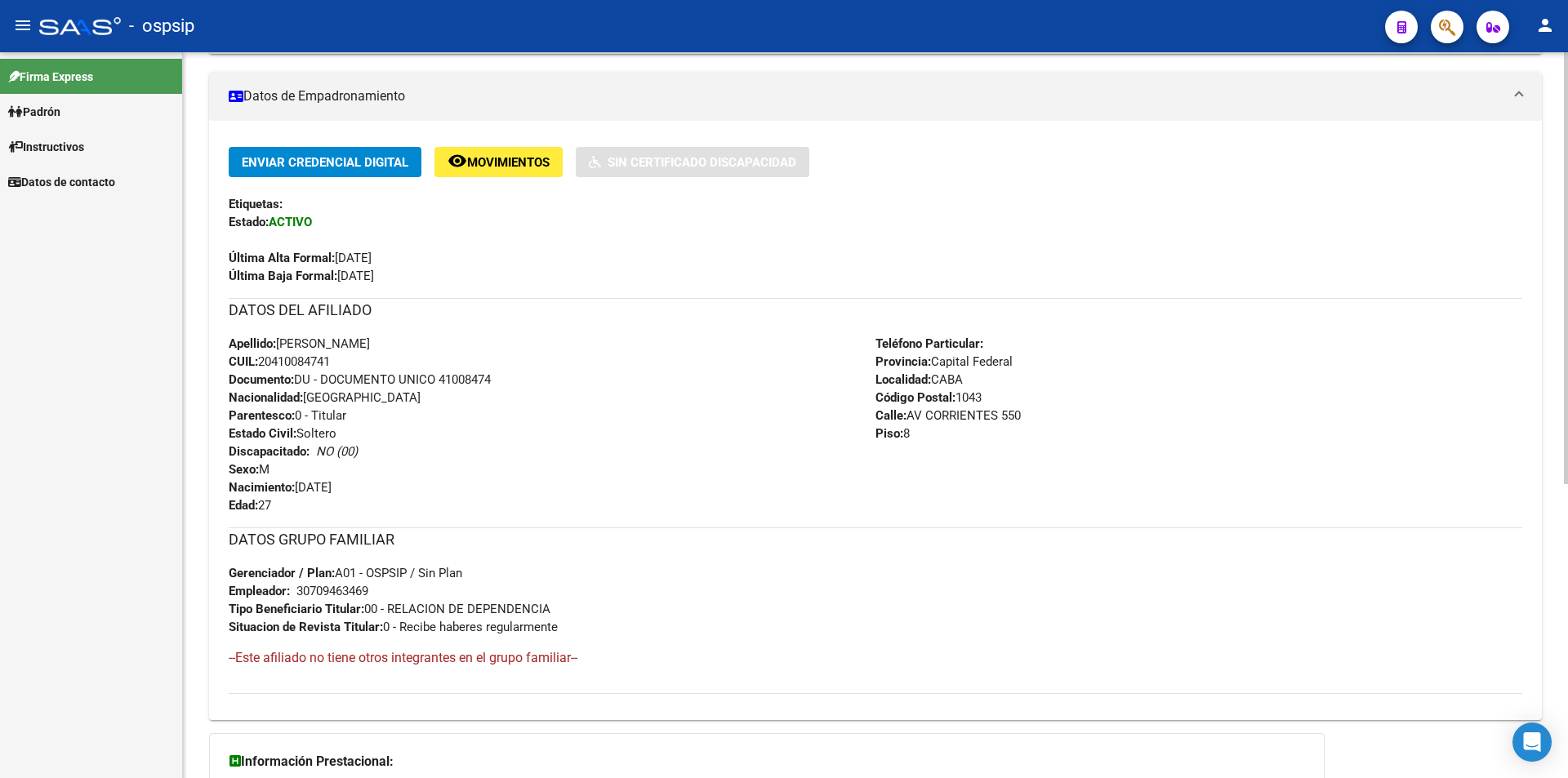
drag, startPoint x: 280, startPoint y: 344, endPoint x: 381, endPoint y: 343, distance: 101.0
click at [370, 343] on span "Apellido: [PERSON_NAME]" at bounding box center [299, 343] width 141 height 14
copy span "[PERSON_NAME]"
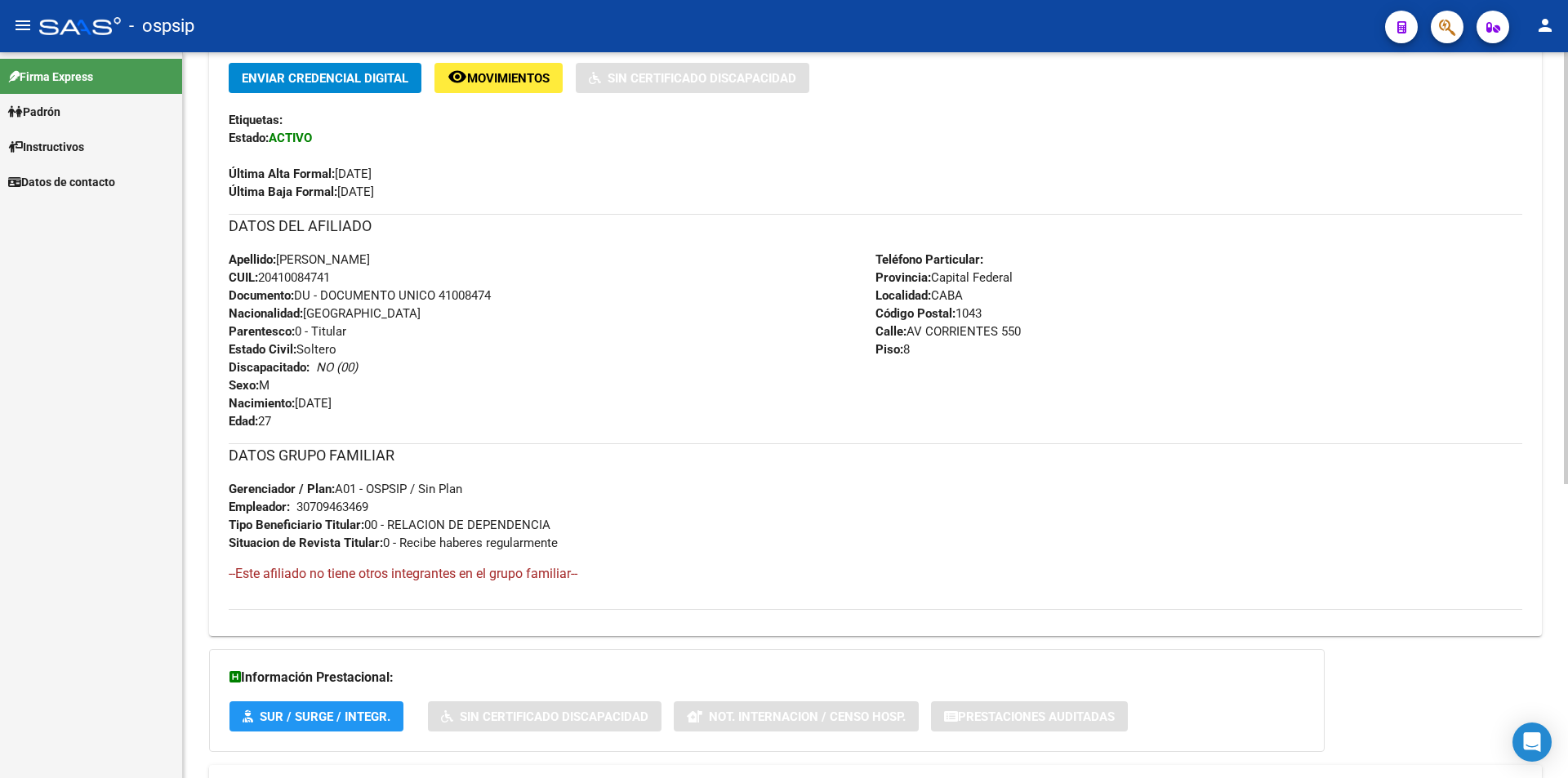
scroll to position [493, 0]
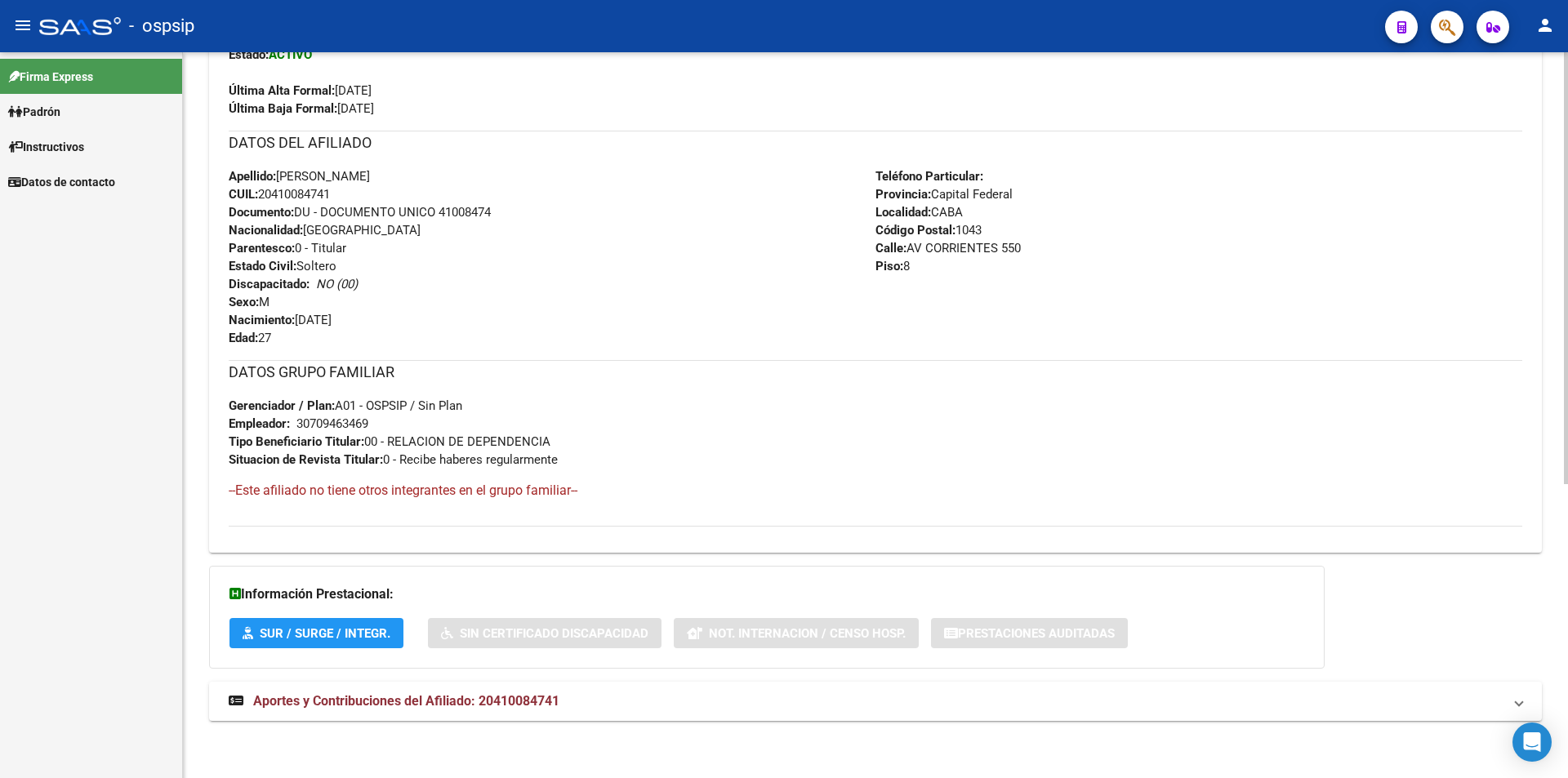
click at [324, 173] on span "Apellido: [PERSON_NAME]" at bounding box center [299, 176] width 141 height 14
click at [325, 172] on span "Apellido: [PERSON_NAME]" at bounding box center [299, 176] width 141 height 14
click at [304, 172] on span "Apellido: [PERSON_NAME]" at bounding box center [299, 176] width 141 height 14
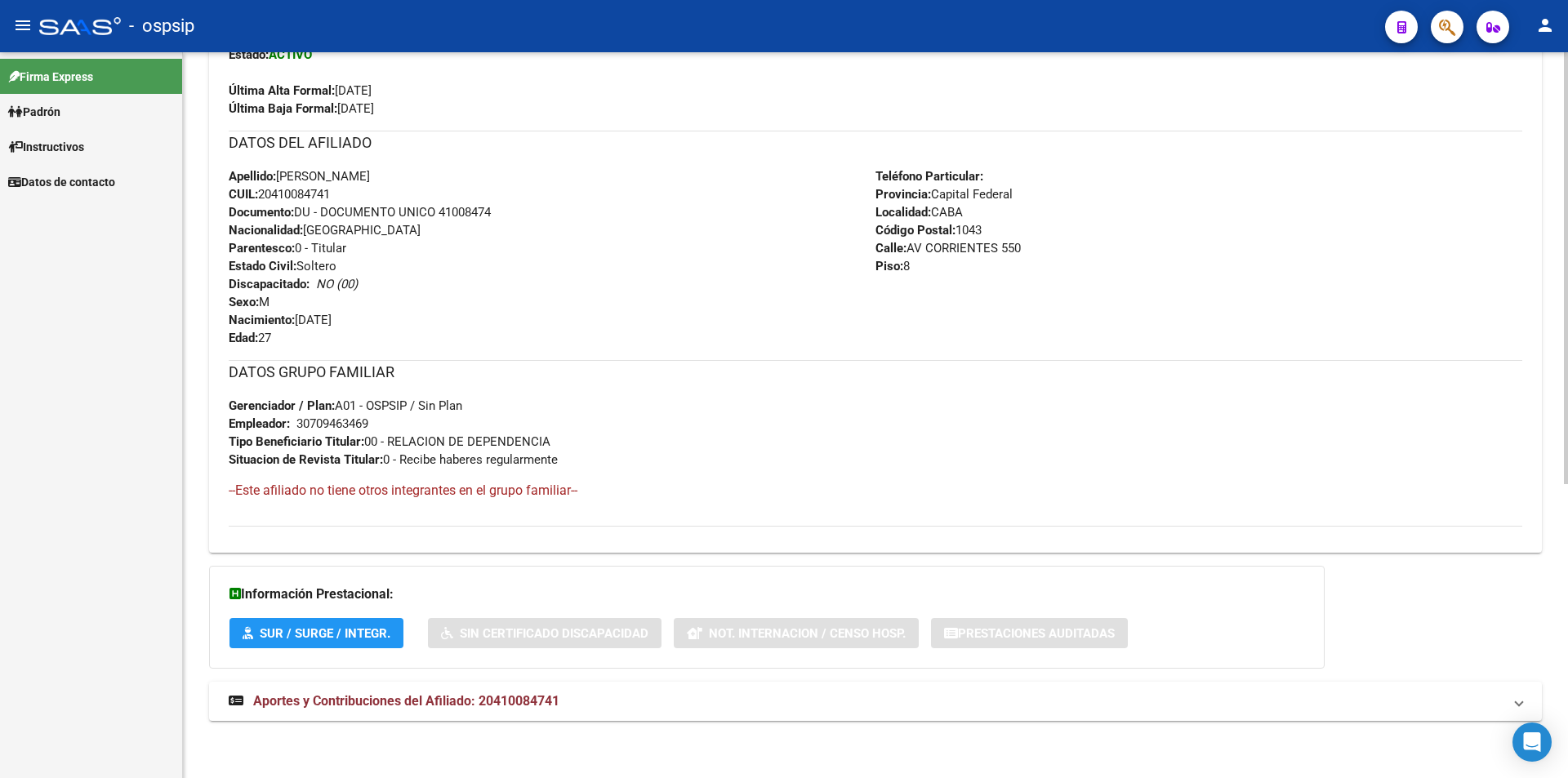
drag, startPoint x: 280, startPoint y: 172, endPoint x: 382, endPoint y: 176, distance: 102.1
click at [382, 176] on div "Apellido: [PERSON_NAME]: 20410084741 Documento: DU - DOCUMENTO UNICO 41008474 N…" at bounding box center [552, 257] width 647 height 179
copy span "[PERSON_NAME]"
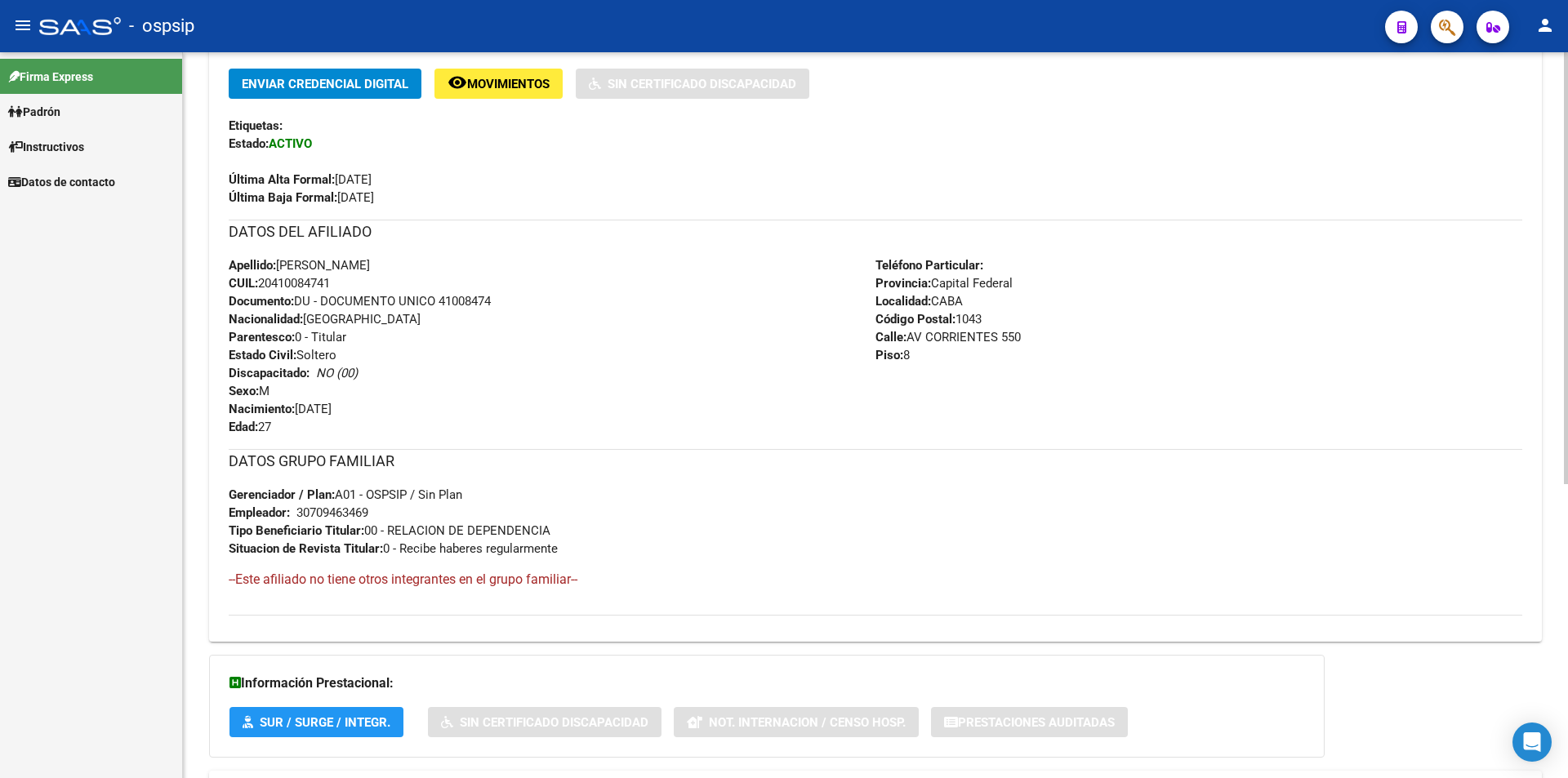
scroll to position [249, 0]
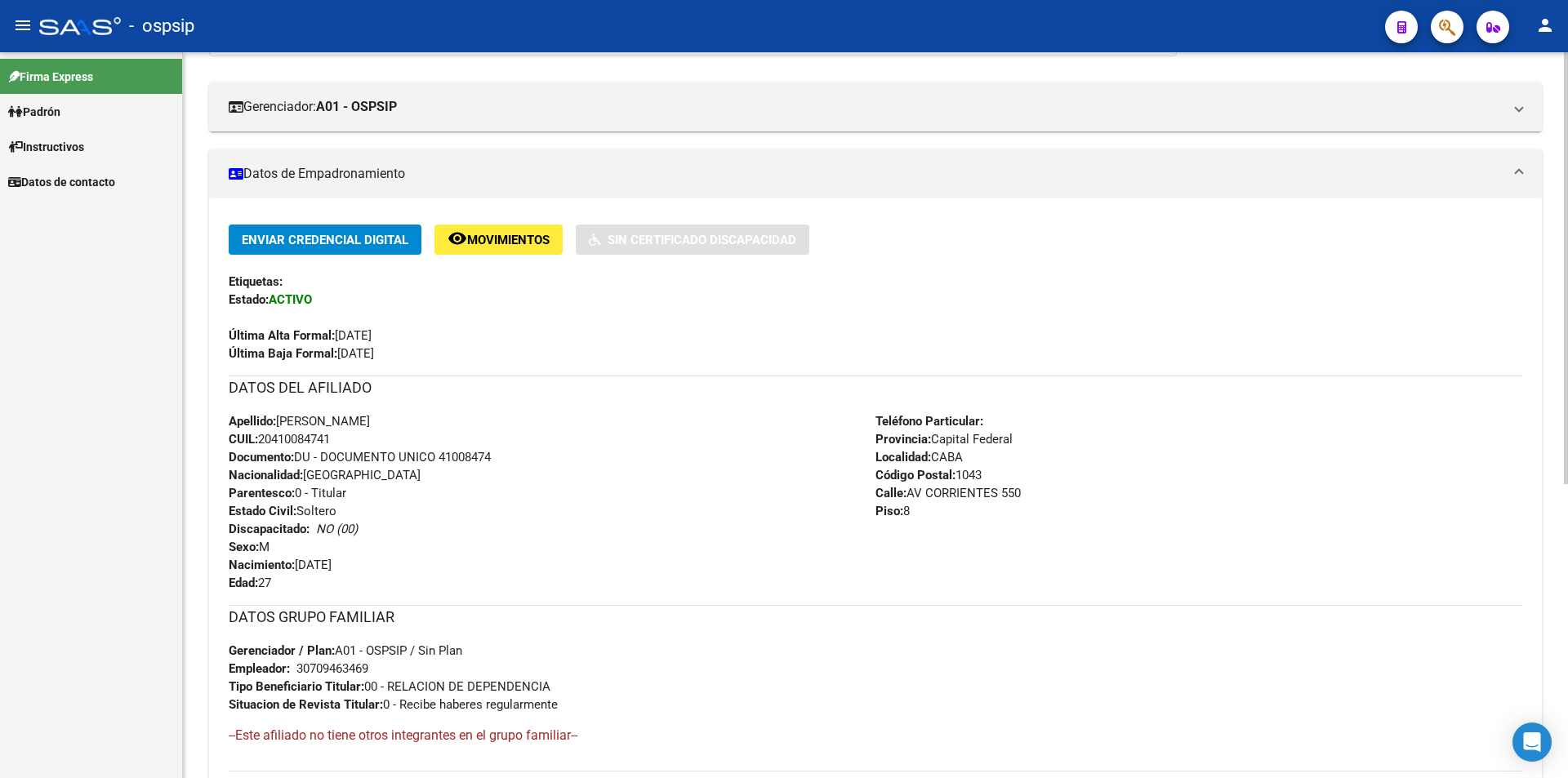
drag, startPoint x: 263, startPoint y: 437, endPoint x: 340, endPoint y: 431, distance: 77.2
click at [340, 431] on div "Apellido: [PERSON_NAME]: 20410084741 Documento: DU - DOCUMENTO UNICO 41008474 N…" at bounding box center [552, 501] width 647 height 179
copy span "20410084741"
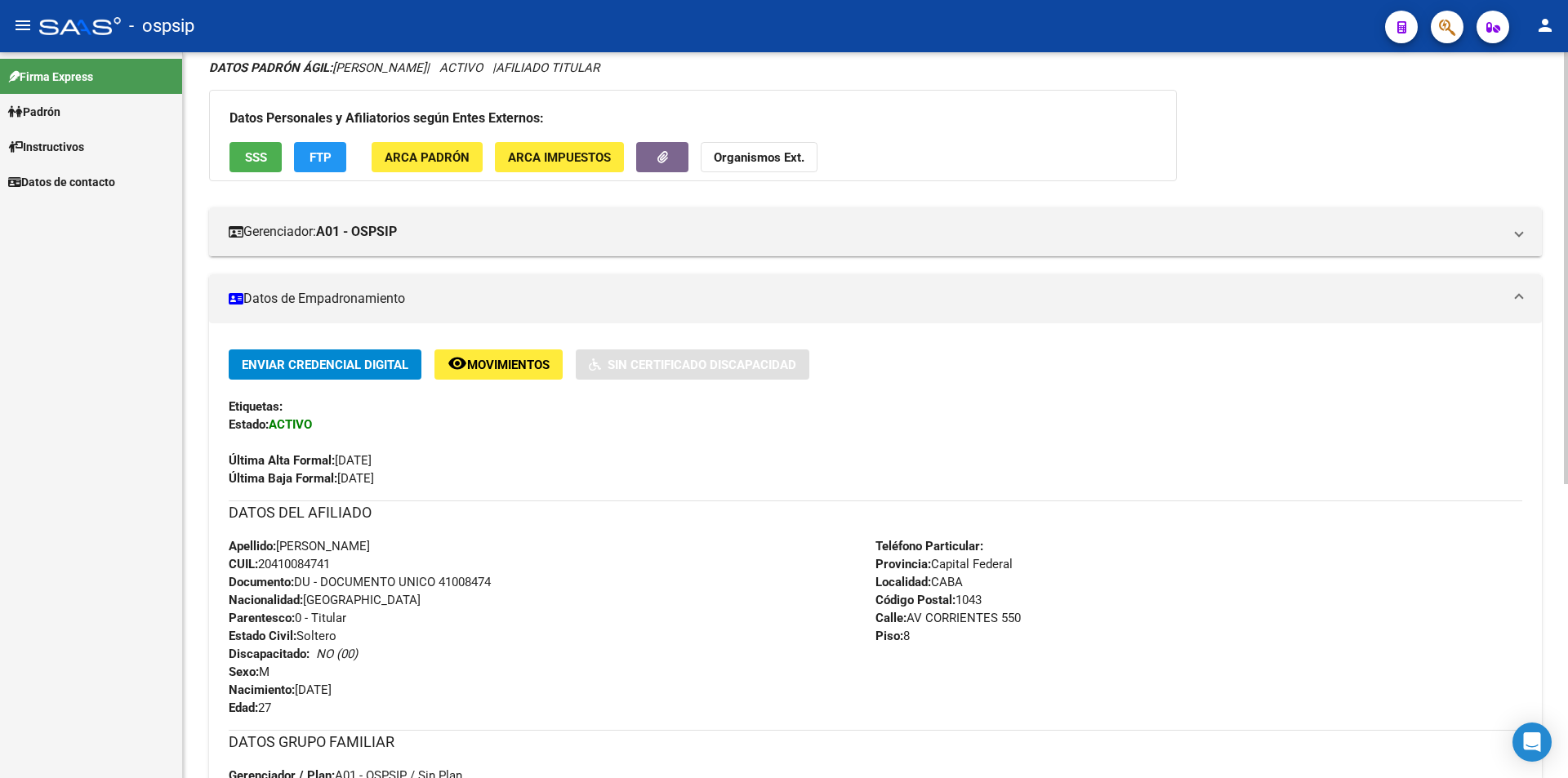
scroll to position [0, 0]
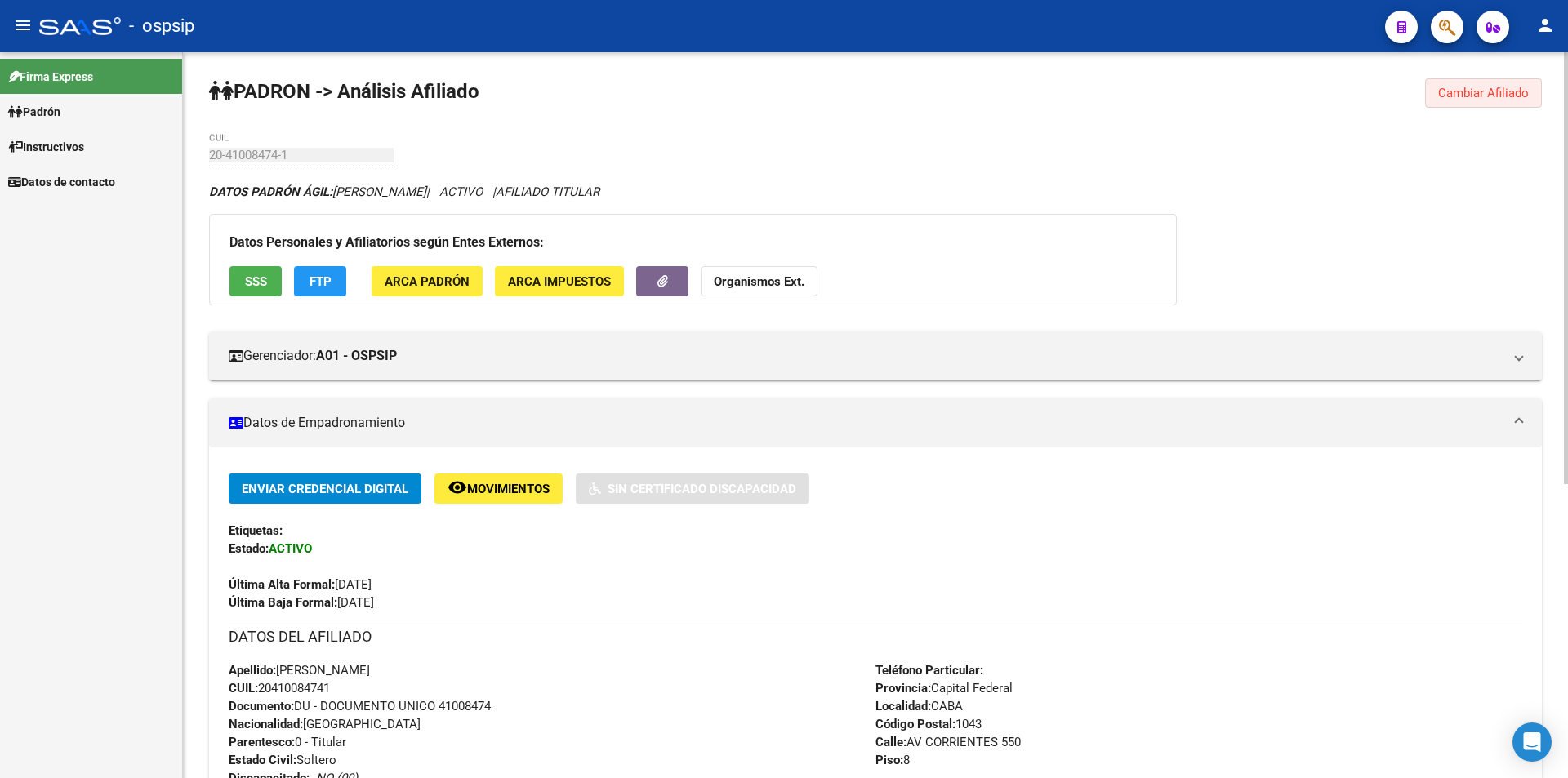
click at [1486, 96] on span "Cambiar Afiliado" at bounding box center [1483, 93] width 91 height 14
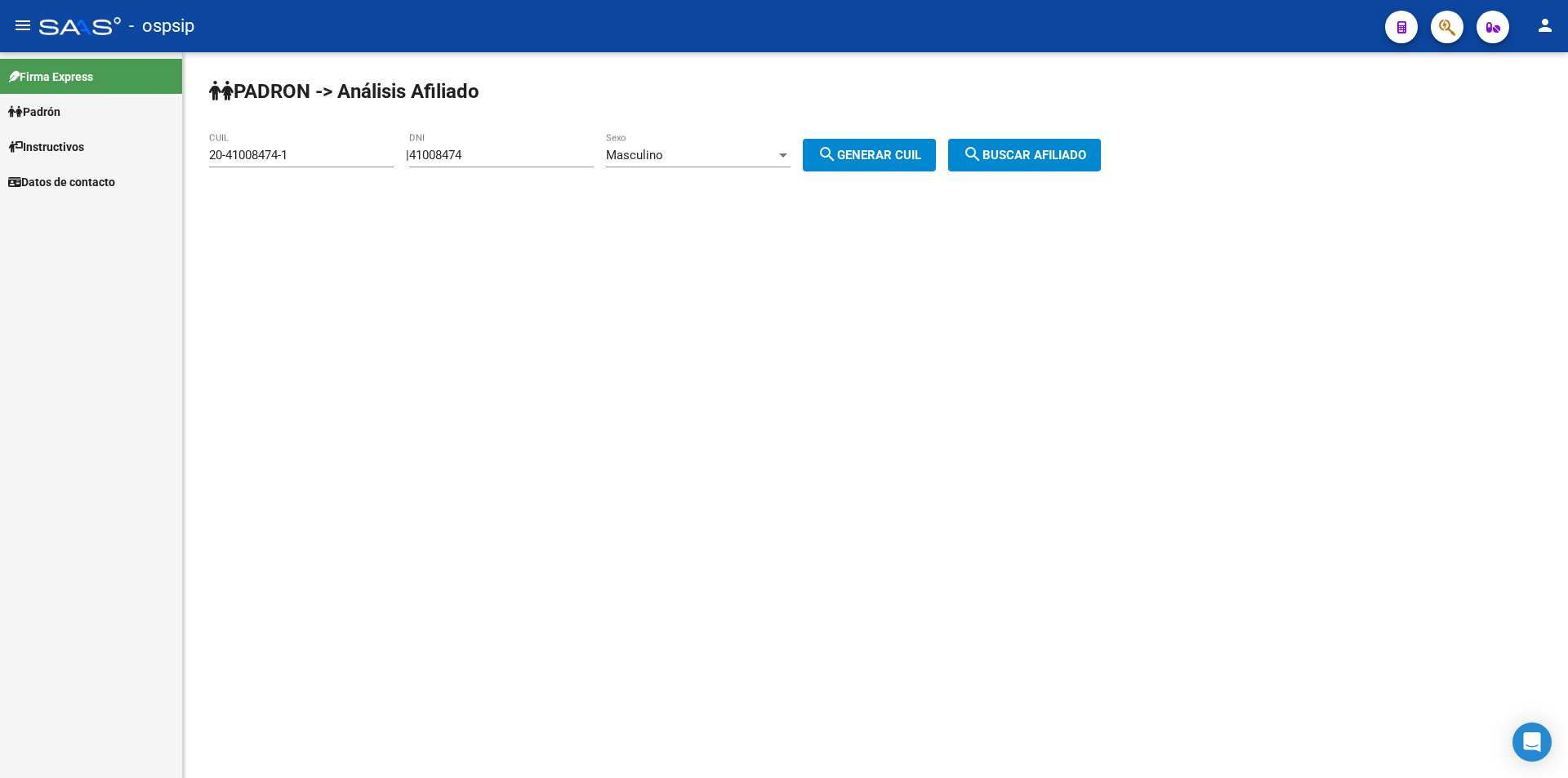
click at [558, 149] on input "41008474" at bounding box center [501, 155] width 184 height 14
click at [702, 144] on div "Masculino Sexo" at bounding box center [698, 149] width 184 height 35
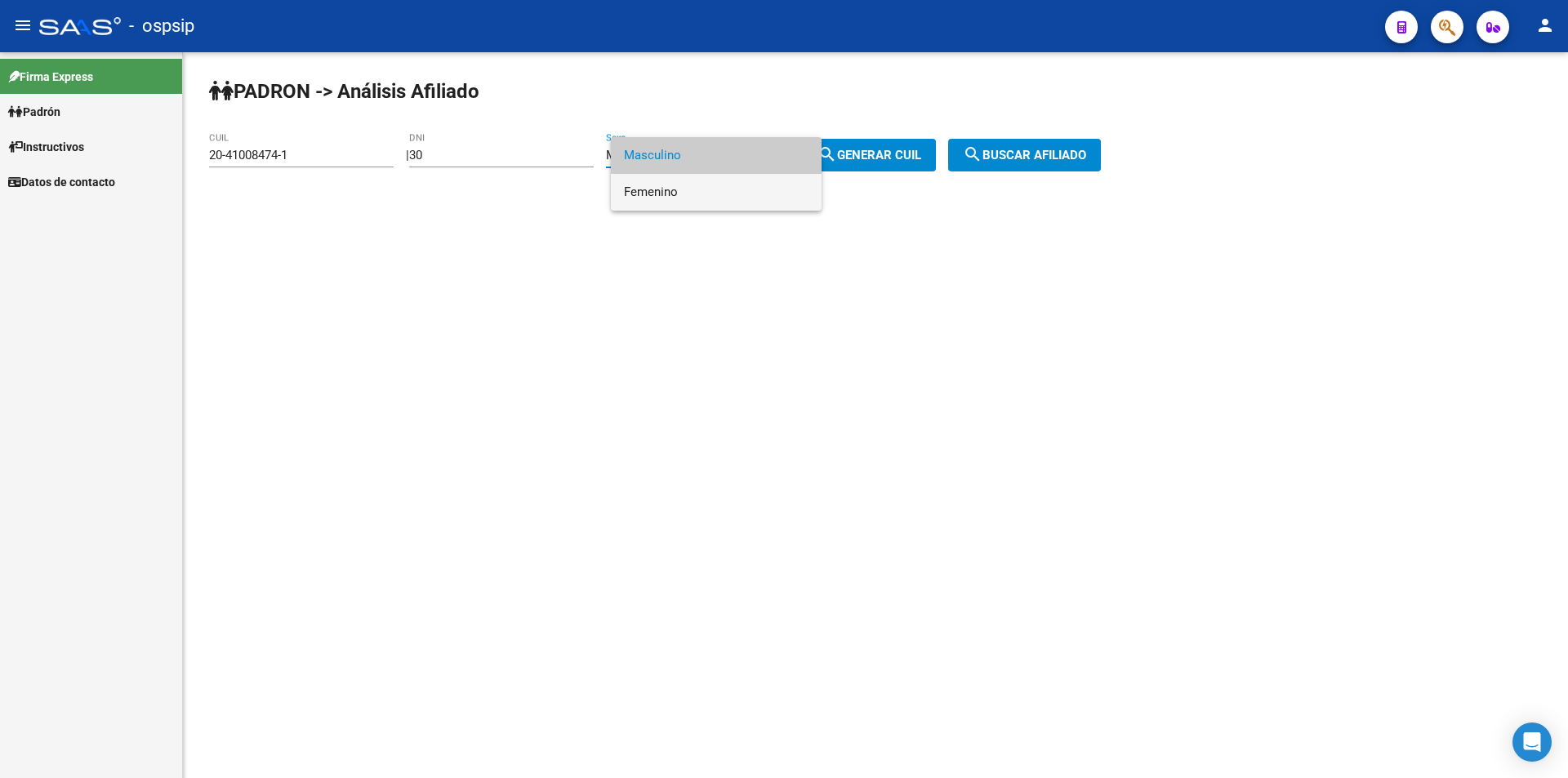
click at [731, 192] on span "Femenino" at bounding box center [716, 192] width 184 height 37
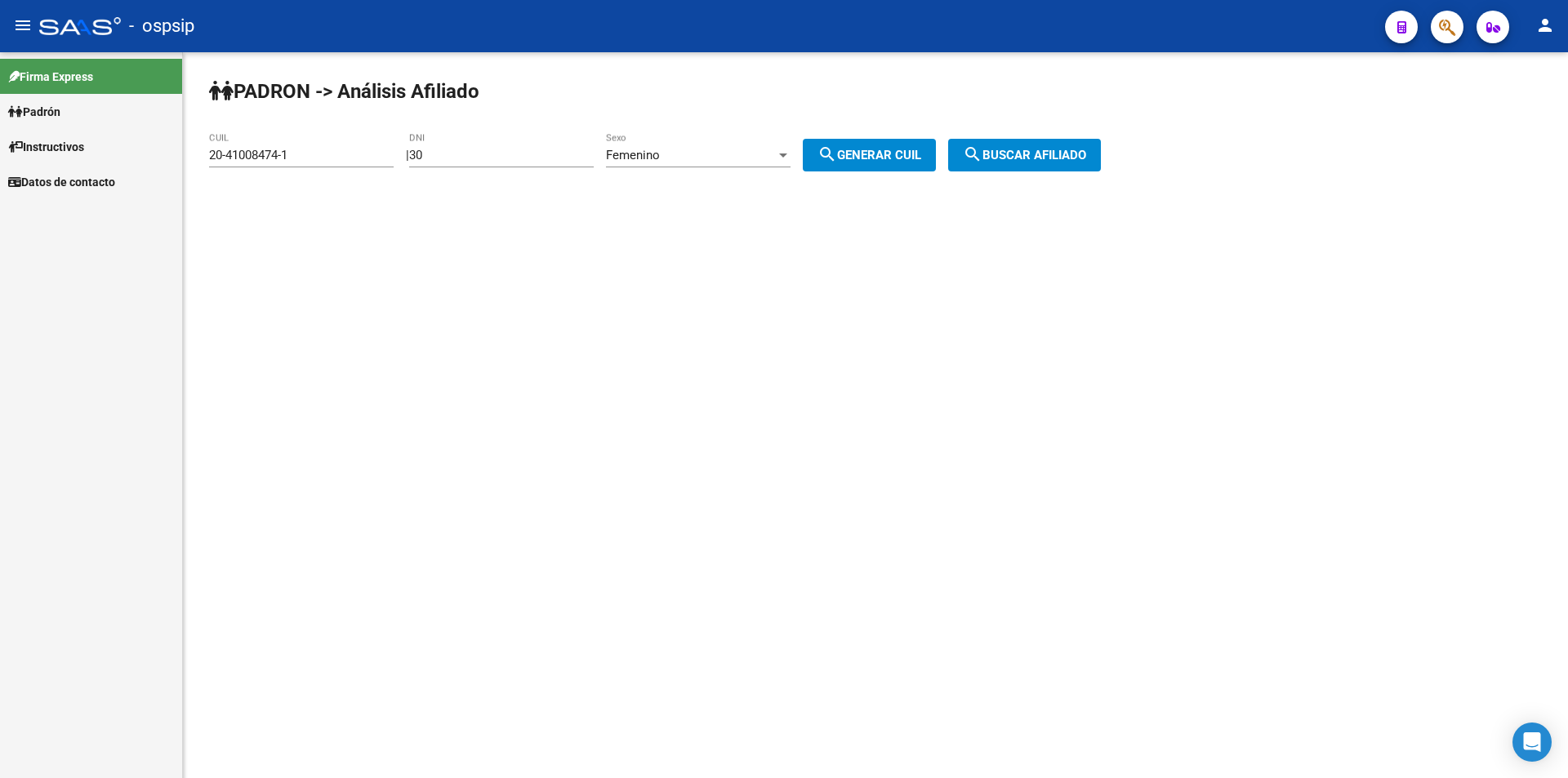
click at [546, 146] on div "30 DNI" at bounding box center [501, 149] width 184 height 35
click at [546, 148] on input "30" at bounding box center [501, 155] width 184 height 14
click at [481, 155] on input "30252651" at bounding box center [501, 155] width 184 height 14
click at [484, 154] on input "30252651" at bounding box center [501, 155] width 184 height 14
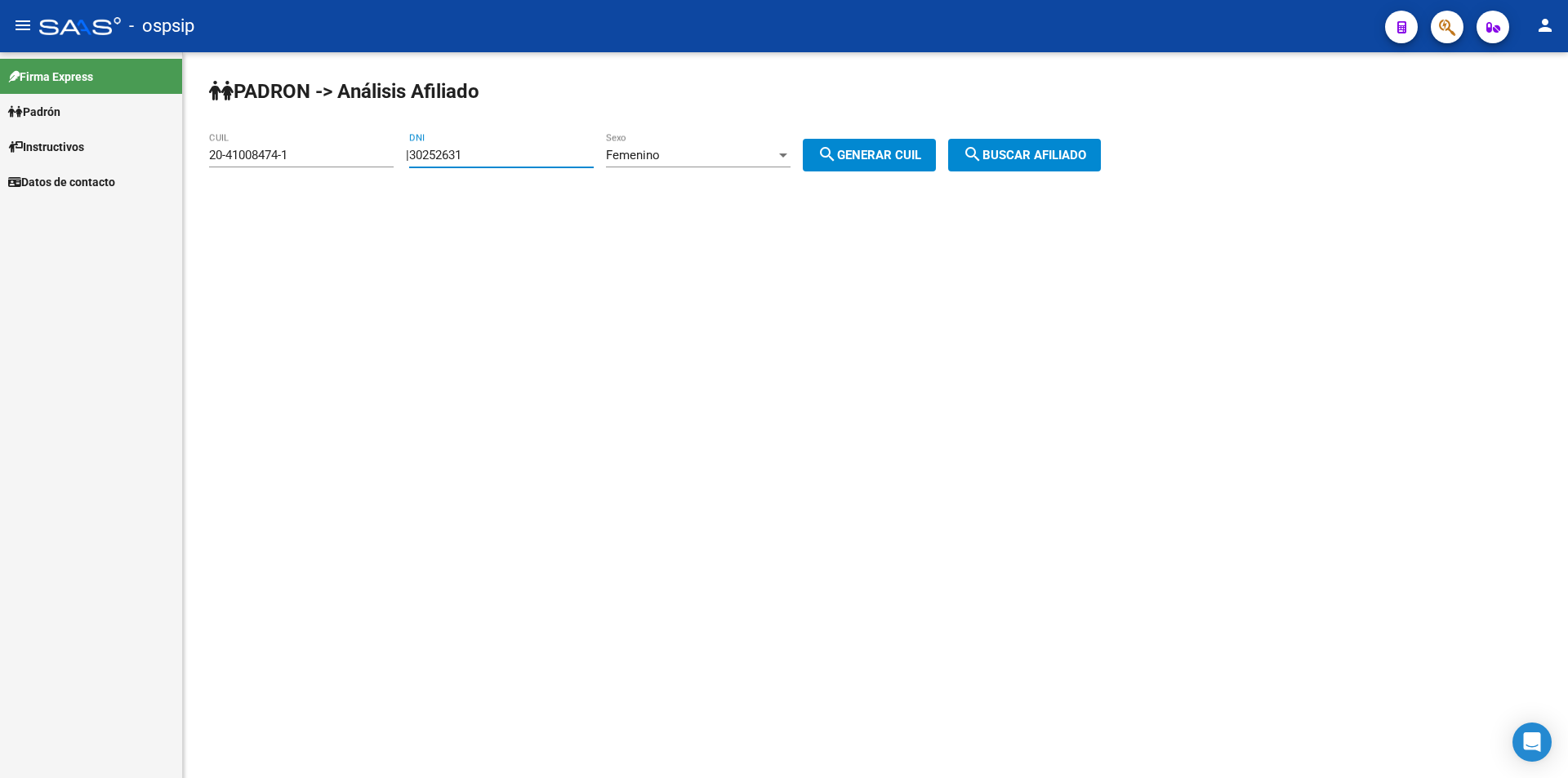
type input "30252631"
click at [887, 153] on span "search Generar CUIL" at bounding box center [869, 155] width 104 height 14
type input "27-30252631-7"
click at [1043, 139] on button "search Buscar afiliado" at bounding box center [1024, 155] width 153 height 32
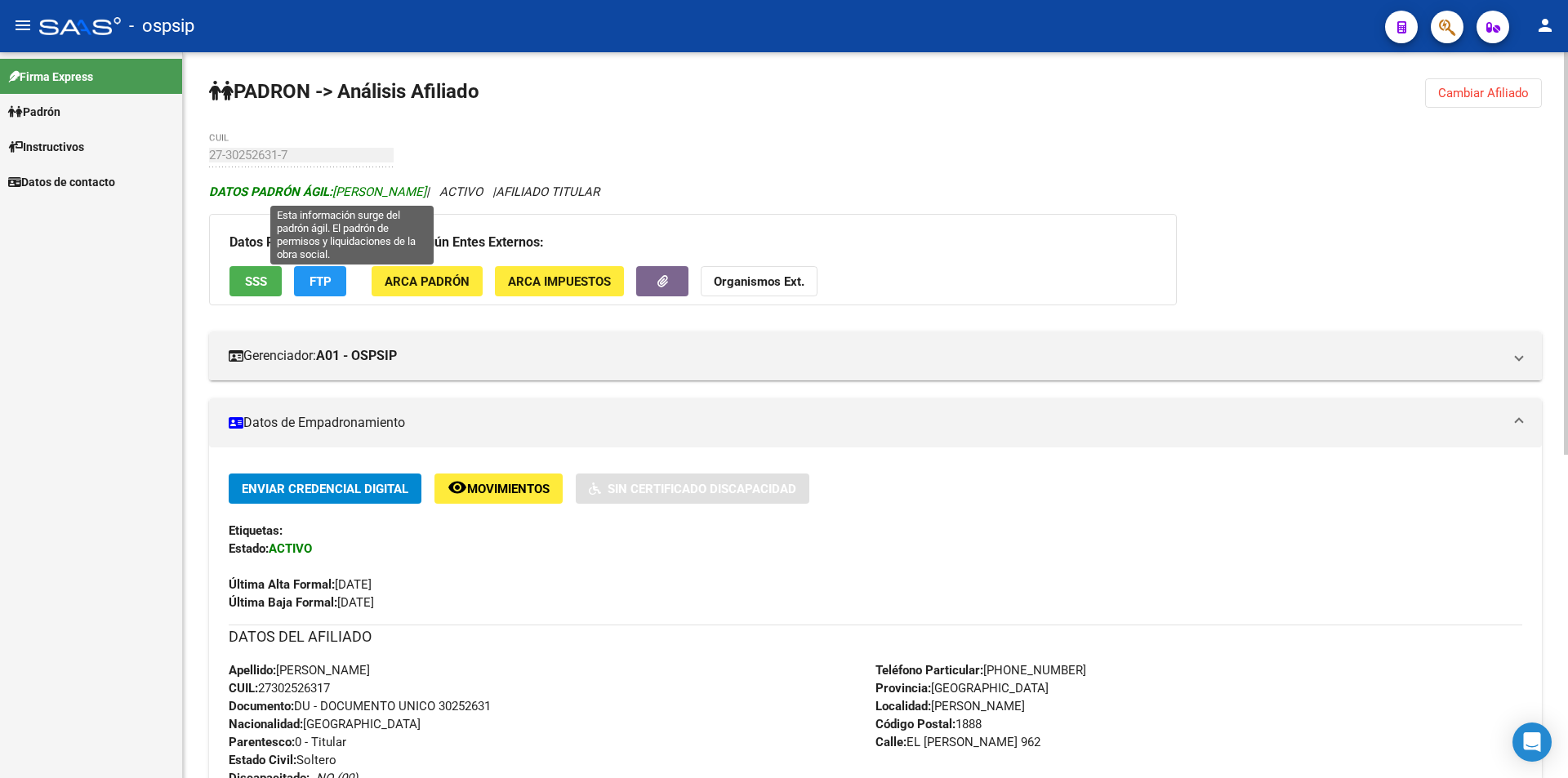
drag, startPoint x: 492, startPoint y: 193, endPoint x: 336, endPoint y: 194, distance: 156.0
click at [336, 194] on span "DATOS PADRÓN ÁGIL: [PERSON_NAME]" at bounding box center [318, 191] width 218 height 14
copy span "[PERSON_NAME]"
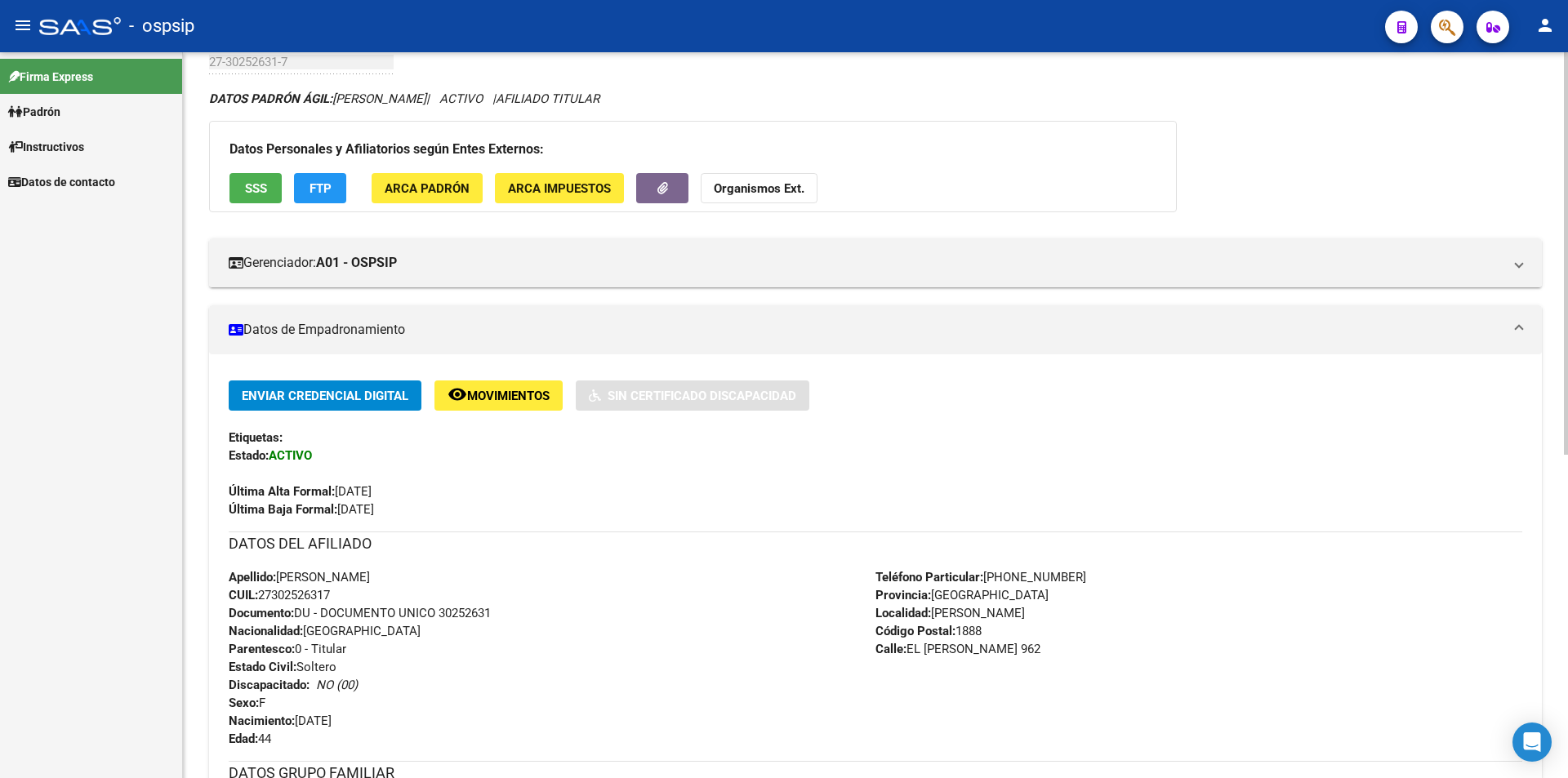
scroll to position [245, 0]
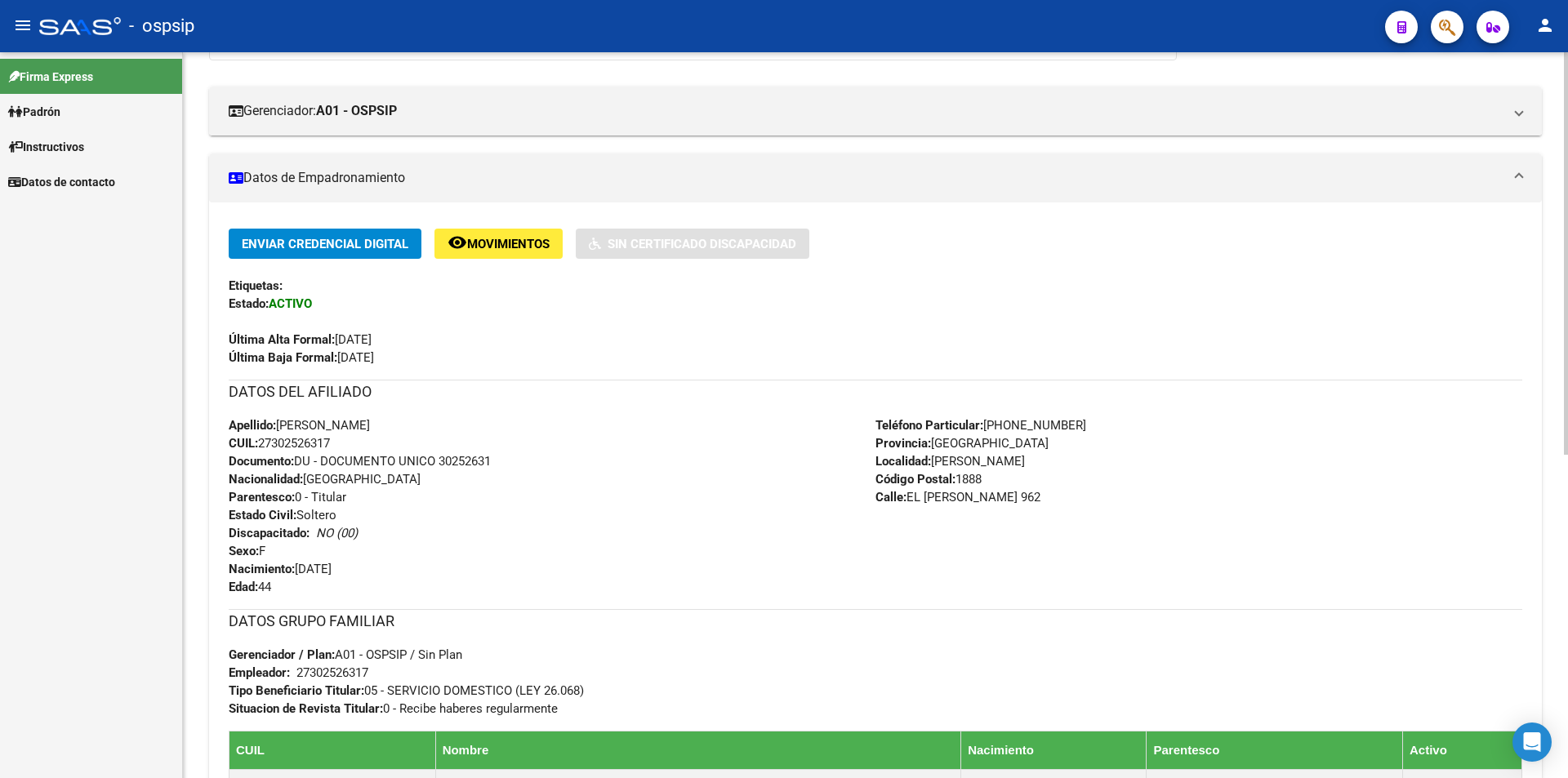
drag, startPoint x: 440, startPoint y: 458, endPoint x: 514, endPoint y: 458, distance: 74.0
click at [514, 458] on div "Apellido: [PERSON_NAME] CUIL: 27302526317 Documento: DU - DOCUMENTO UNICO 30252…" at bounding box center [552, 505] width 647 height 179
copy span "30252631"
drag, startPoint x: 260, startPoint y: 443, endPoint x: 341, endPoint y: 443, distance: 81.0
click at [341, 443] on div "Apellido: [PERSON_NAME] CUIL: 27302526317 Documento: DU - DOCUMENTO UNICO 30252…" at bounding box center [552, 505] width 647 height 179
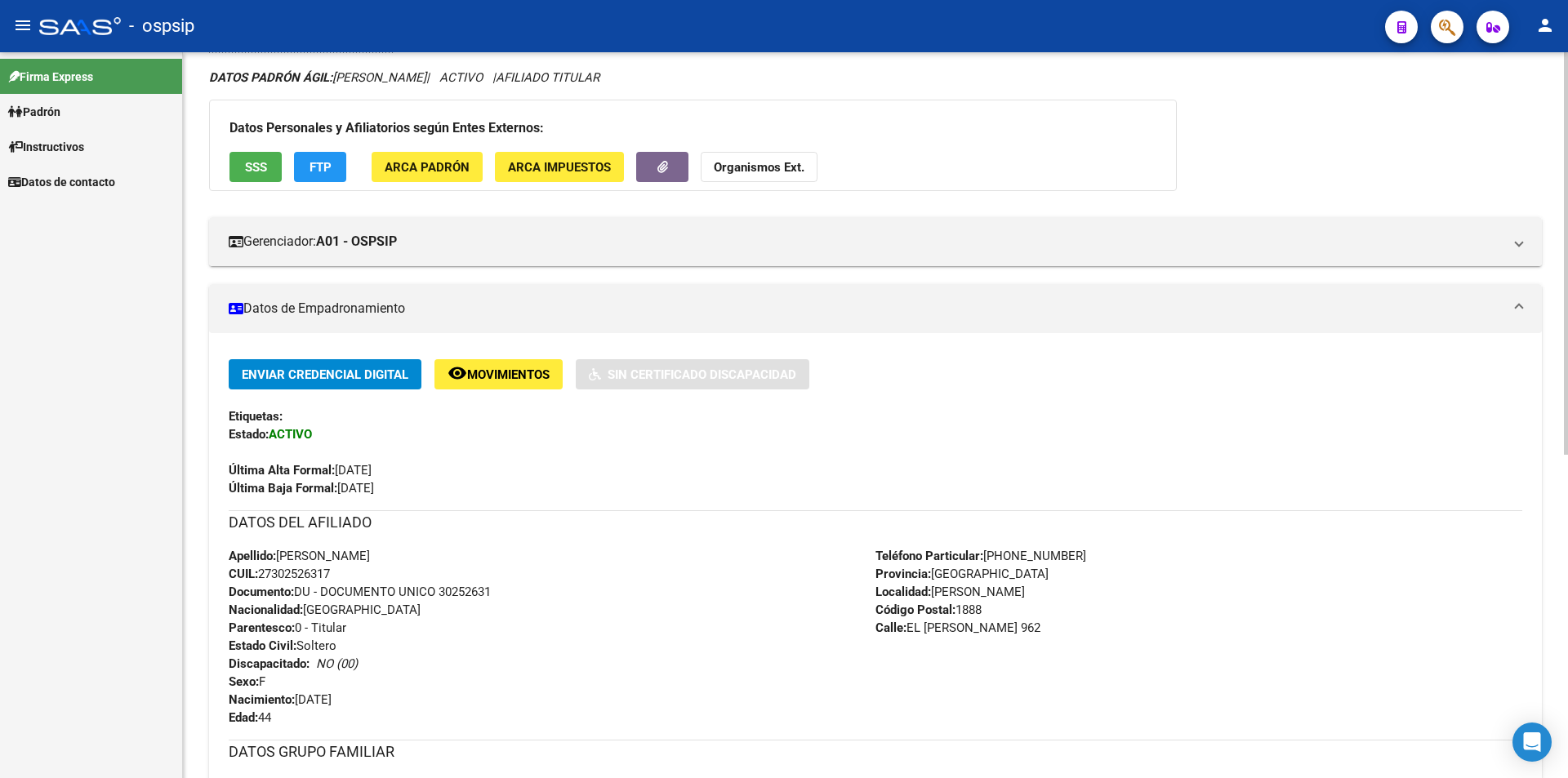
scroll to position [0, 0]
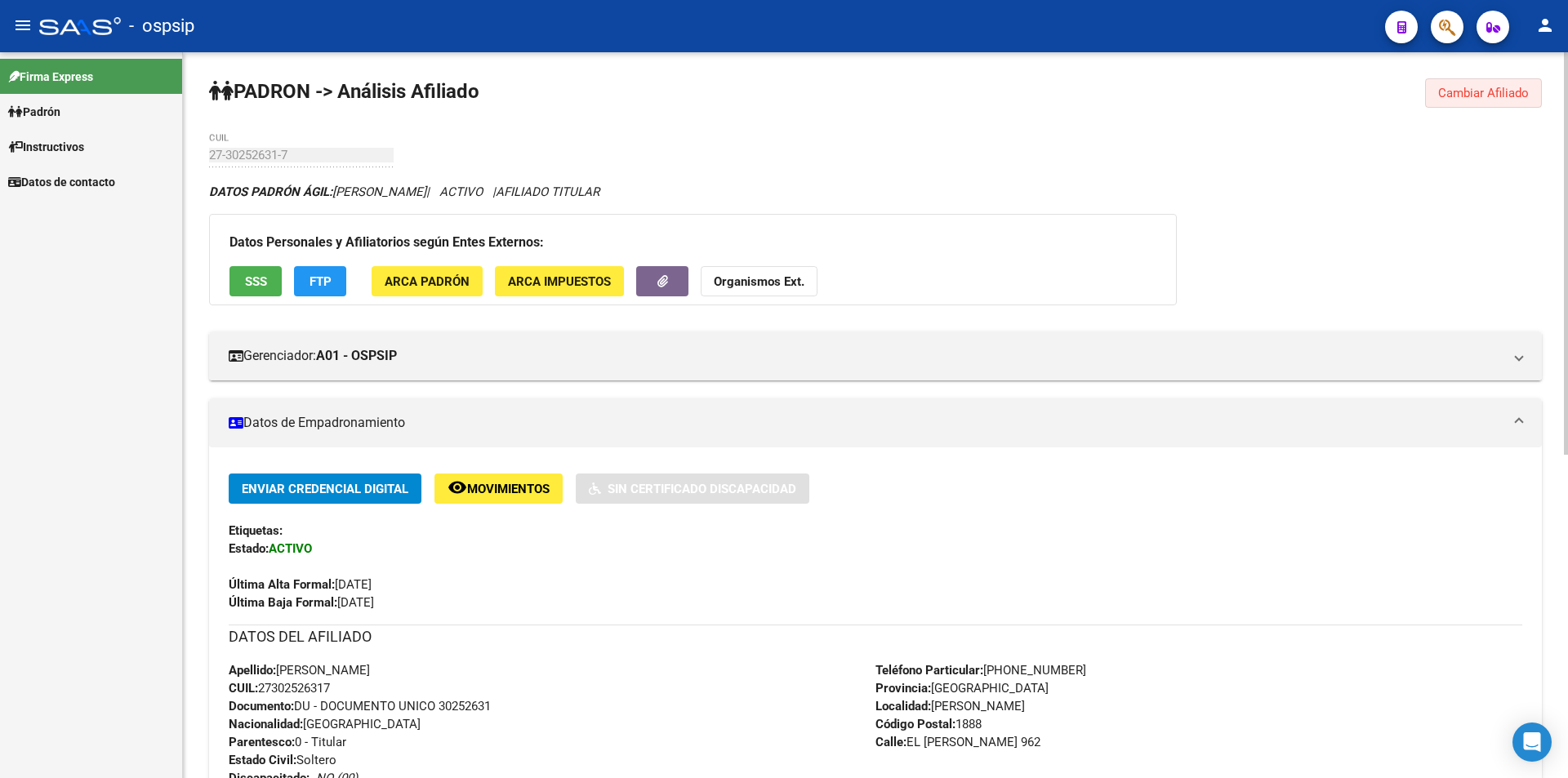
click at [1462, 97] on span "Cambiar Afiliado" at bounding box center [1483, 93] width 91 height 14
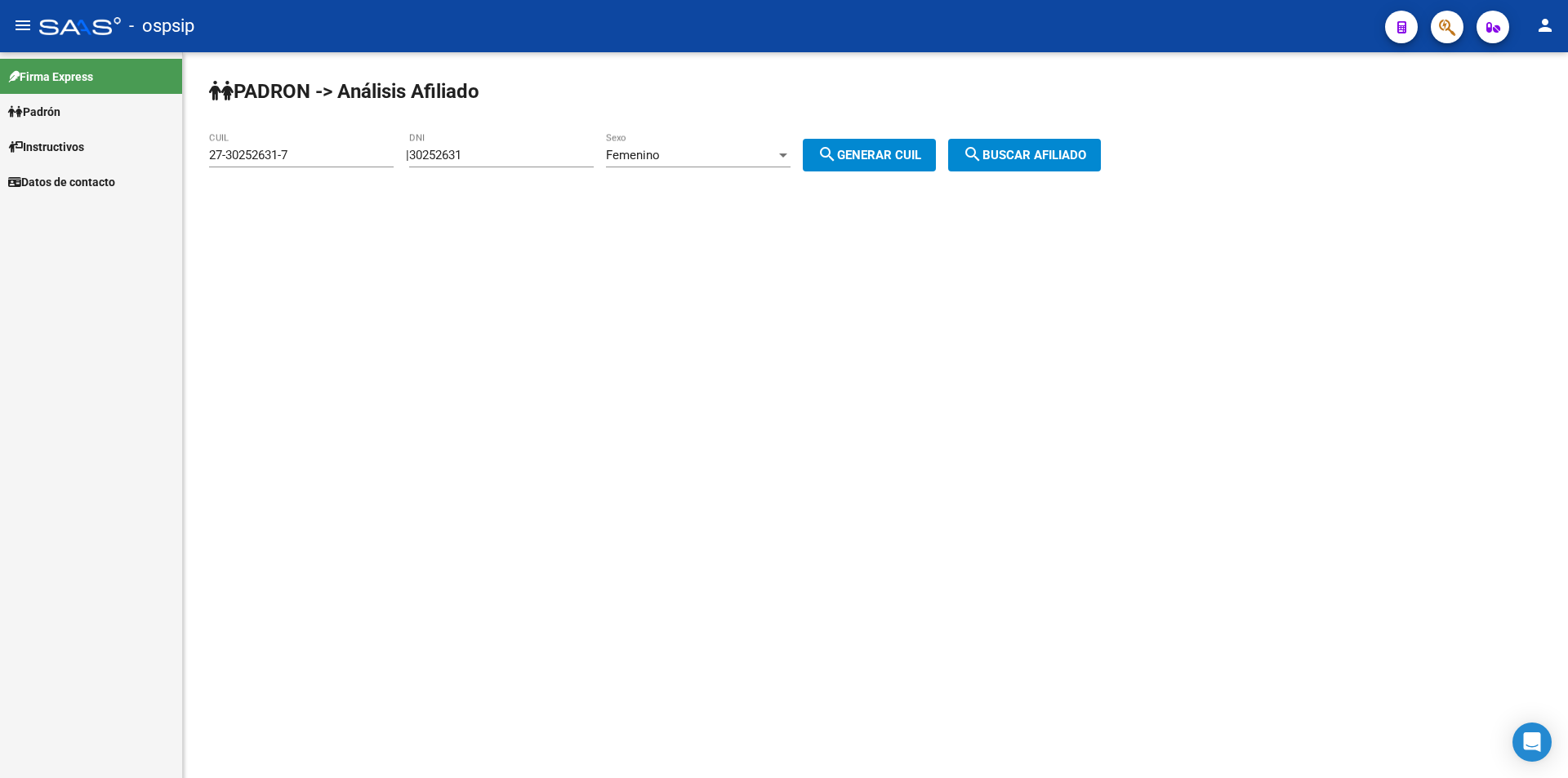
click at [542, 146] on div "30252631 DNI" at bounding box center [501, 149] width 184 height 35
click at [543, 146] on div "30252631 DNI" at bounding box center [501, 149] width 184 height 35
click at [537, 149] on input "30252631" at bounding box center [501, 155] width 184 height 14
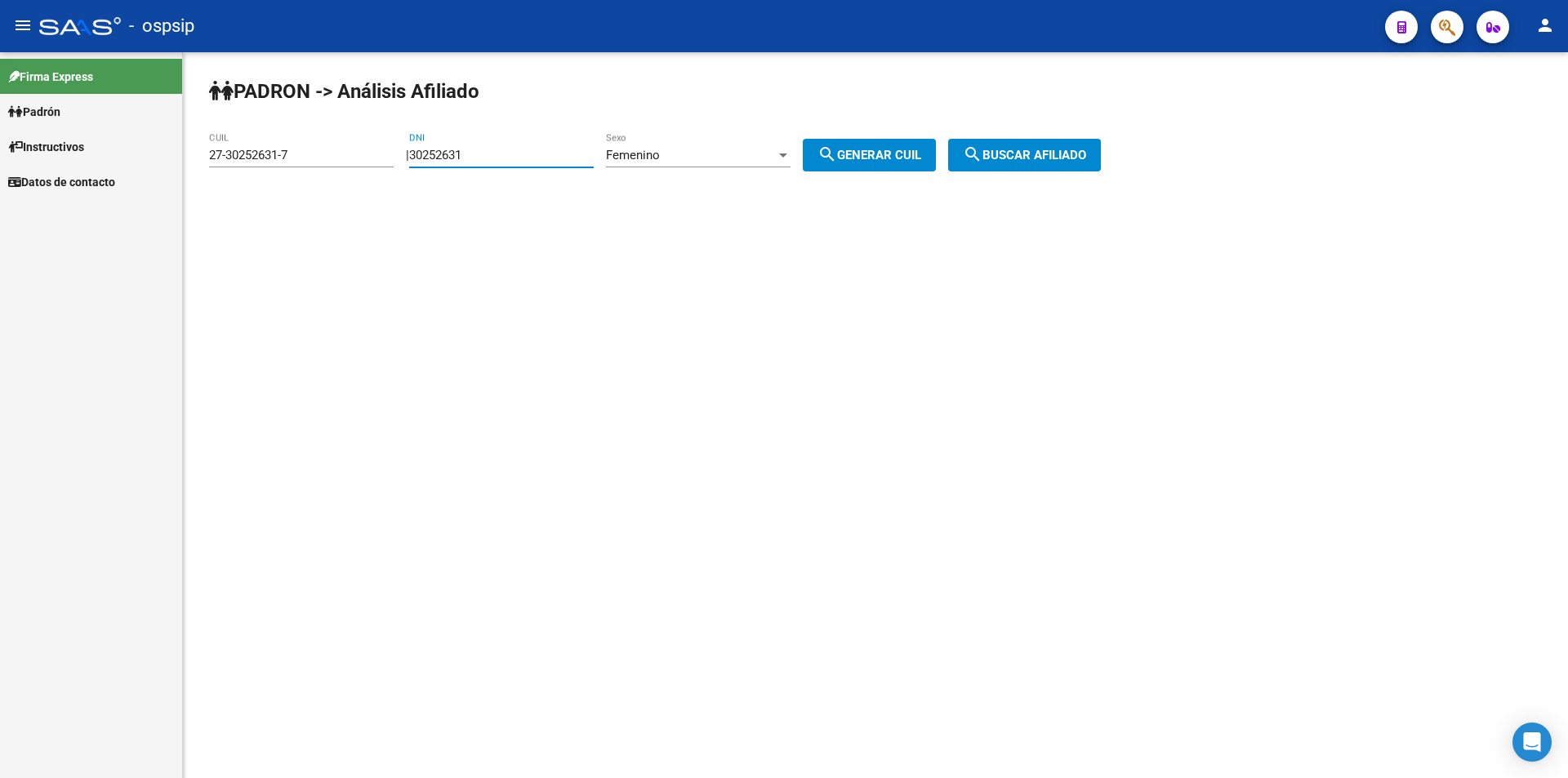
click at [537, 149] on input "30252631" at bounding box center [501, 155] width 184 height 14
paste input "1274732"
type input "31274732"
click at [715, 149] on div "Femenino" at bounding box center [691, 155] width 170 height 14
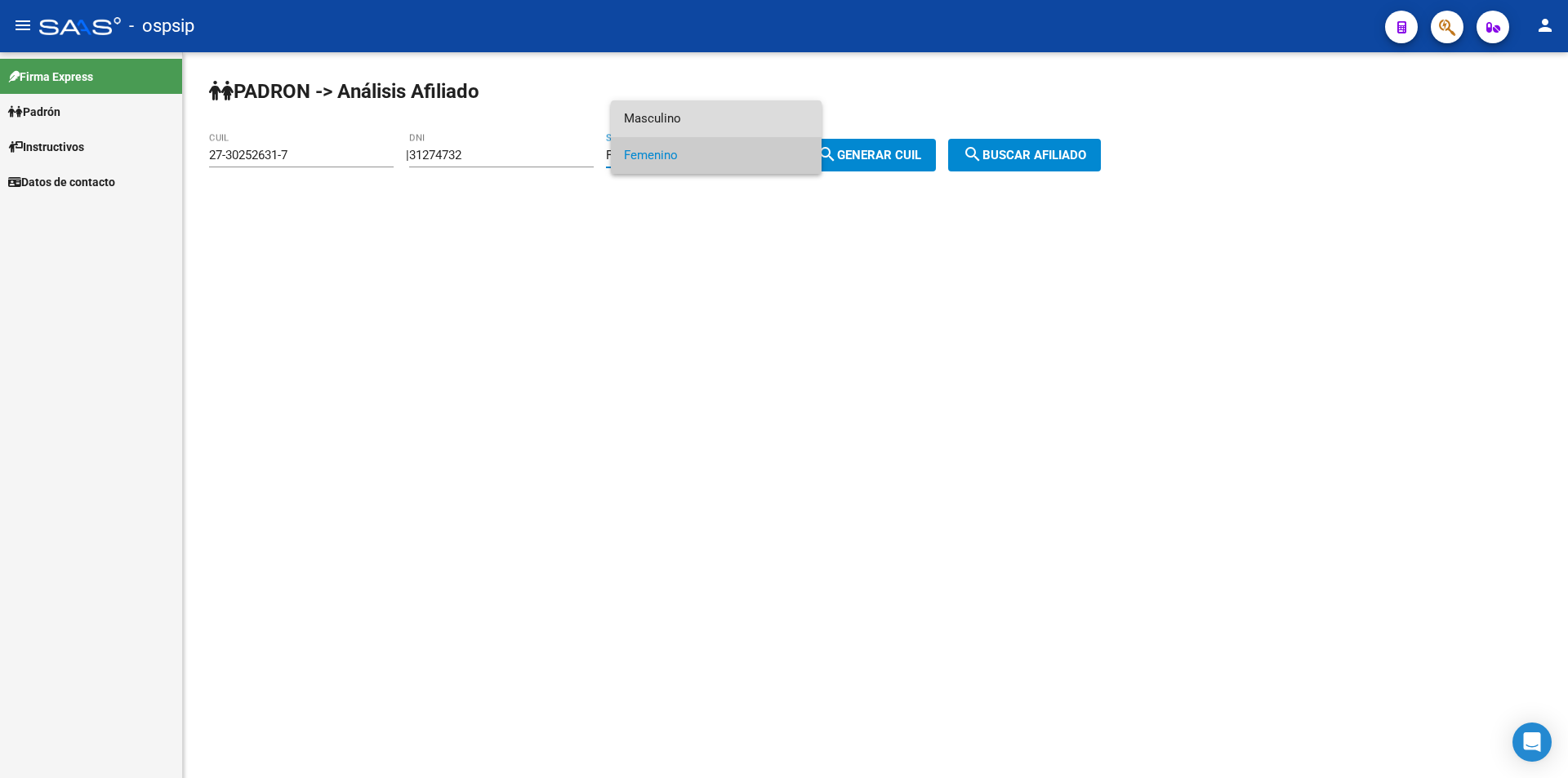
click at [724, 120] on span "Masculino" at bounding box center [716, 118] width 184 height 37
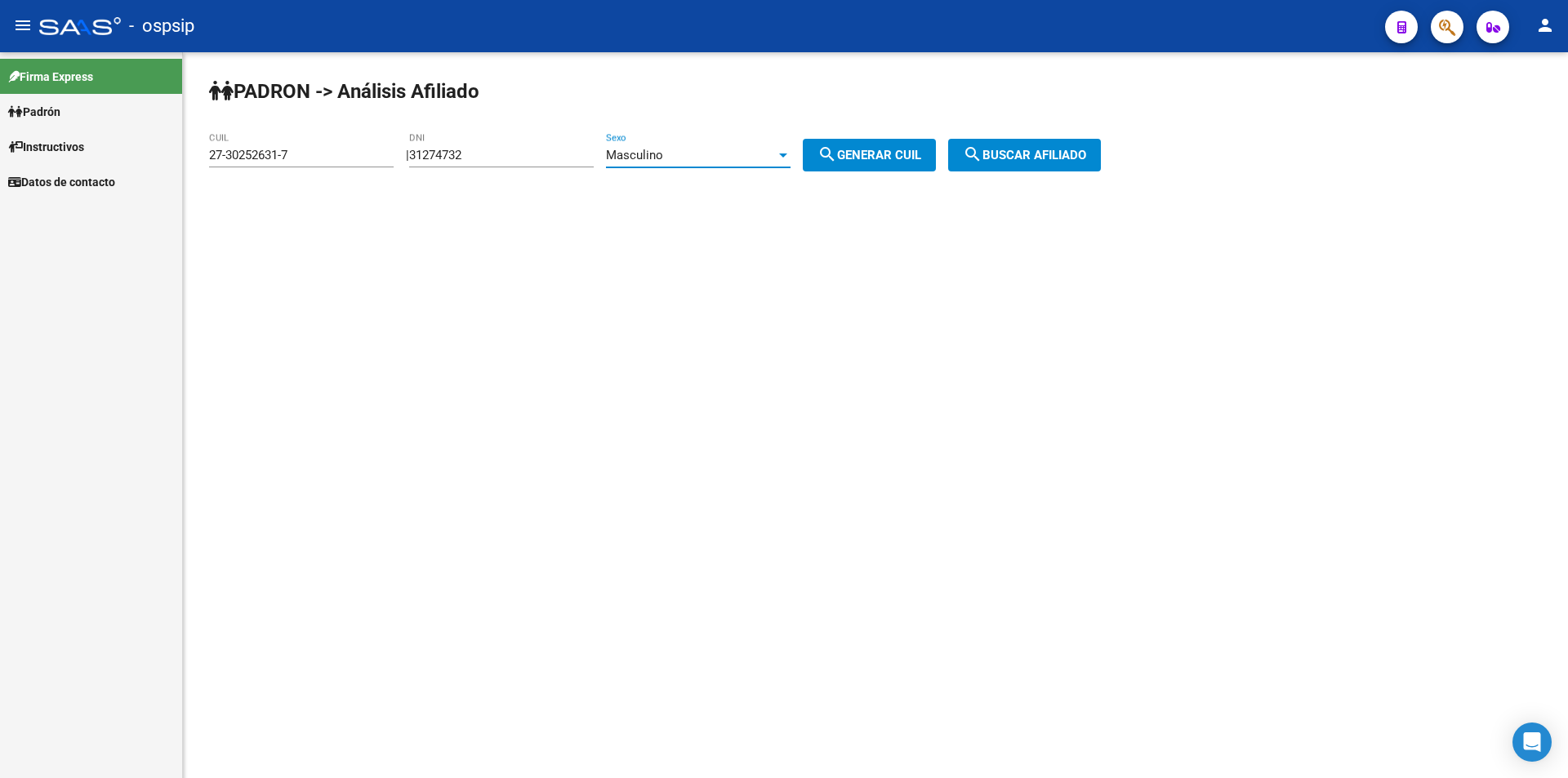
click at [865, 151] on span "search Generar CUIL" at bounding box center [869, 155] width 104 height 14
type input "20-31274732-5"
drag, startPoint x: 882, startPoint y: 151, endPoint x: 965, endPoint y: 149, distance: 83.0
click at [882, 150] on span "search Generar CUIL" at bounding box center [869, 155] width 104 height 14
click at [1014, 144] on button "search Buscar afiliado" at bounding box center [1024, 155] width 153 height 32
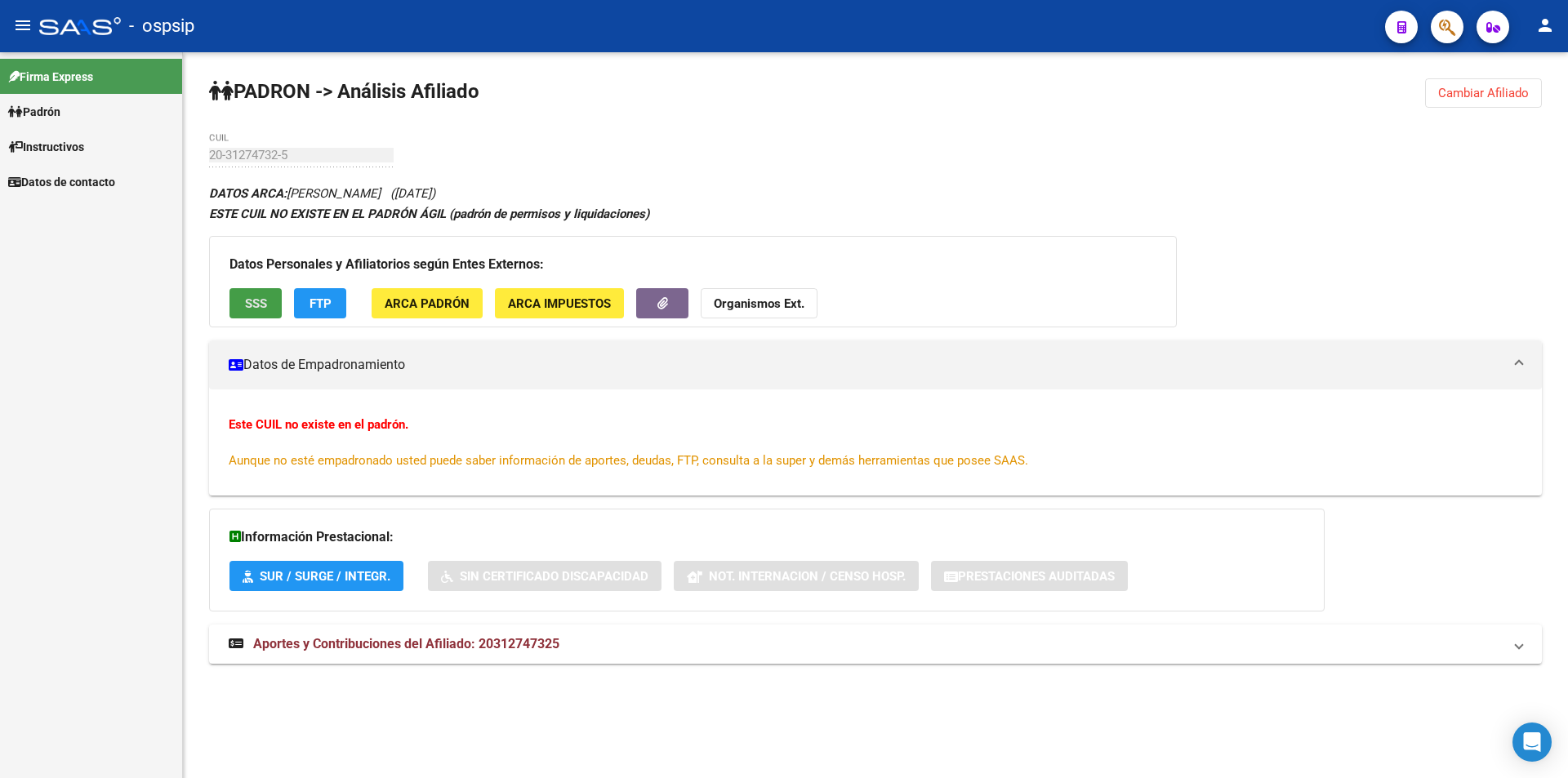
click at [261, 302] on span "SSS" at bounding box center [256, 303] width 22 height 14
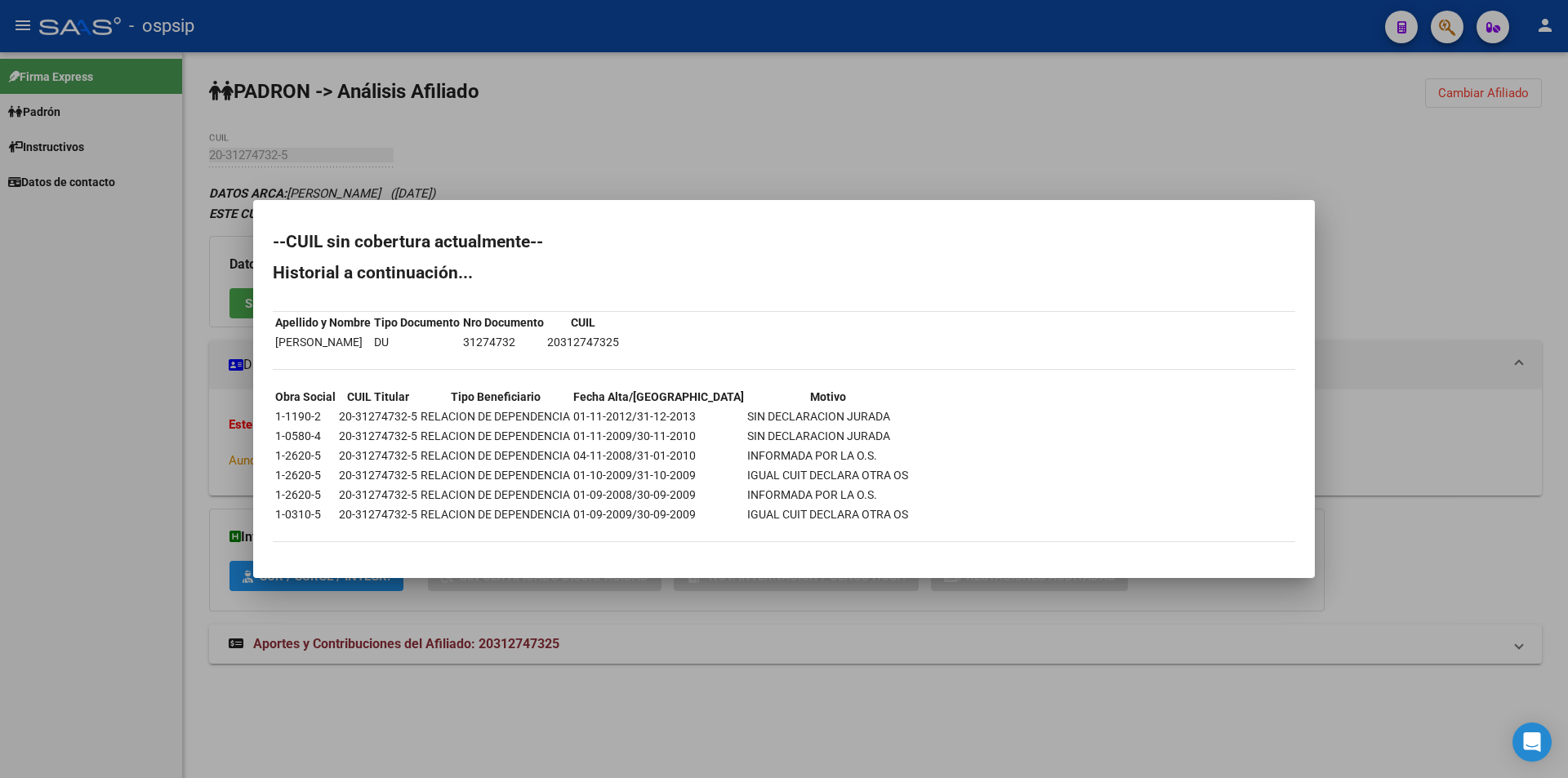
click at [1379, 175] on div at bounding box center [784, 389] width 1568 height 778
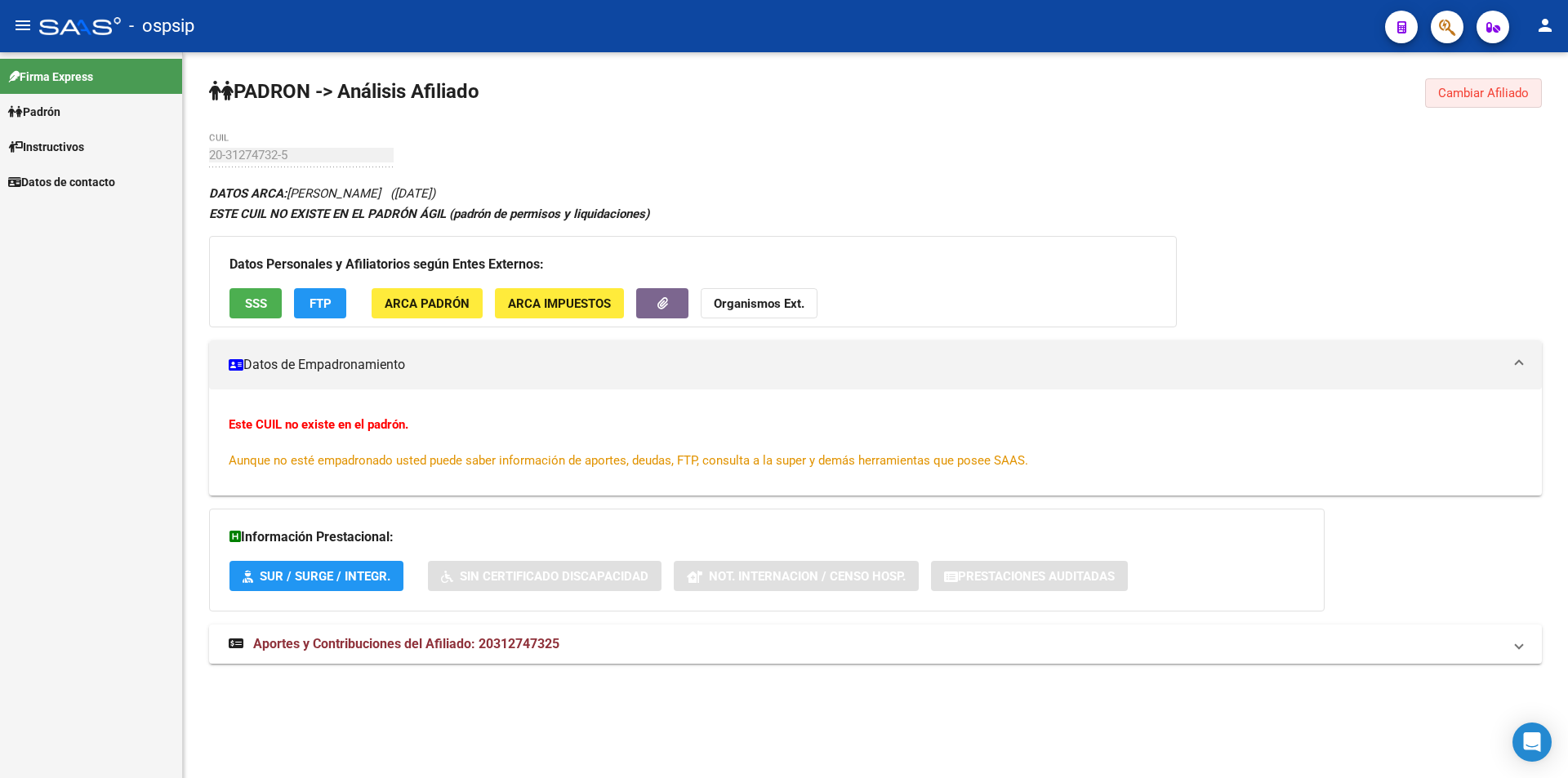
click at [1480, 91] on span "Cambiar Afiliado" at bounding box center [1483, 93] width 91 height 14
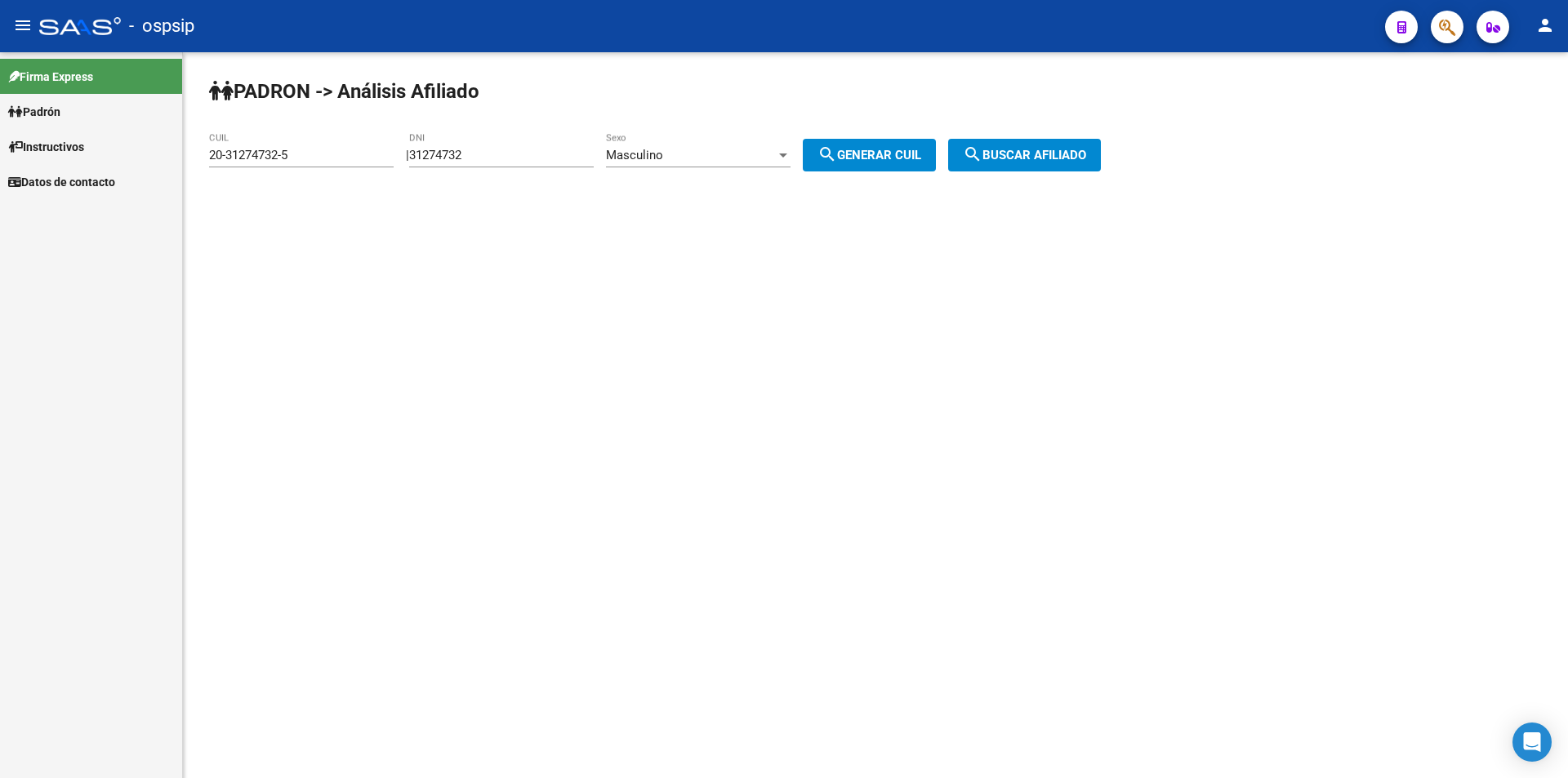
click at [572, 155] on input "31274732" at bounding box center [501, 155] width 184 height 14
type input "14082738"
click at [787, 155] on div at bounding box center [784, 155] width 8 height 4
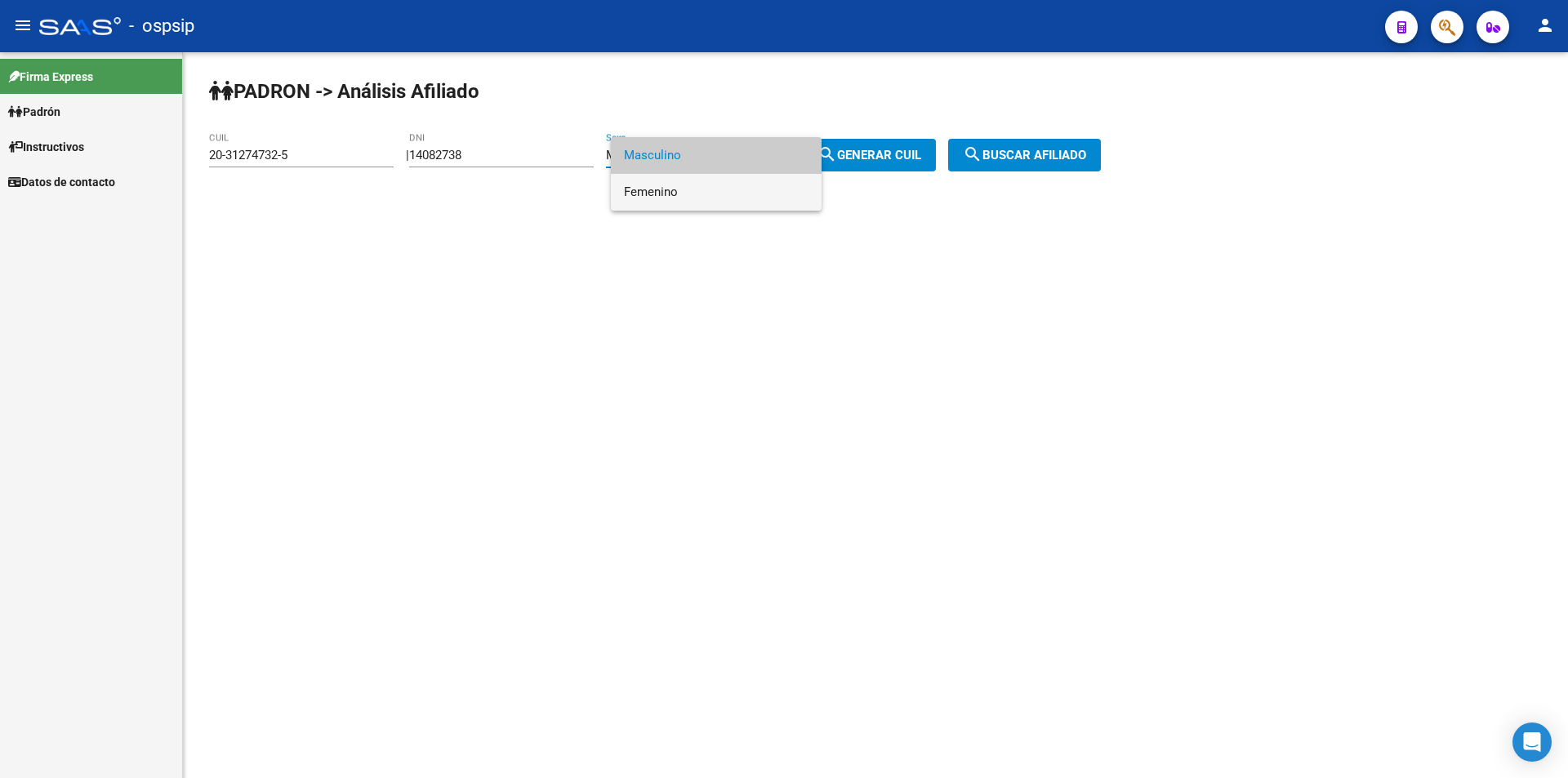
click at [793, 189] on span "Femenino" at bounding box center [716, 192] width 184 height 37
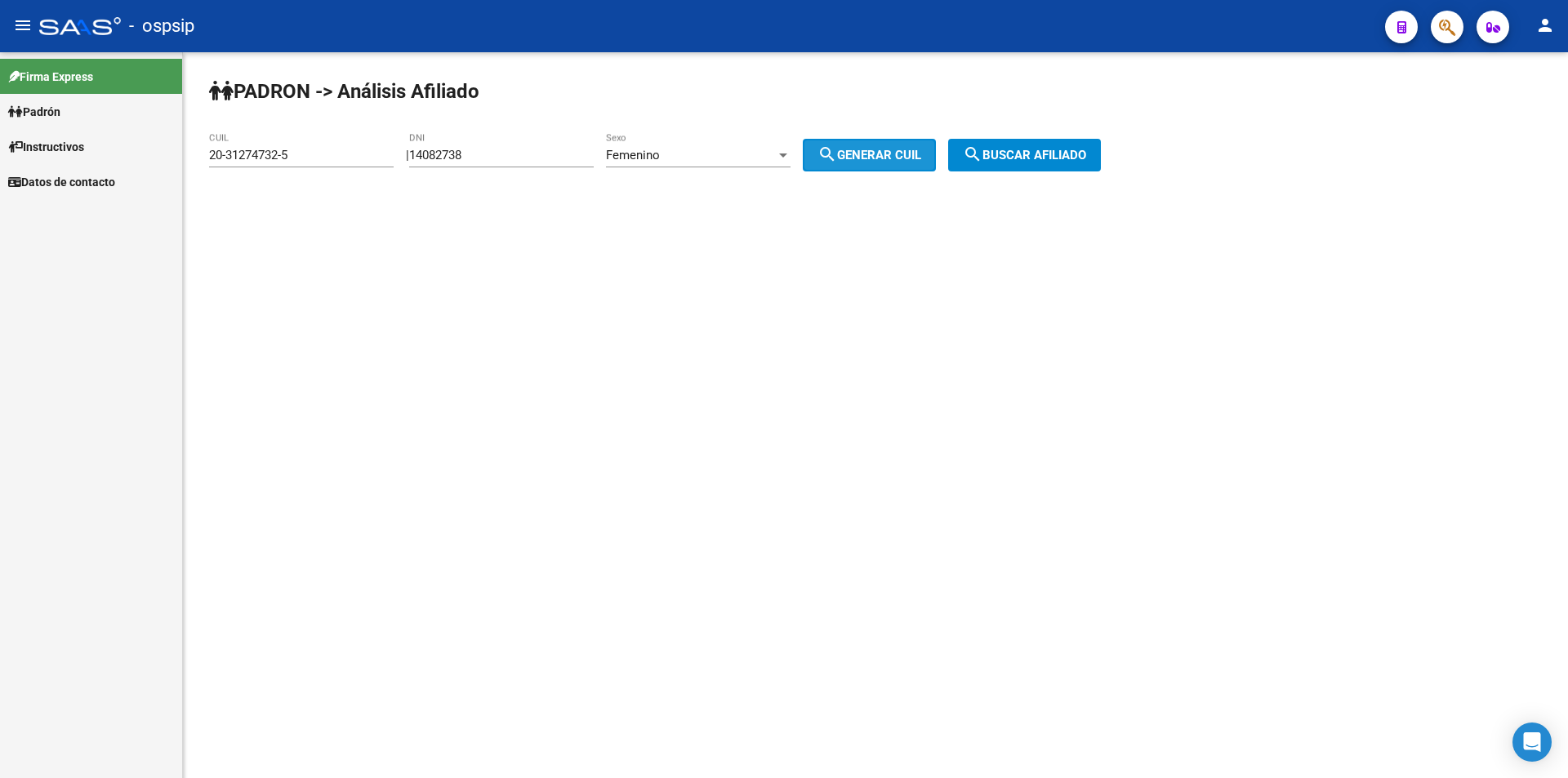
click at [872, 145] on button "search Generar CUIL" at bounding box center [869, 155] width 133 height 32
type input "27-14082738-5"
click at [1027, 149] on span "search Buscar afiliado" at bounding box center [1024, 155] width 123 height 14
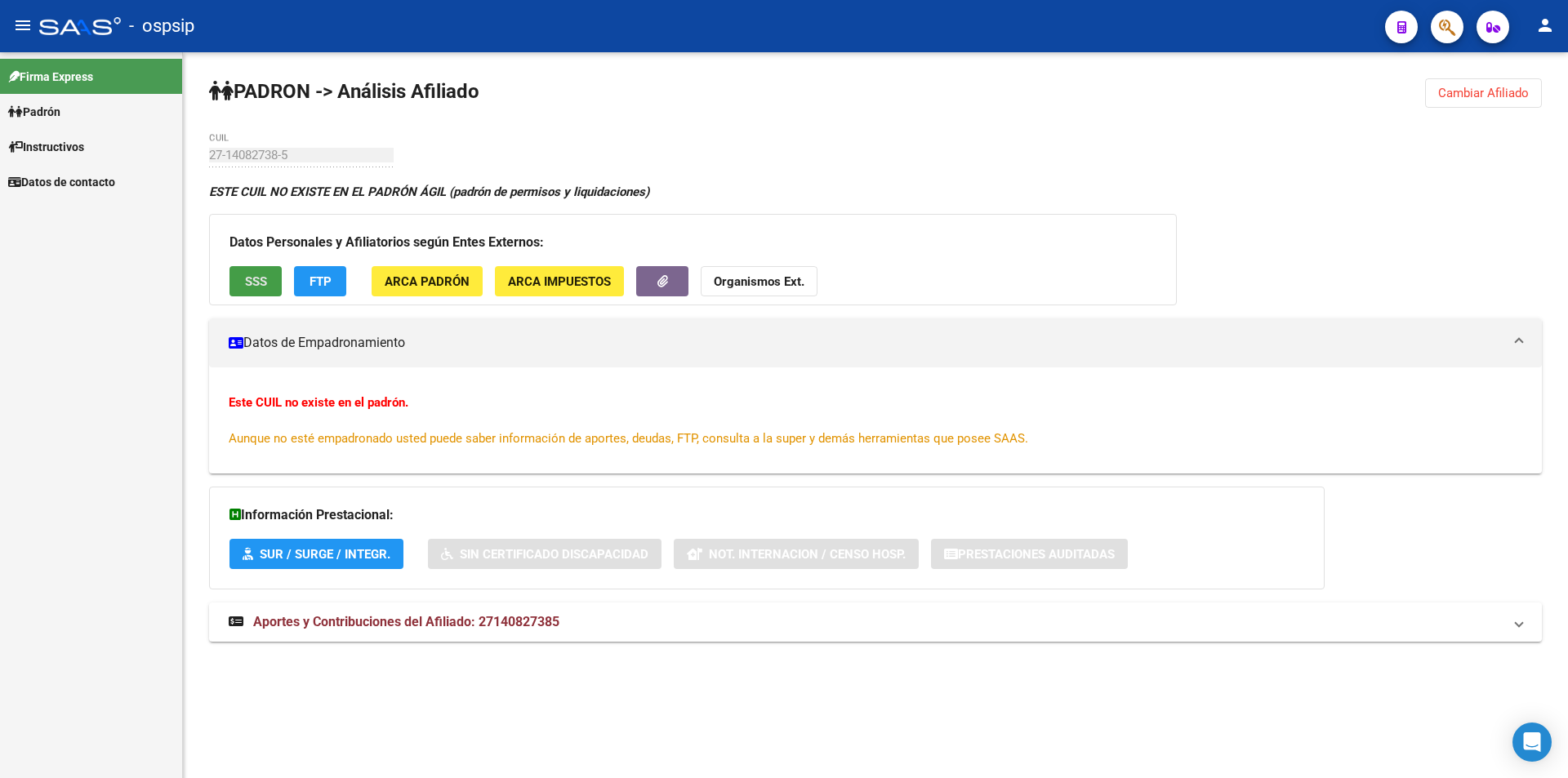
click at [257, 281] on span "SSS" at bounding box center [256, 281] width 22 height 14
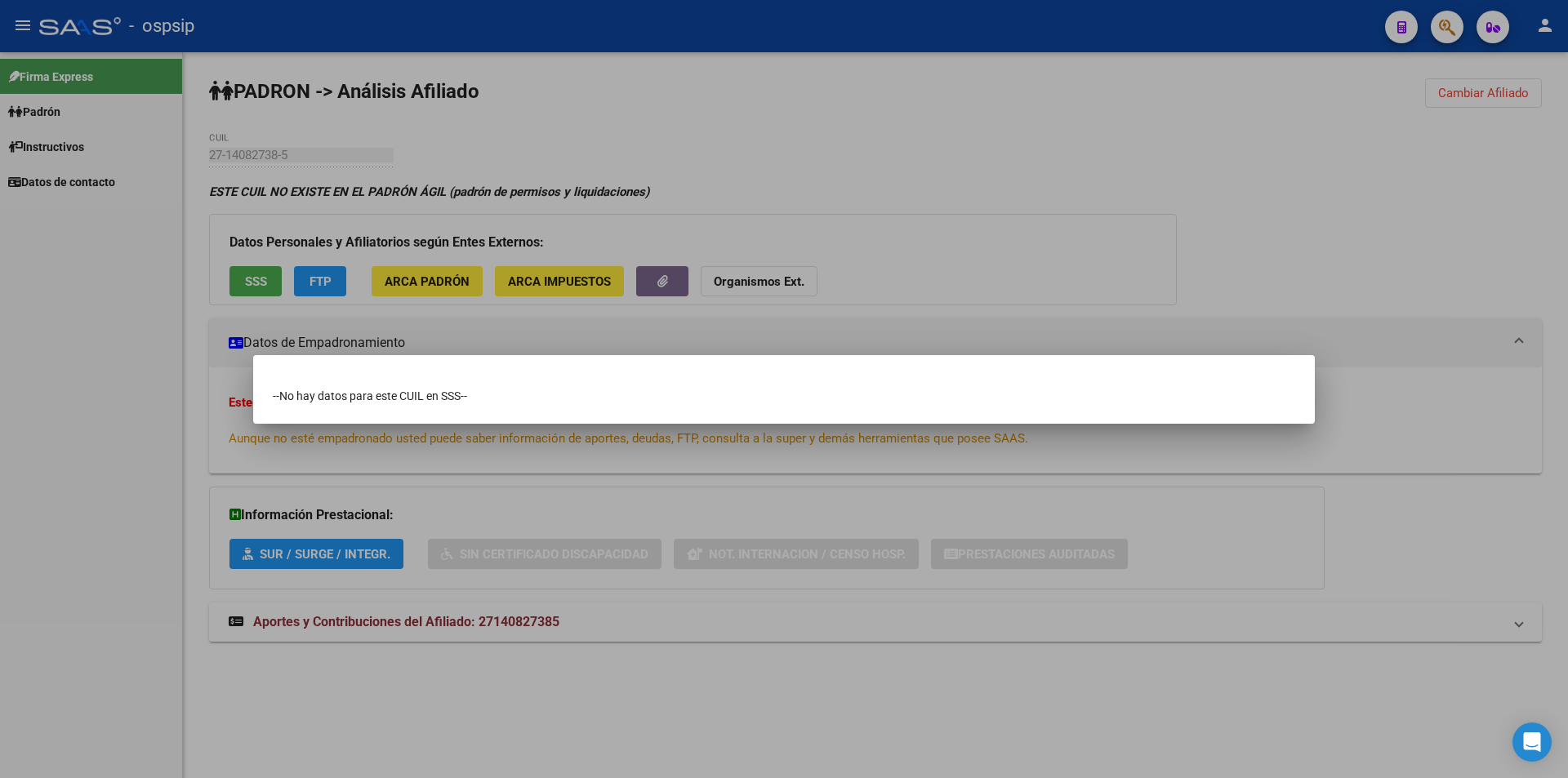
click at [1112, 215] on div at bounding box center [784, 389] width 1568 height 778
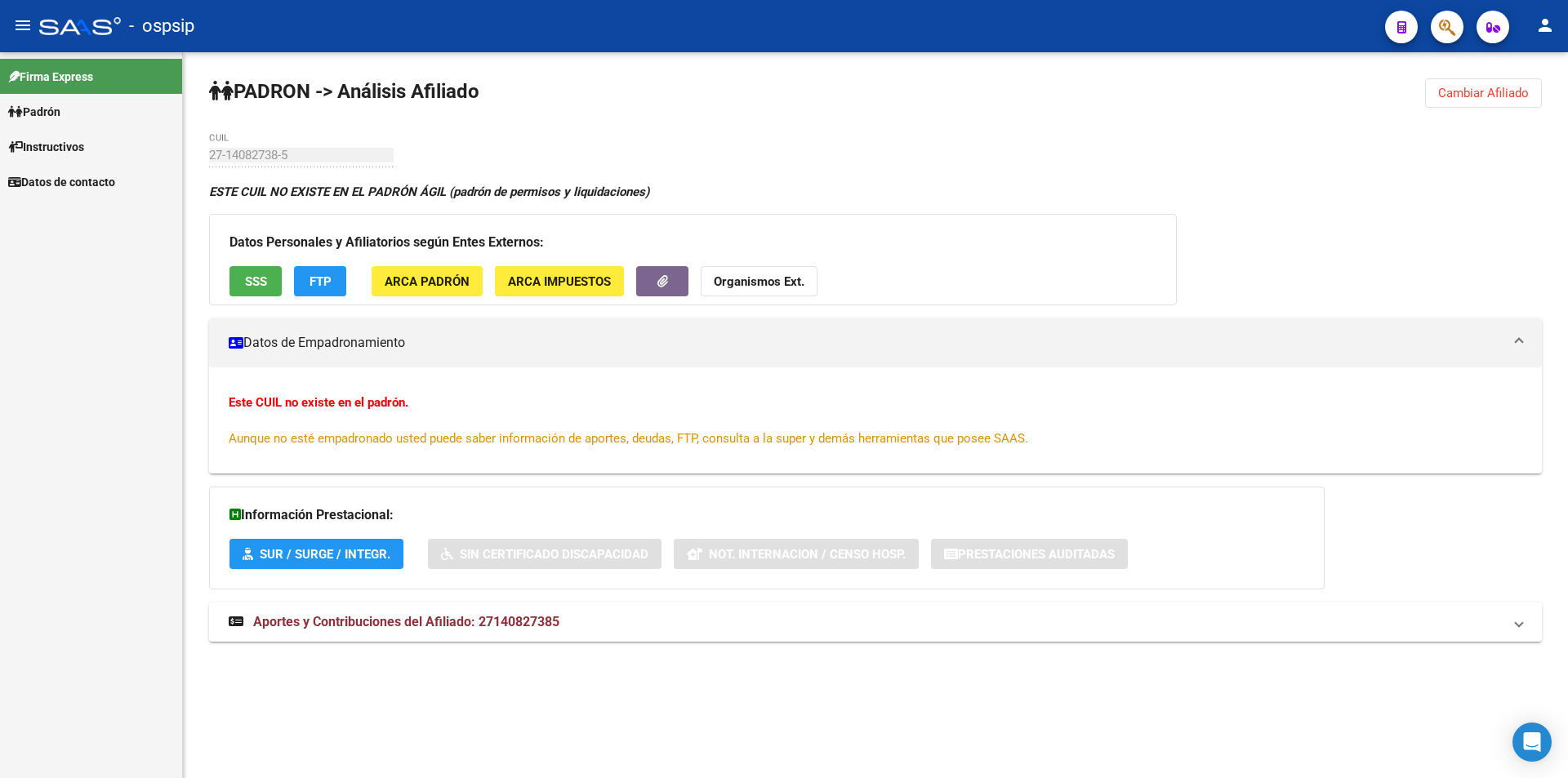
click at [280, 162] on div "27-14082738-5 CUIL" at bounding box center [301, 149] width 184 height 35
